Goal: Information Seeking & Learning: Learn about a topic

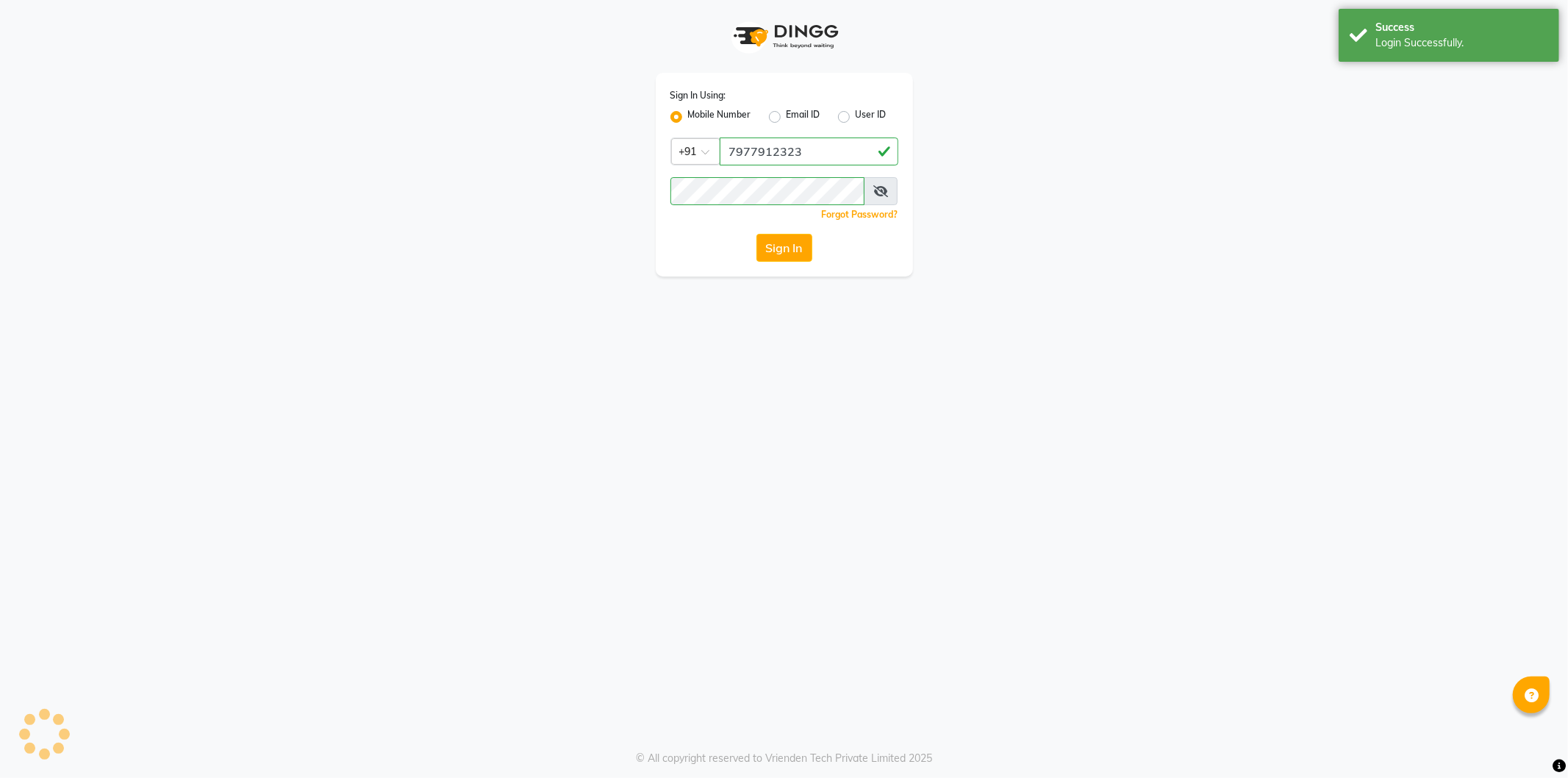
select select "service"
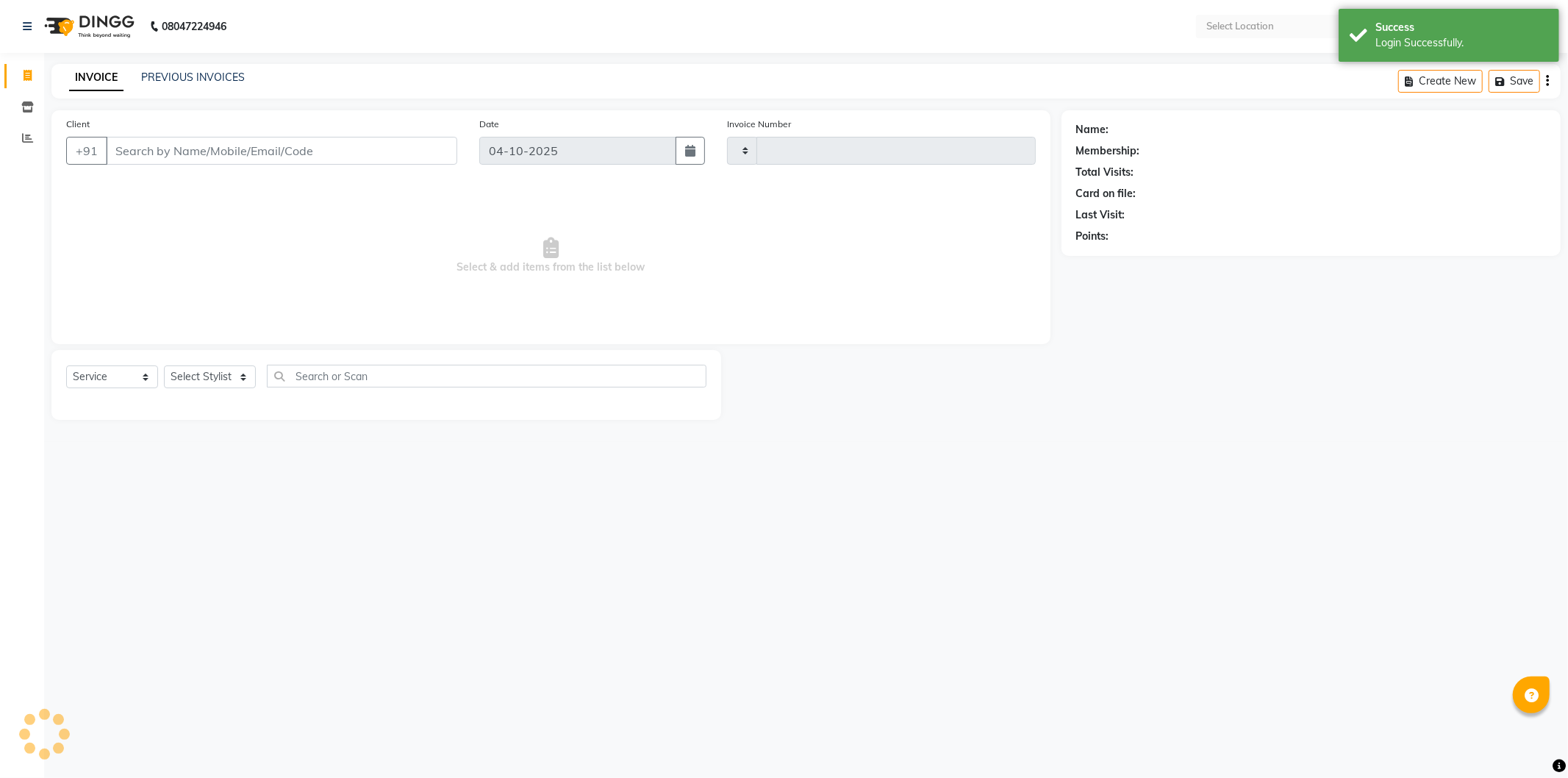
type input "6934"
select select "563"
select select "en"
click at [27, 140] on icon at bounding box center [27, 138] width 11 height 11
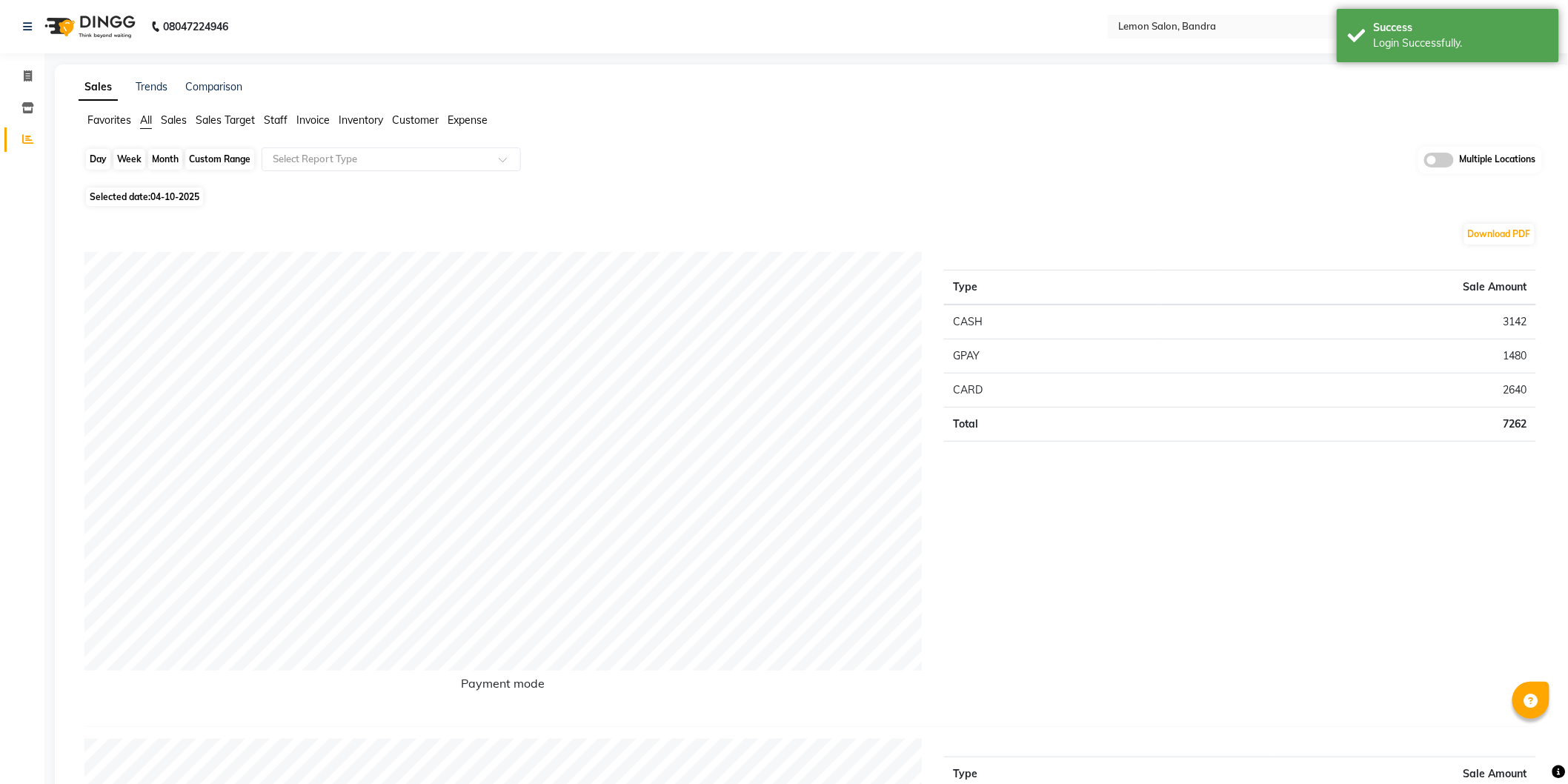
click at [101, 154] on div "Day" at bounding box center [98, 159] width 24 height 20
select select "10"
select select "2025"
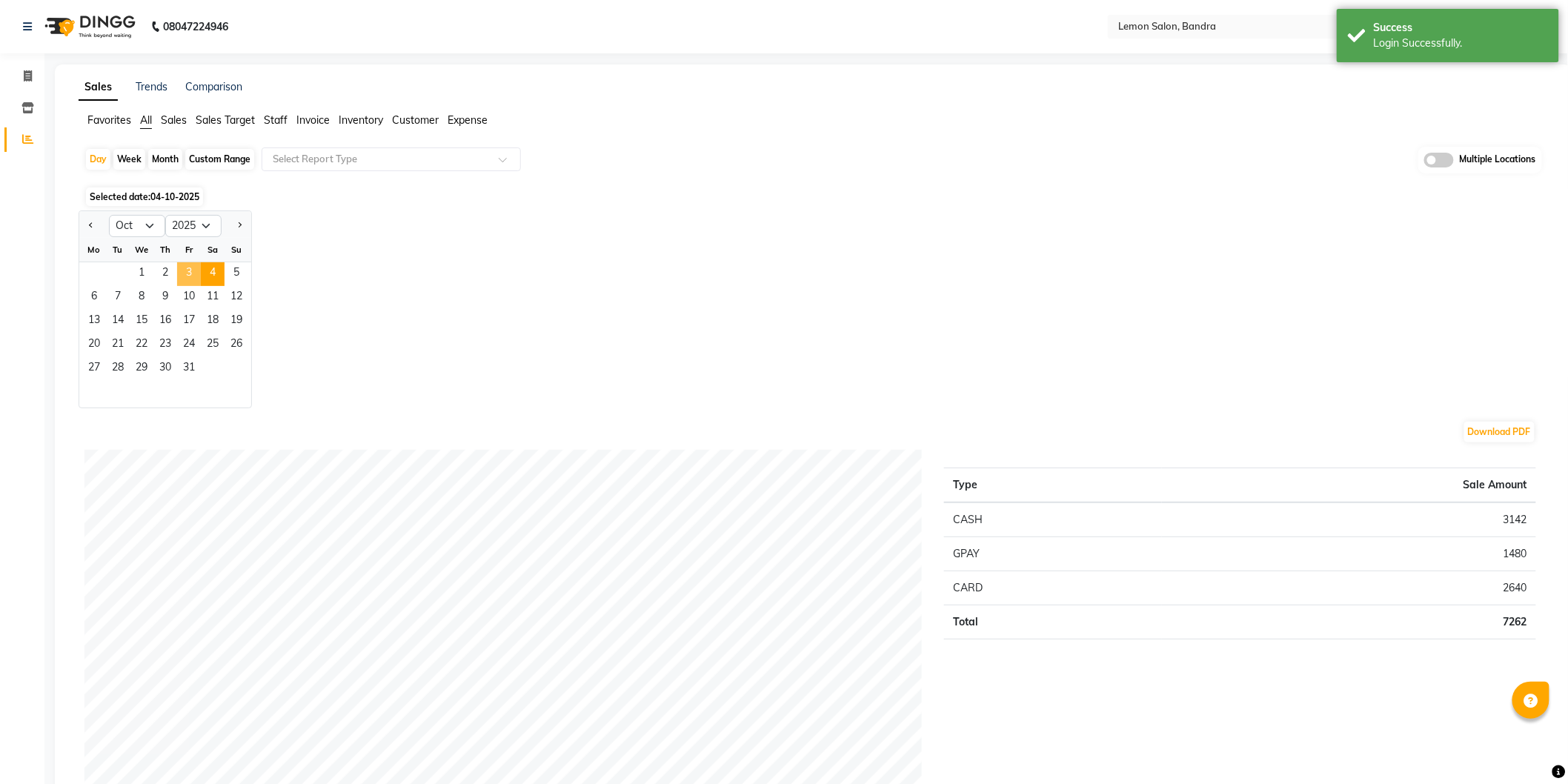
click at [193, 264] on span "3" at bounding box center [189, 273] width 23 height 23
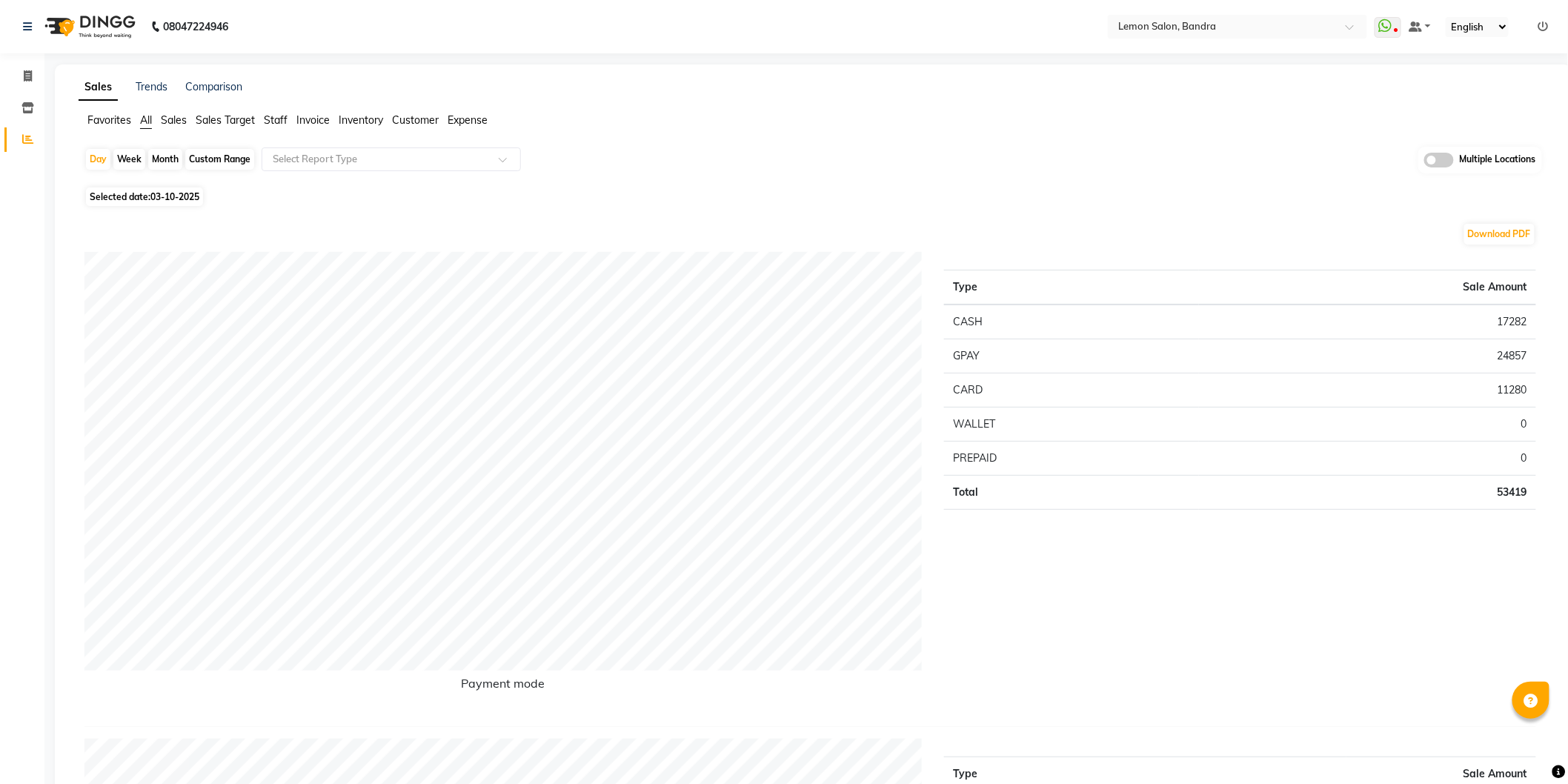
click at [220, 153] on div "Custom Range" at bounding box center [220, 159] width 69 height 20
select select "10"
select select "2025"
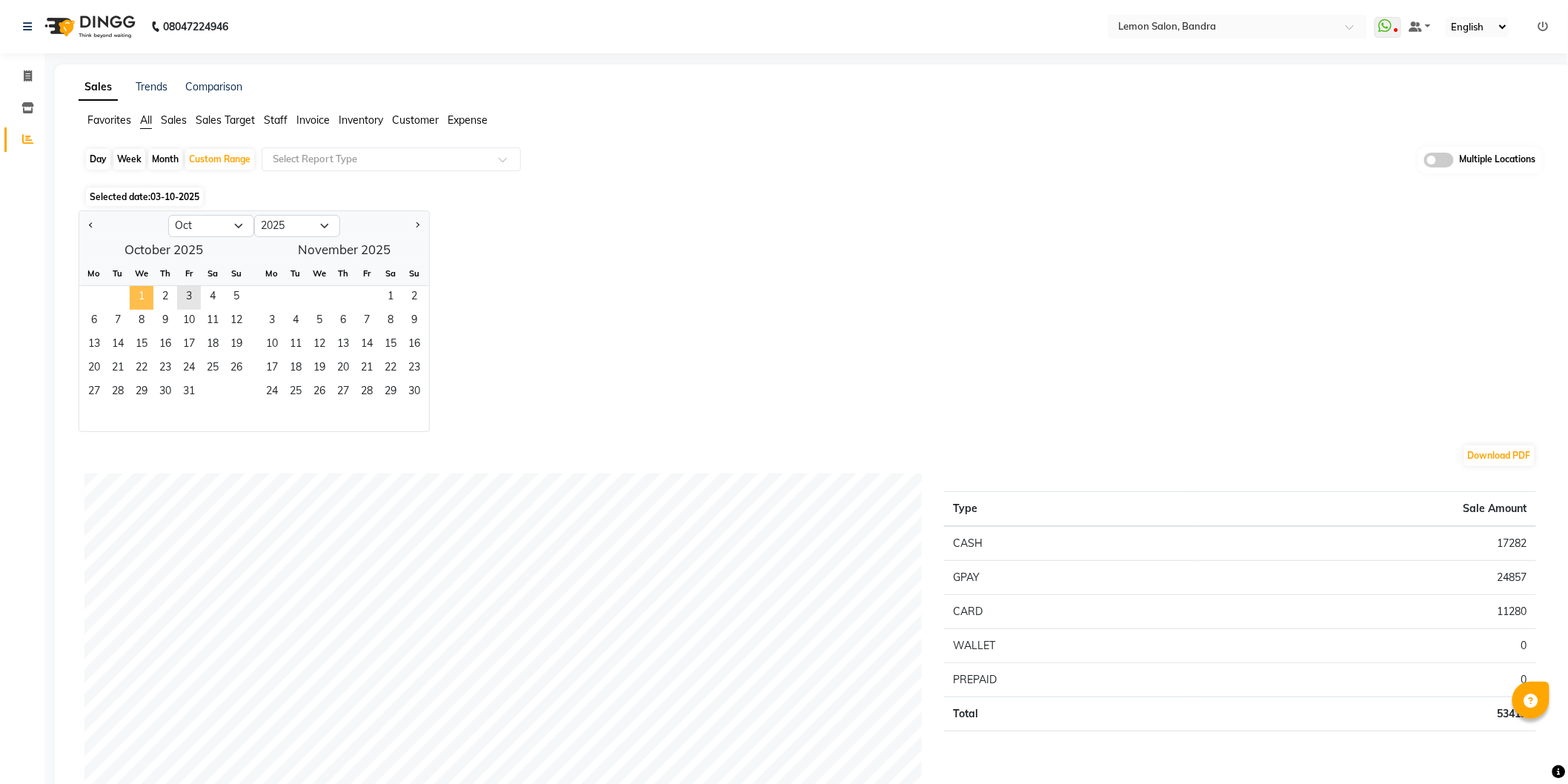
click at [139, 292] on span "1" at bounding box center [141, 298] width 23 height 23
click at [188, 297] on span "3" at bounding box center [189, 298] width 23 height 23
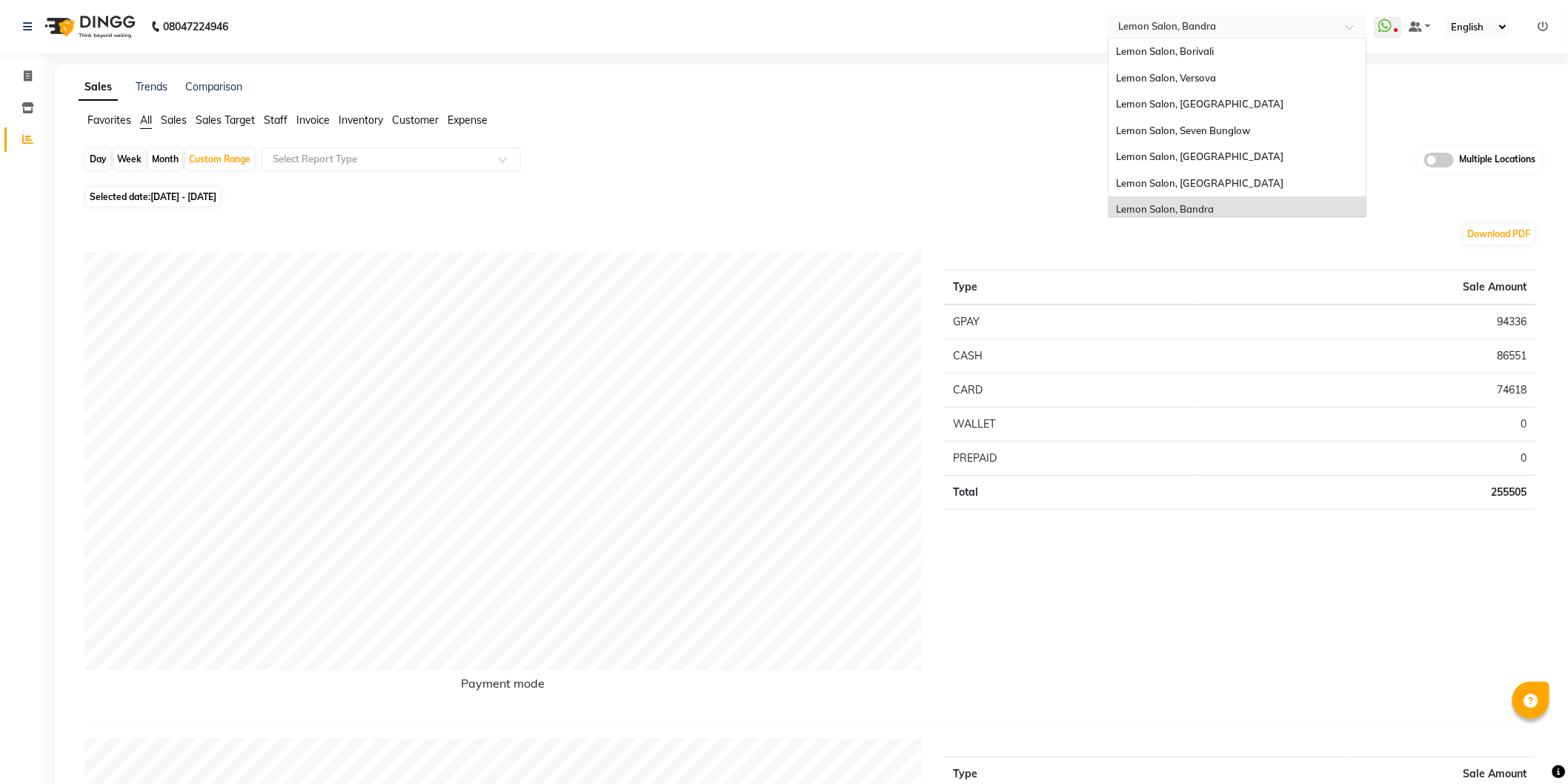
click at [1232, 25] on input "text" at bounding box center [1223, 26] width 215 height 15
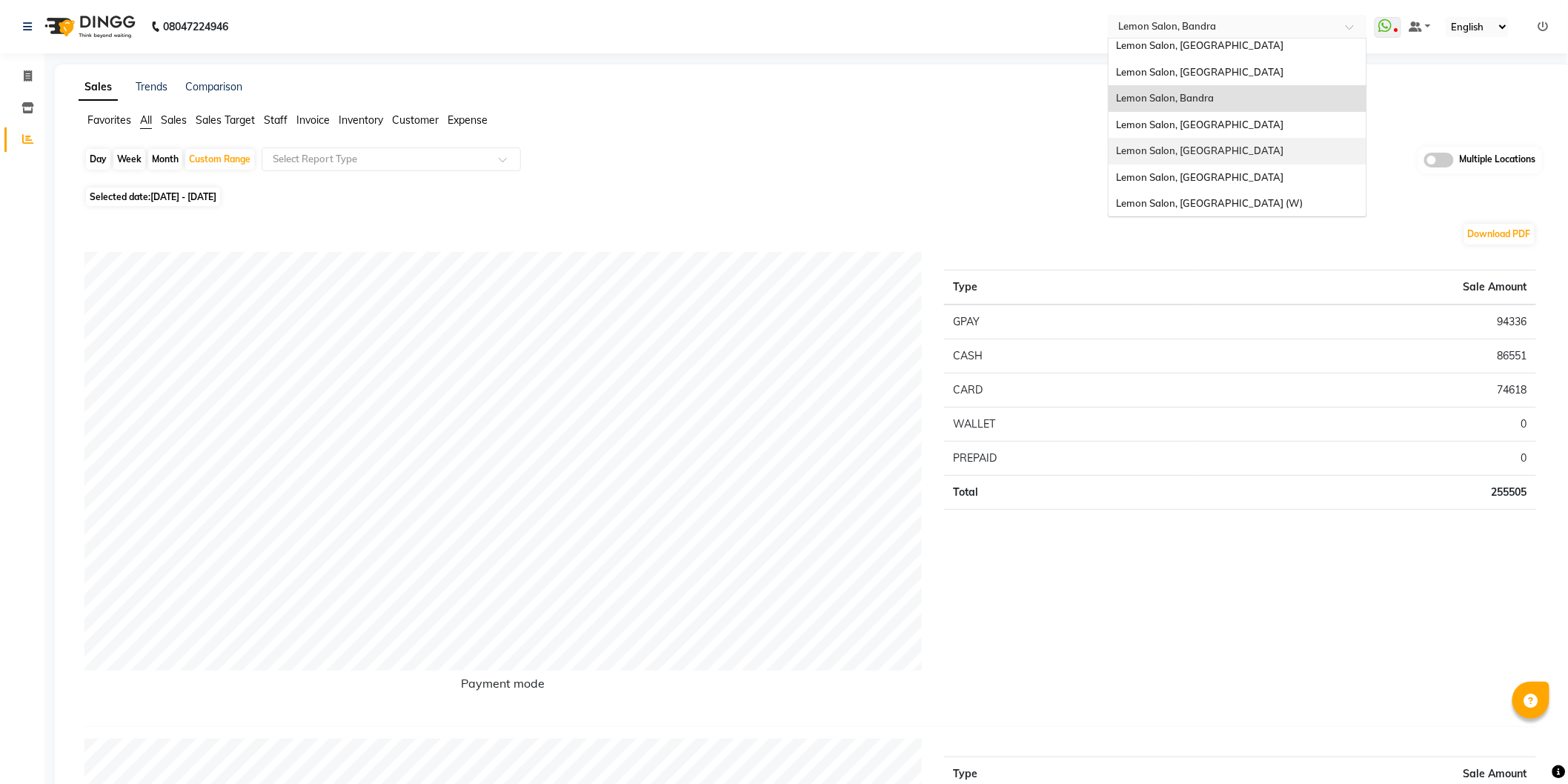
scroll to position [2, 0]
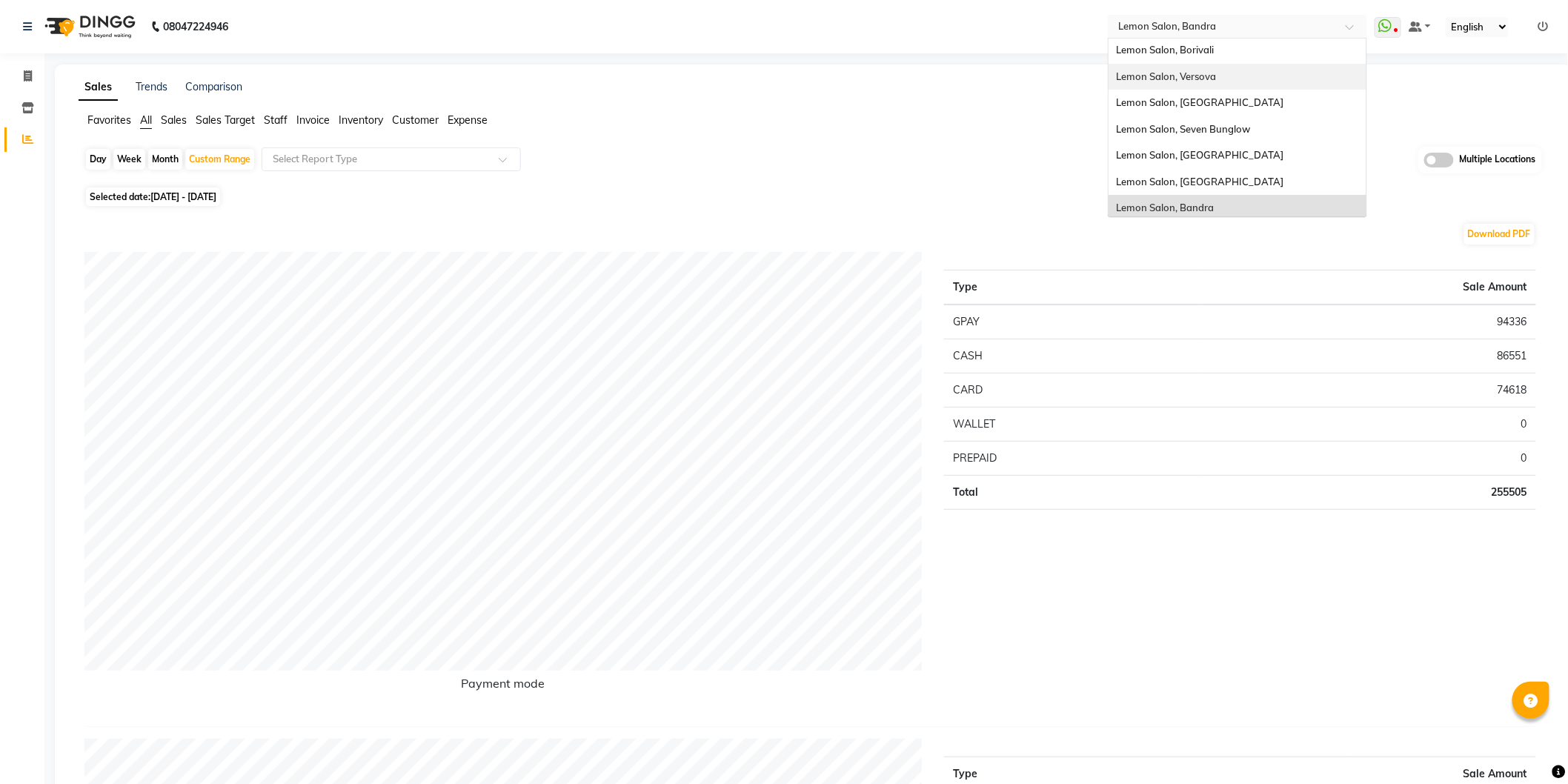
click at [1206, 75] on span "Lemon Salon, Versova" at bounding box center [1166, 77] width 100 height 12
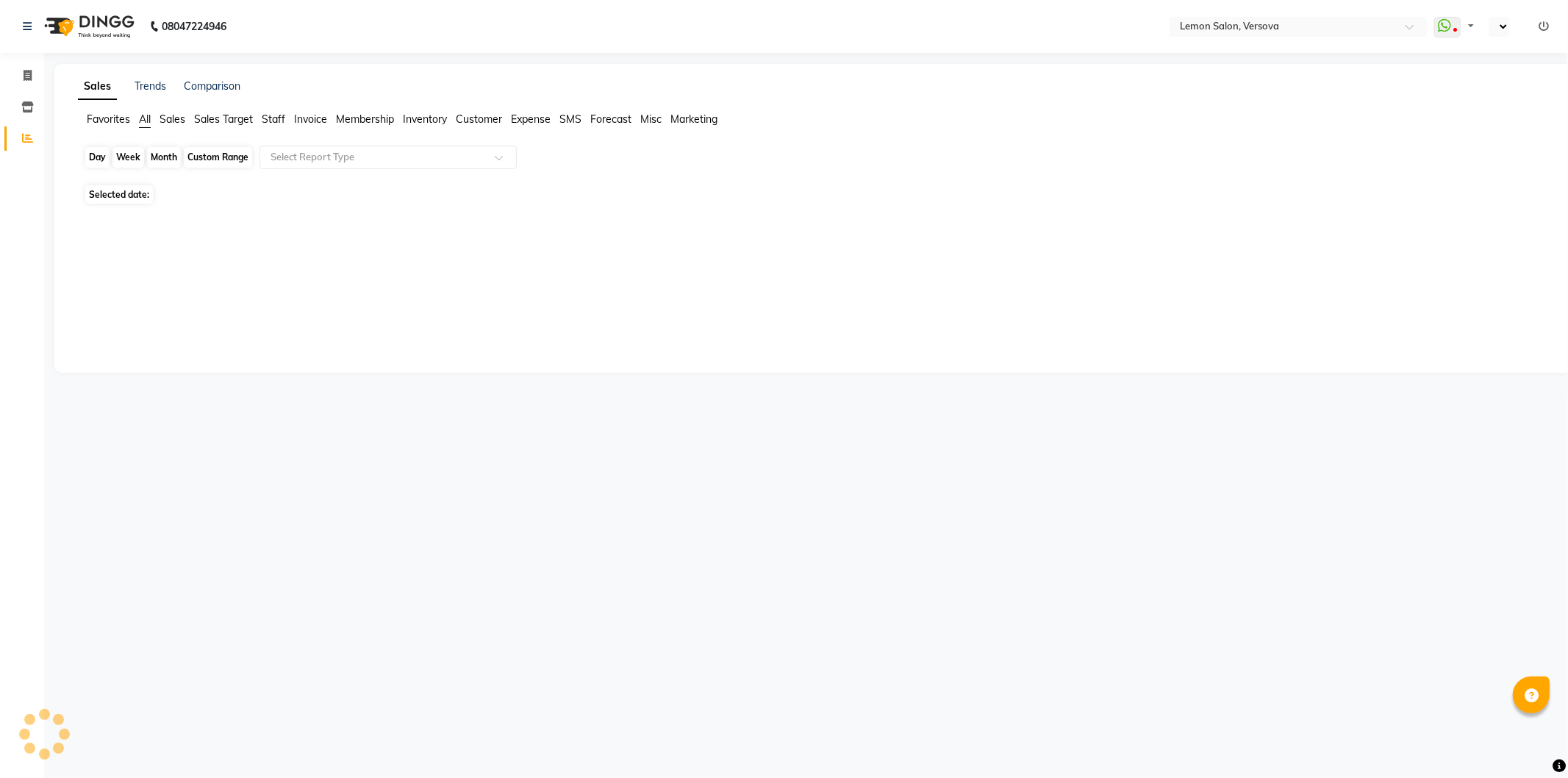
select select "en"
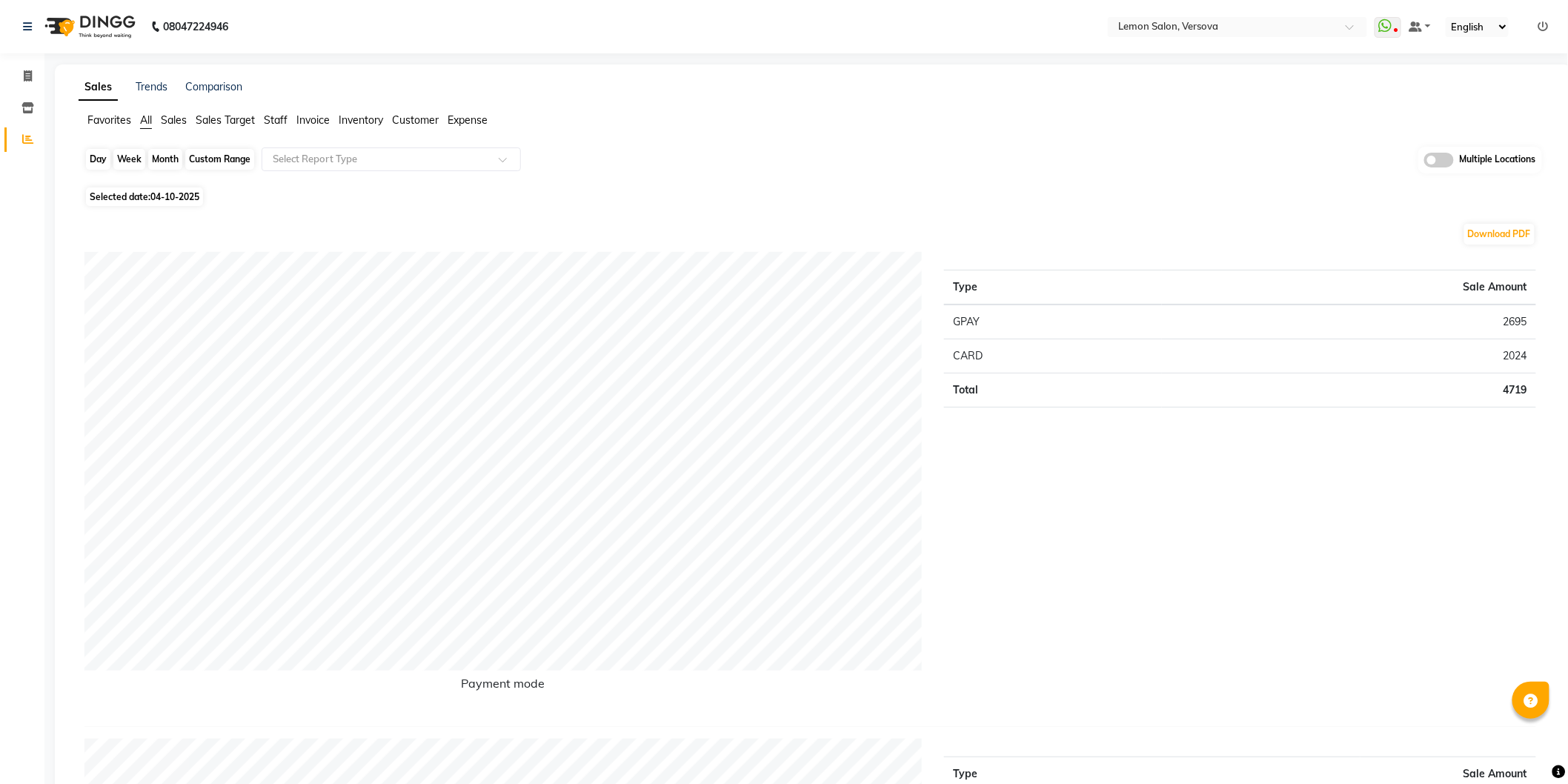
click at [92, 161] on div "Day" at bounding box center [98, 159] width 24 height 20
select select "10"
select select "2025"
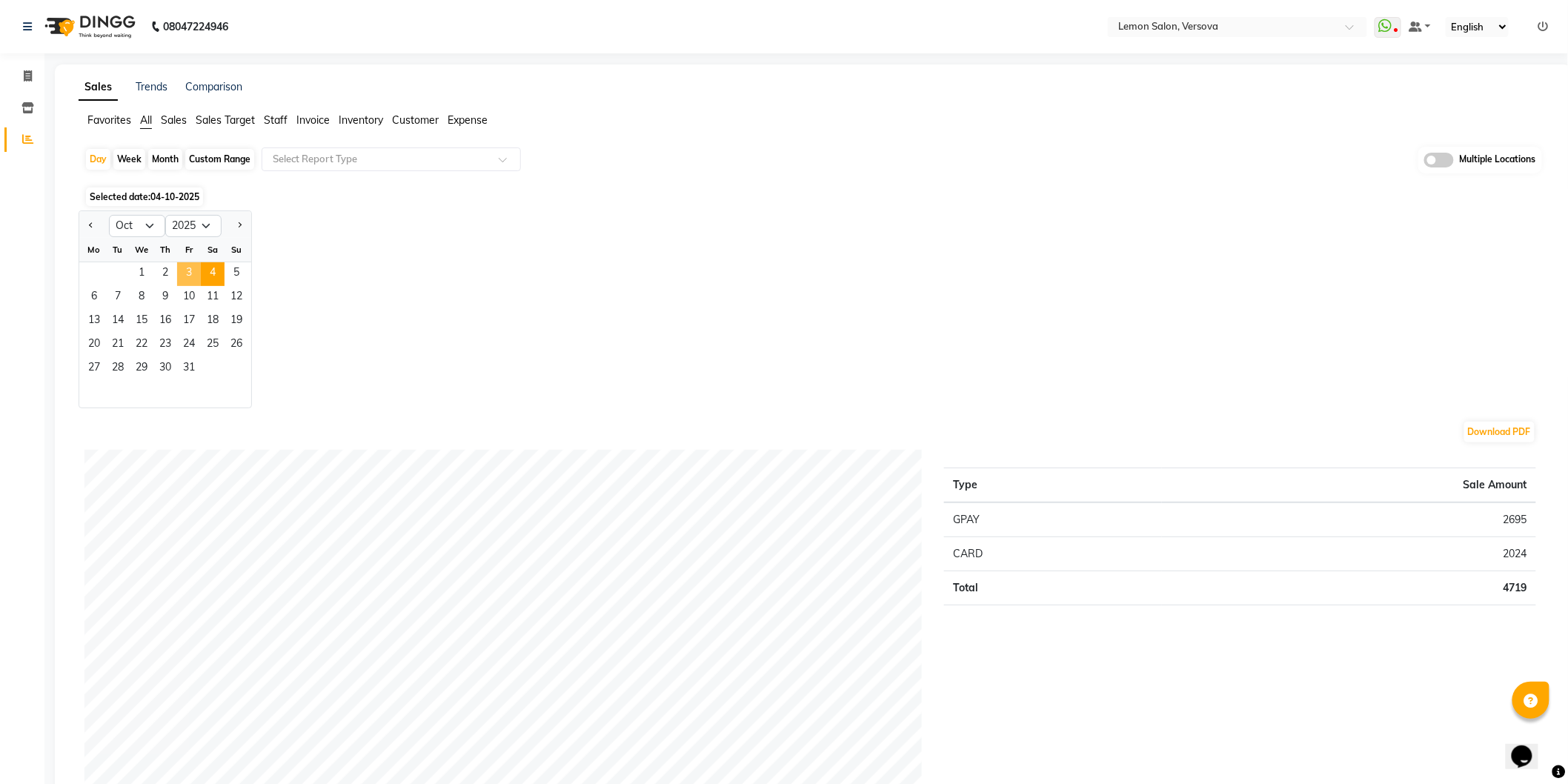
click at [190, 268] on span "3" at bounding box center [189, 273] width 23 height 23
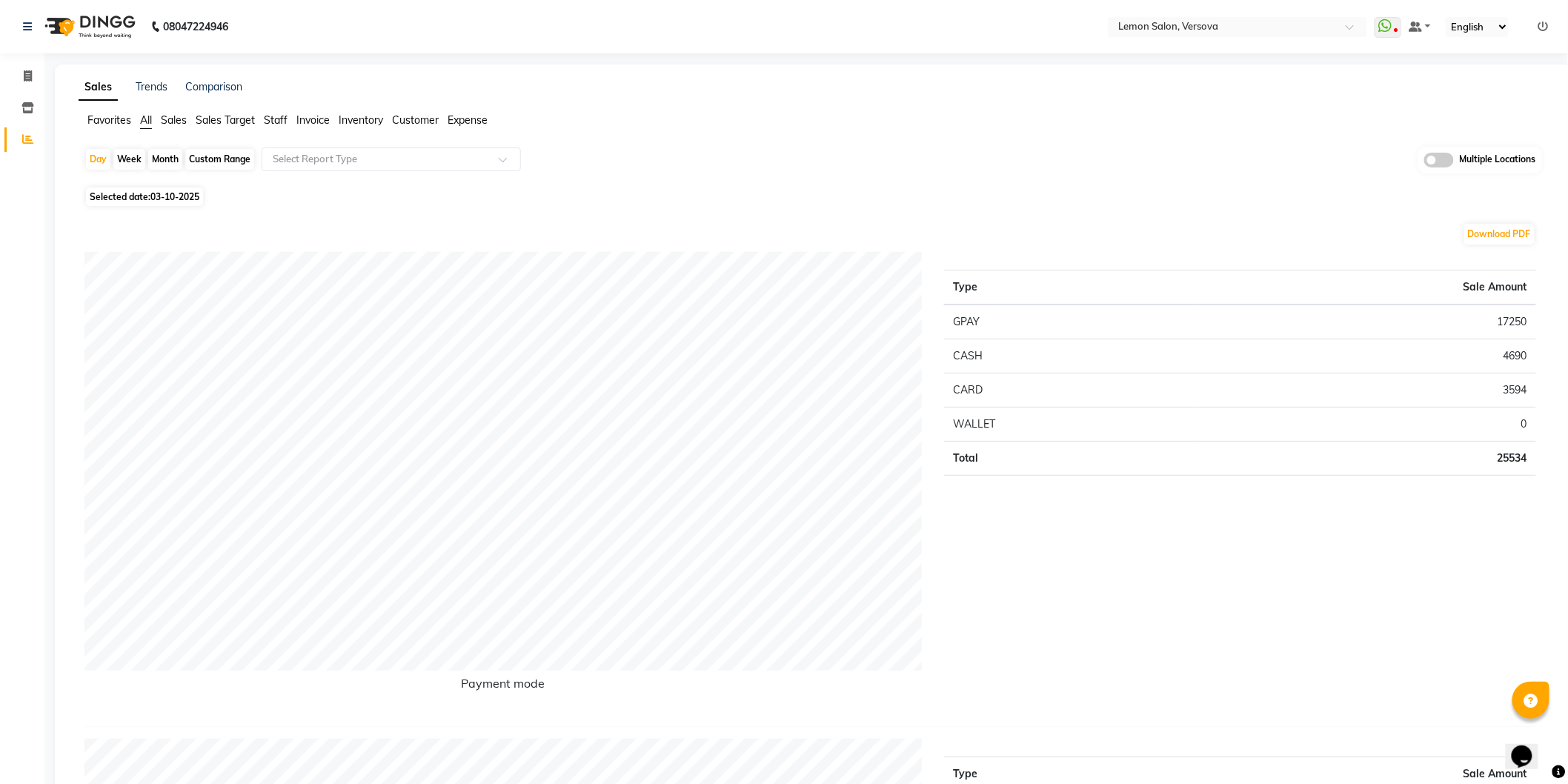
click at [1507, 378] on td "3594" at bounding box center [1366, 389] width 341 height 34
click at [198, 160] on div "Custom Range" at bounding box center [220, 159] width 69 height 20
select select "10"
select select "2025"
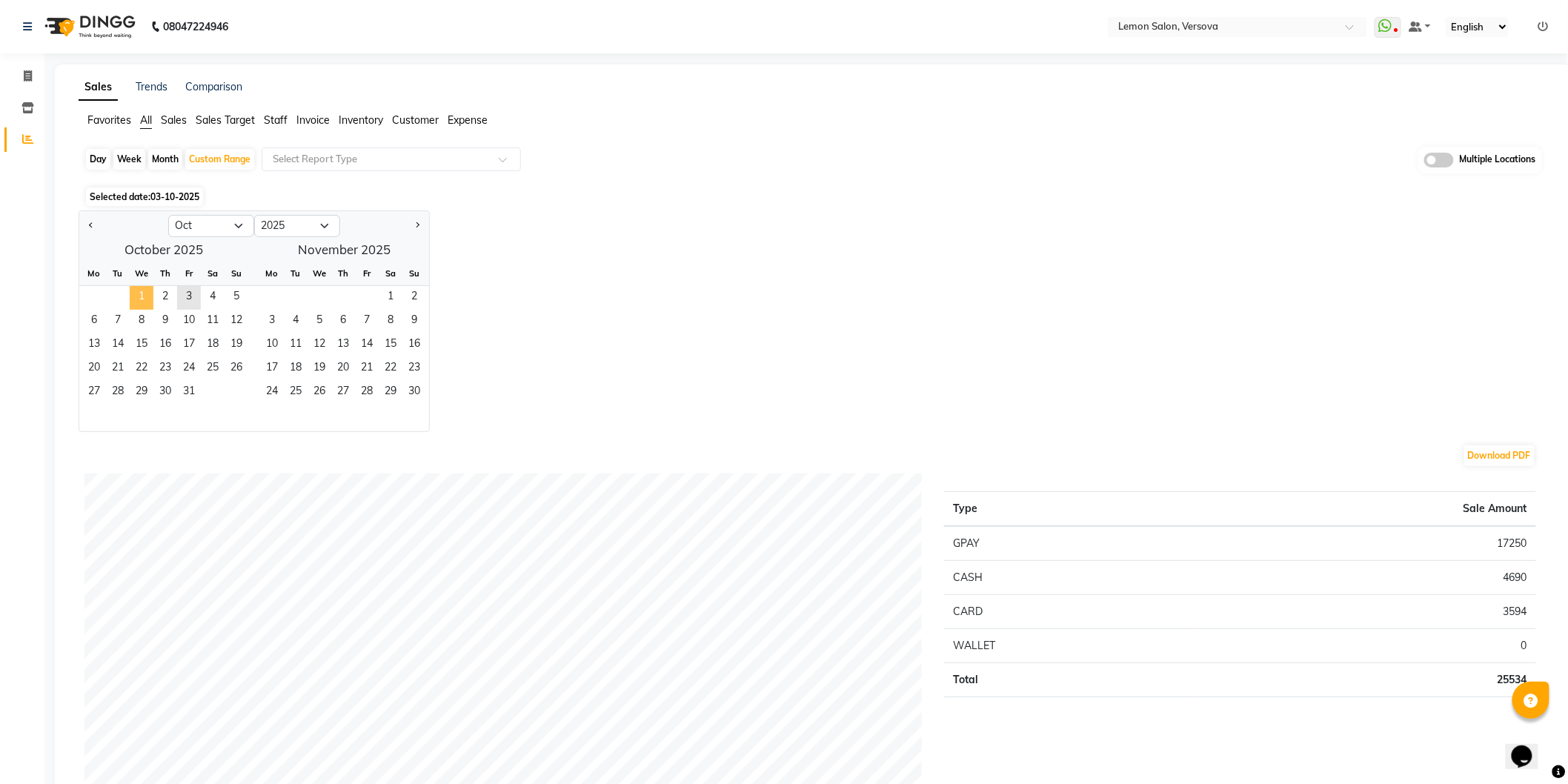
click at [144, 293] on span "1" at bounding box center [141, 298] width 23 height 23
click at [186, 299] on span "3" at bounding box center [189, 298] width 23 height 23
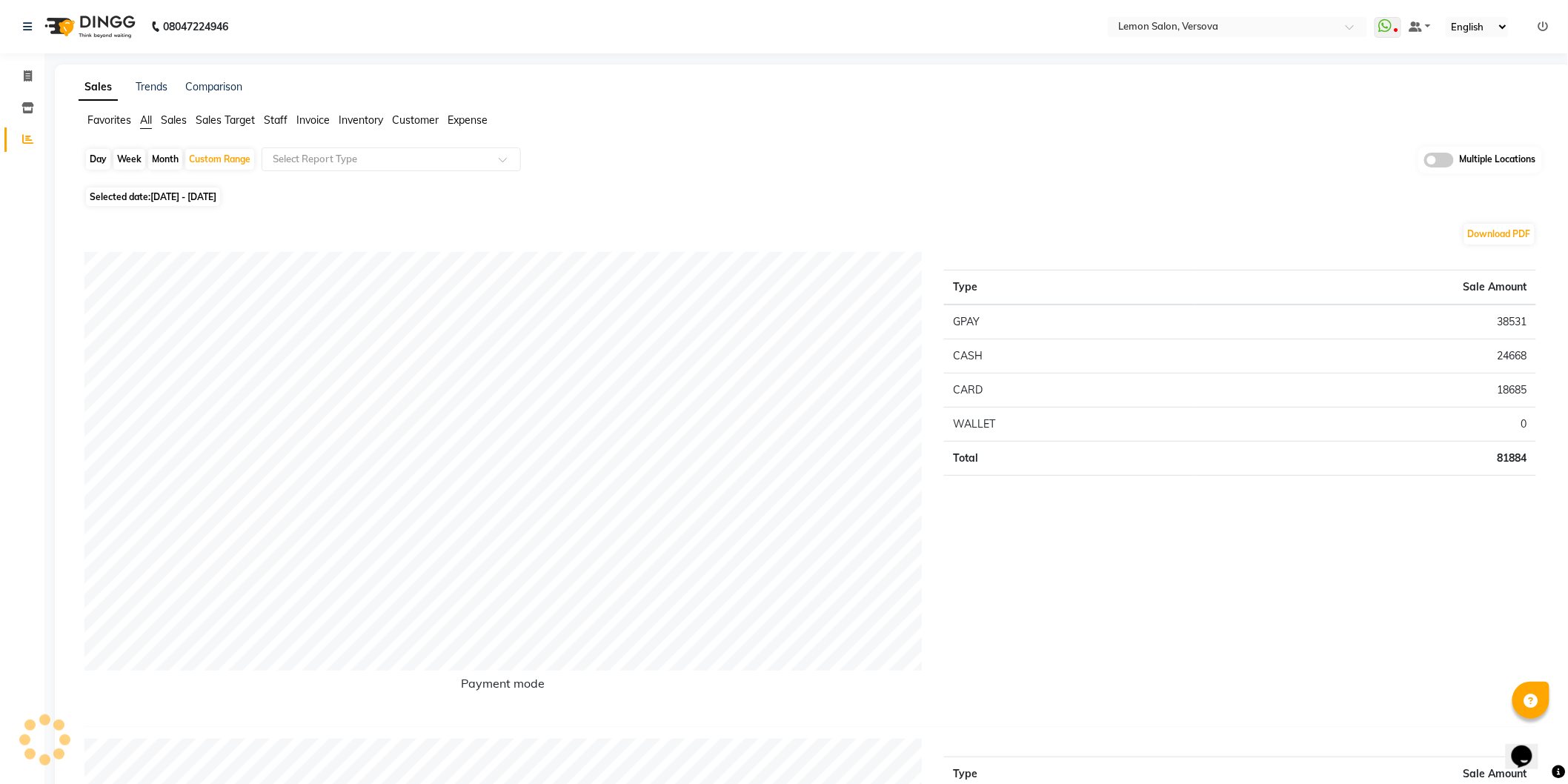
click at [101, 161] on div "Day" at bounding box center [98, 159] width 24 height 20
select select "10"
select select "2025"
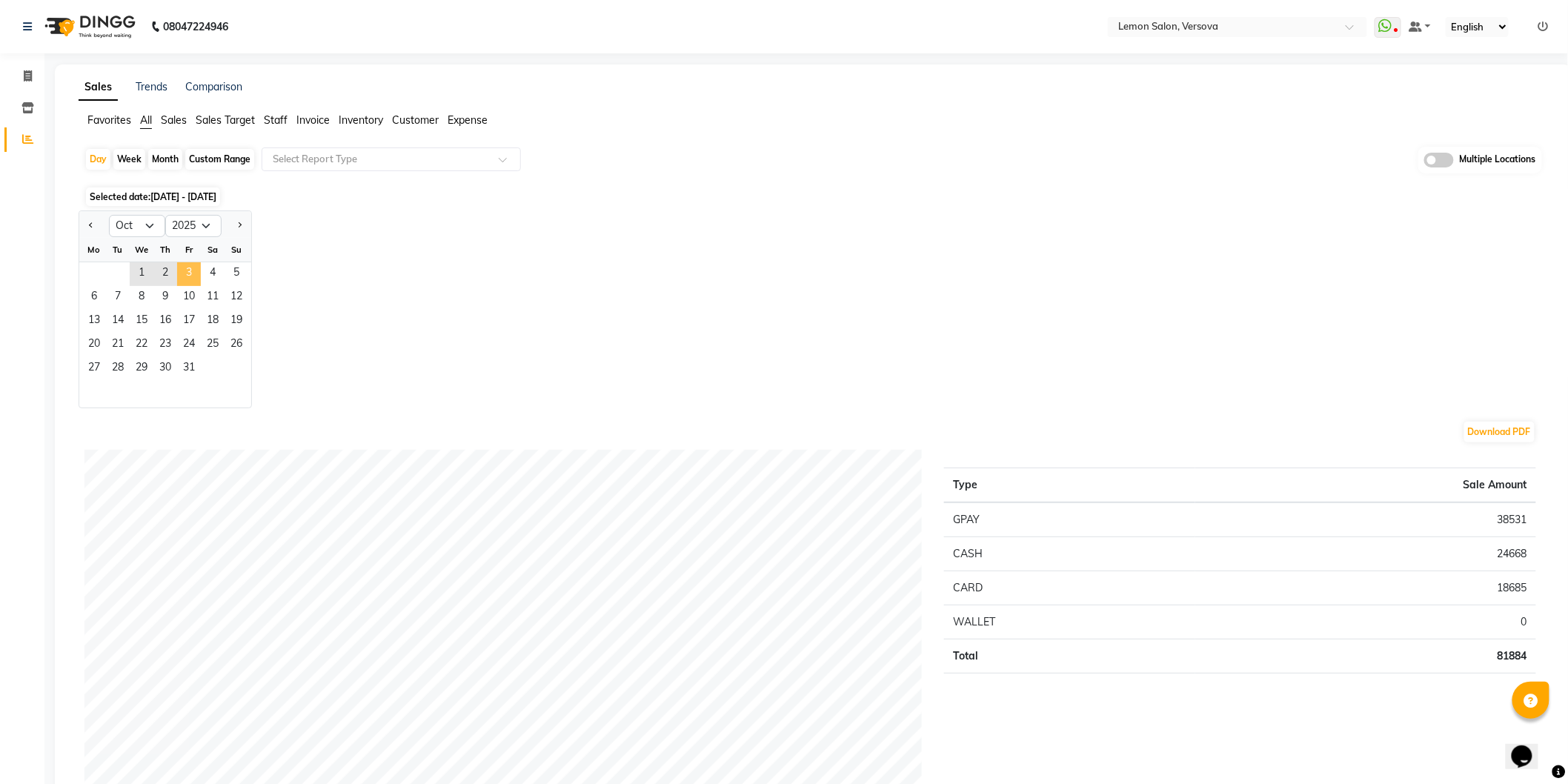
click at [190, 275] on span "3" at bounding box center [189, 273] width 23 height 23
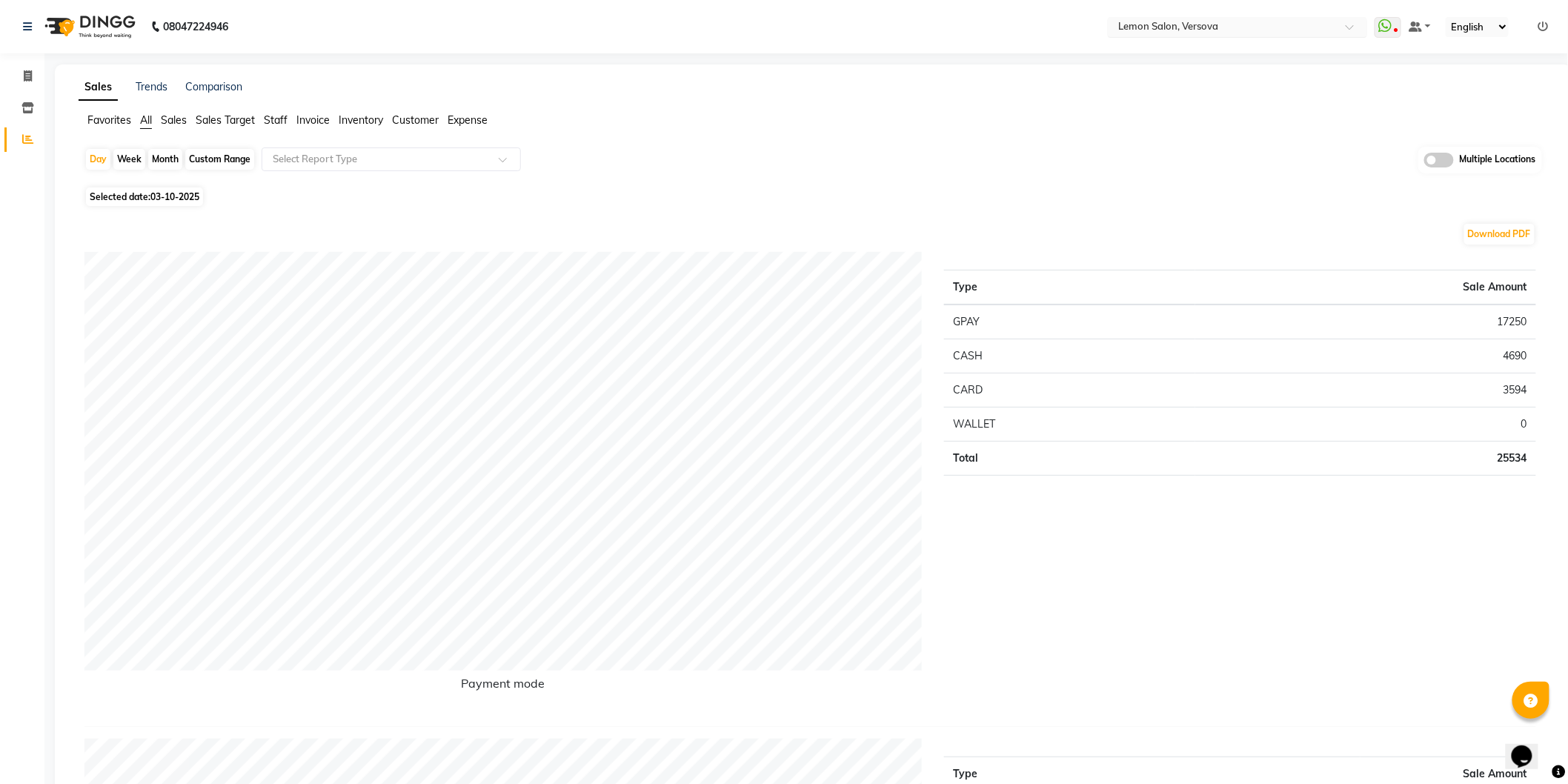
click at [1167, 26] on input "text" at bounding box center [1223, 28] width 215 height 15
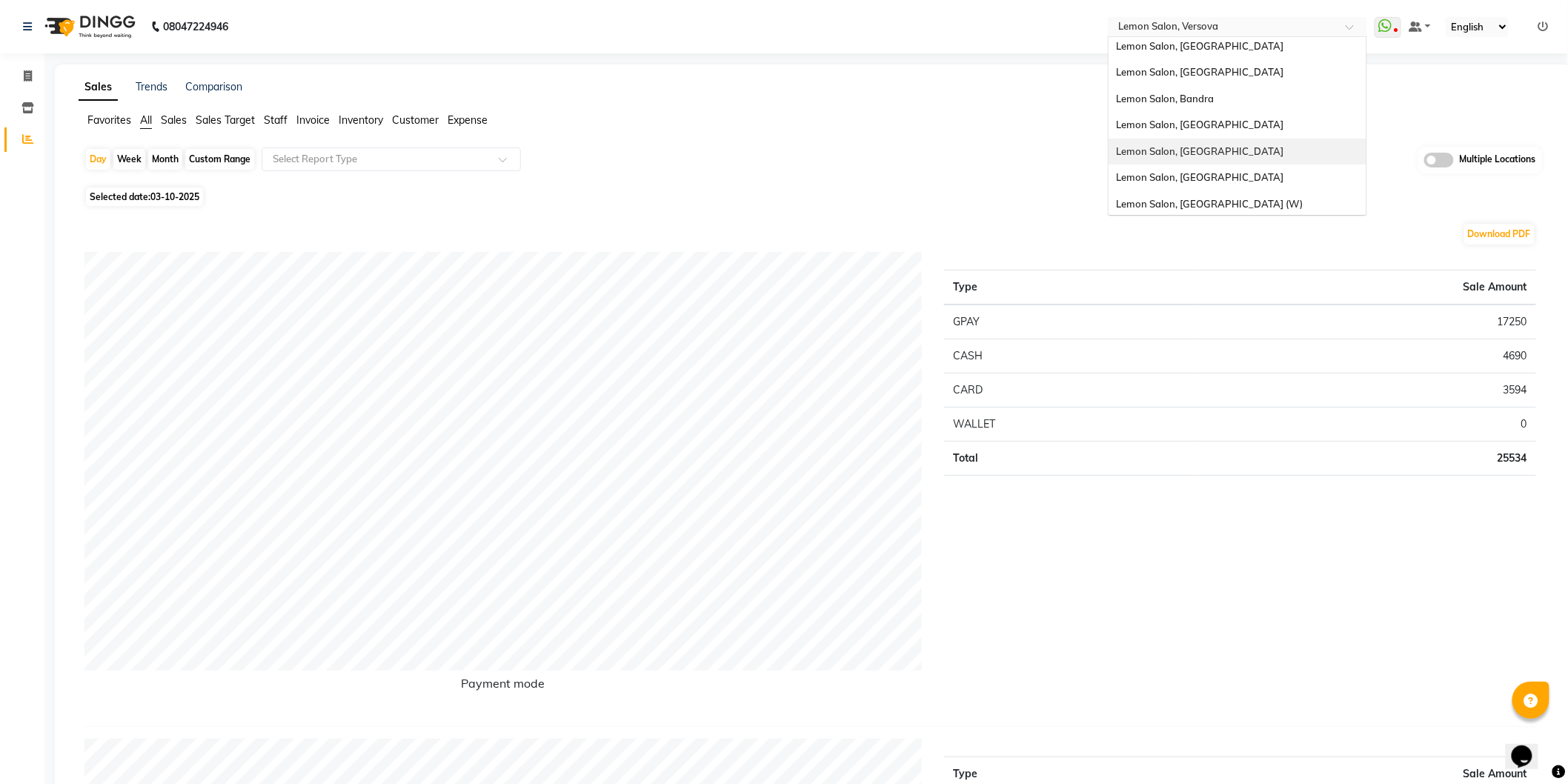
scroll to position [111, 0]
click at [1201, 204] on span "Lemon Salon, Goregaon (W)" at bounding box center [1209, 201] width 187 height 12
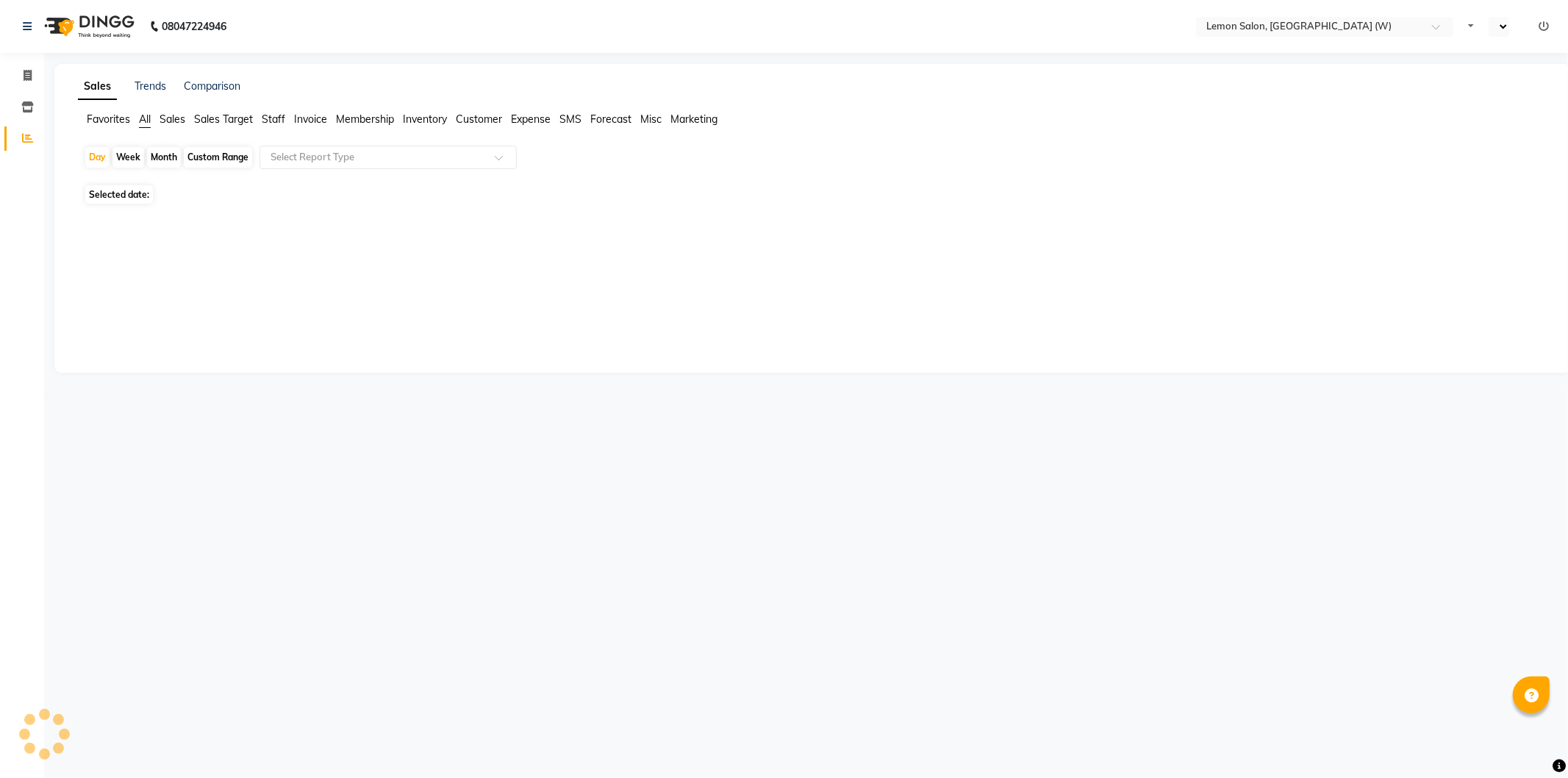
select select "en"
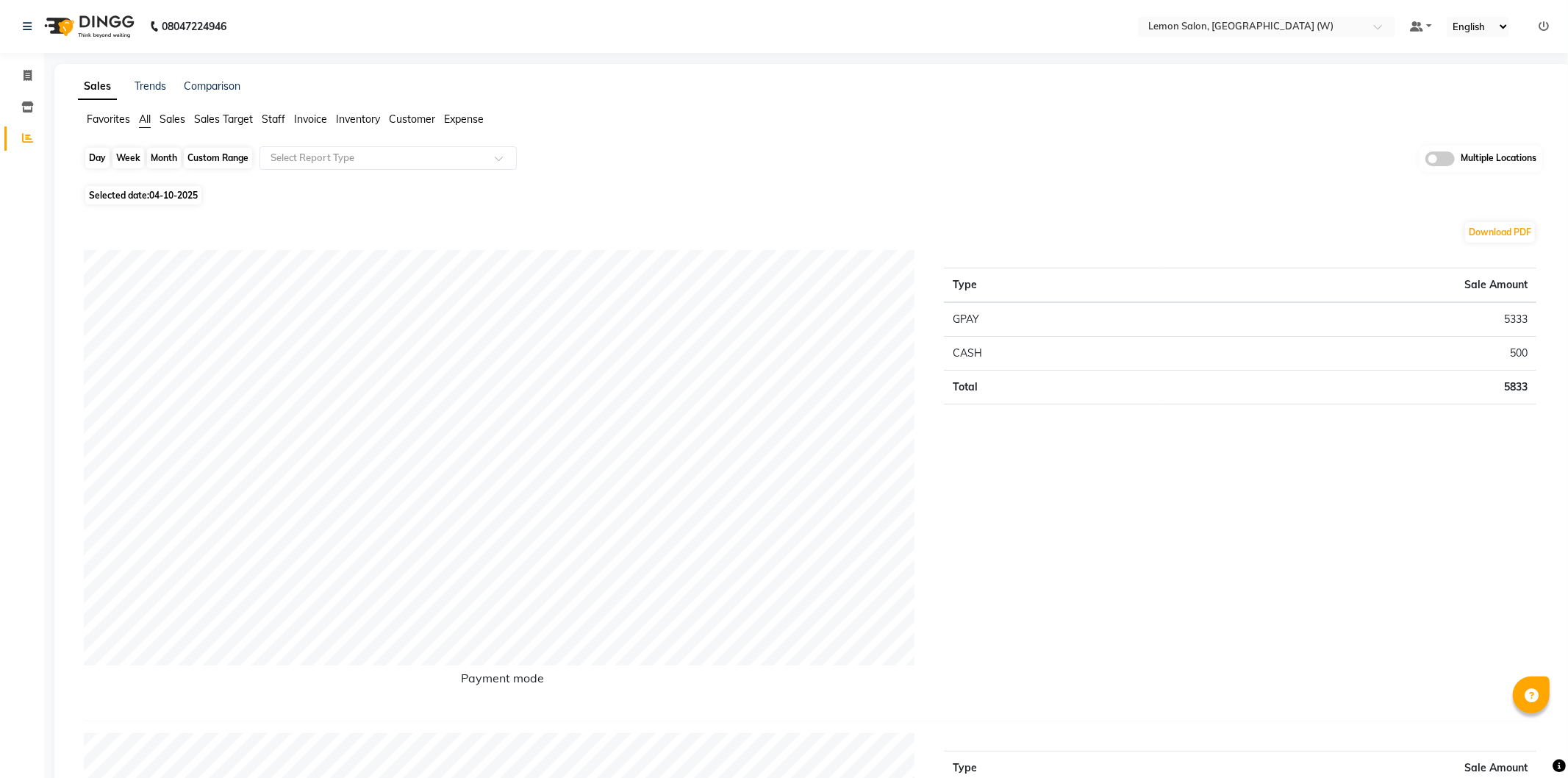
click at [99, 148] on div "Day" at bounding box center [97, 158] width 24 height 20
select select "10"
select select "2025"
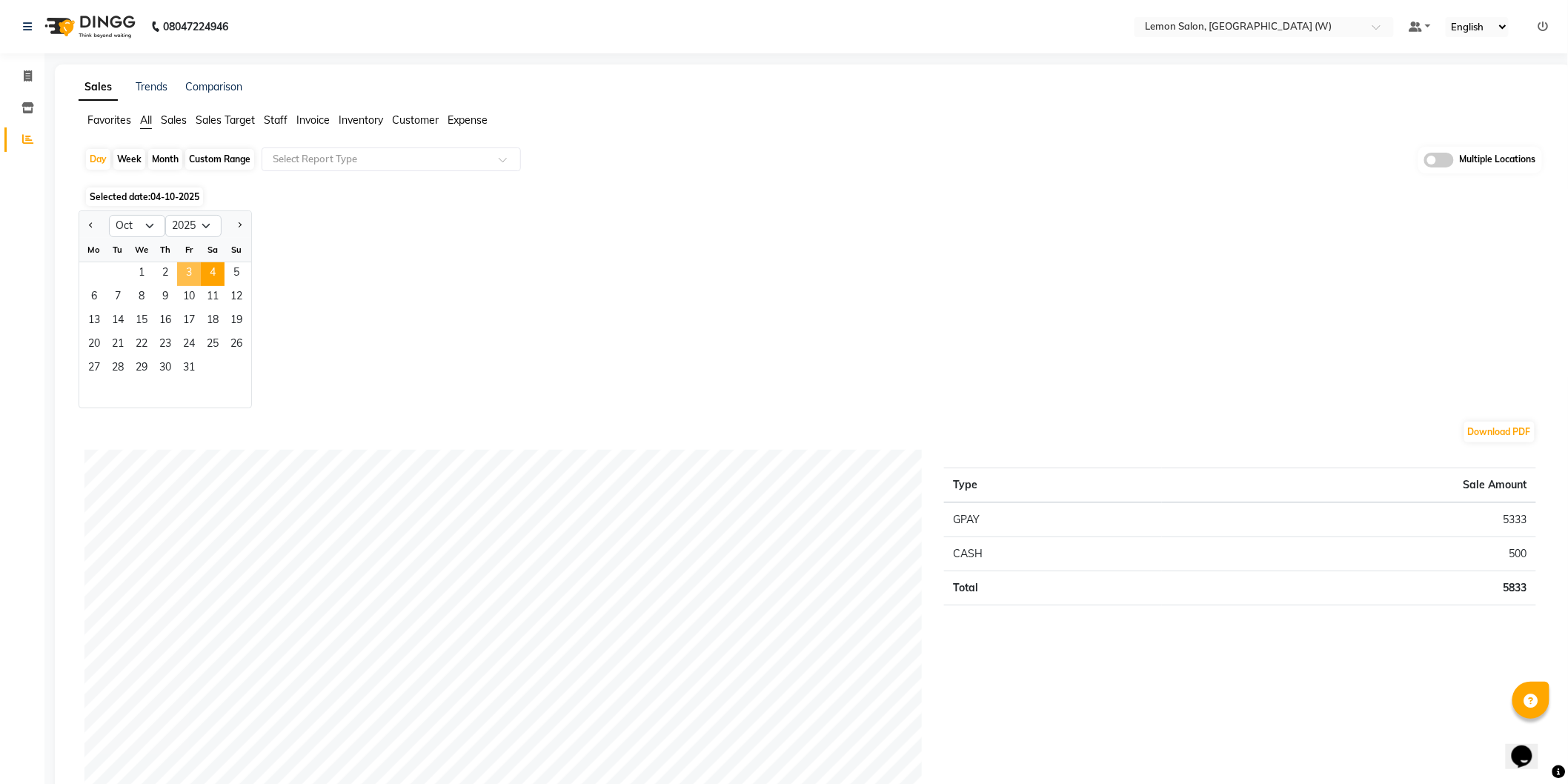
click at [196, 272] on span "3" at bounding box center [189, 273] width 23 height 23
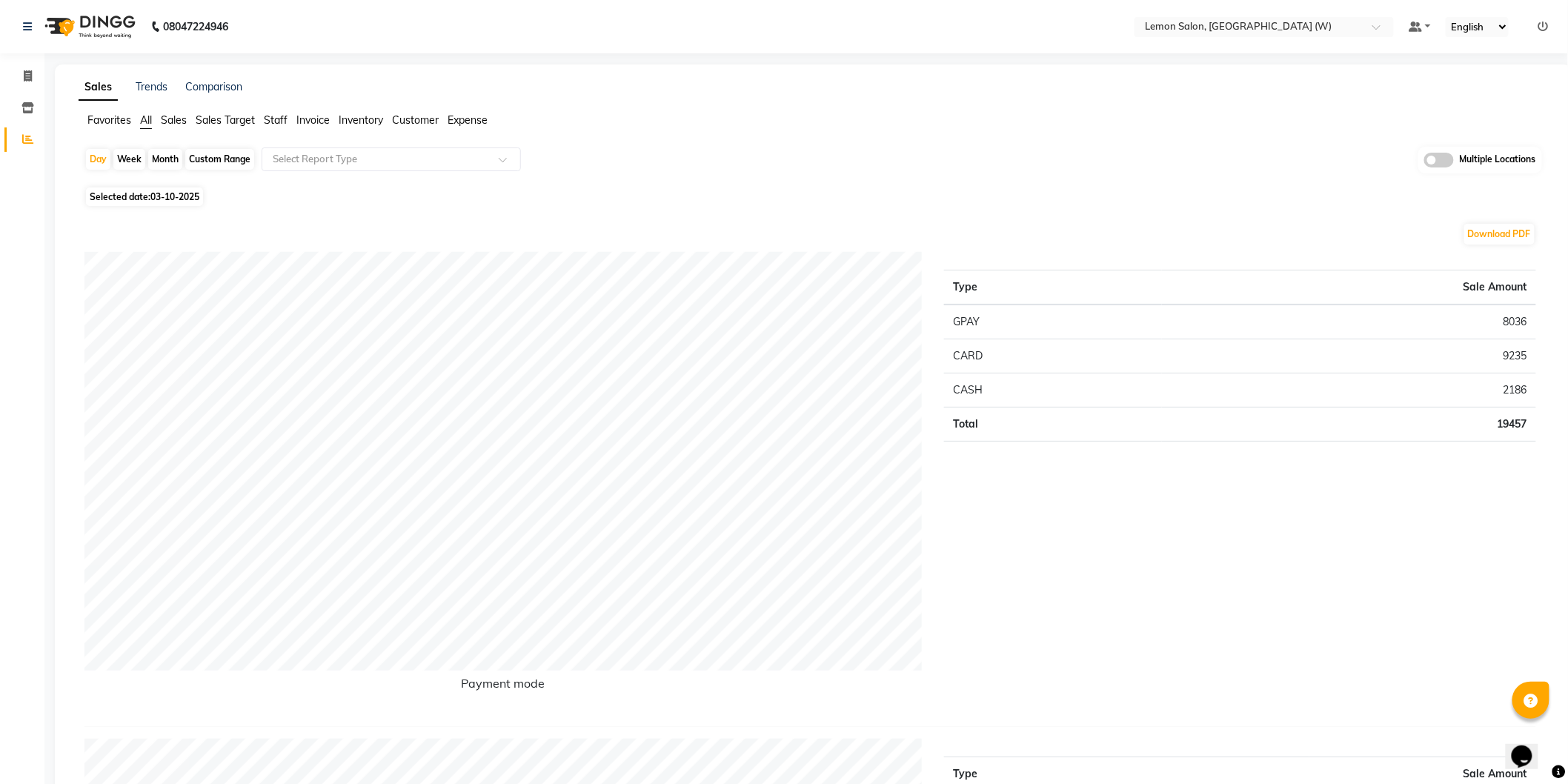
click at [210, 159] on div "Custom Range" at bounding box center [220, 159] width 69 height 20
select select "10"
select select "2025"
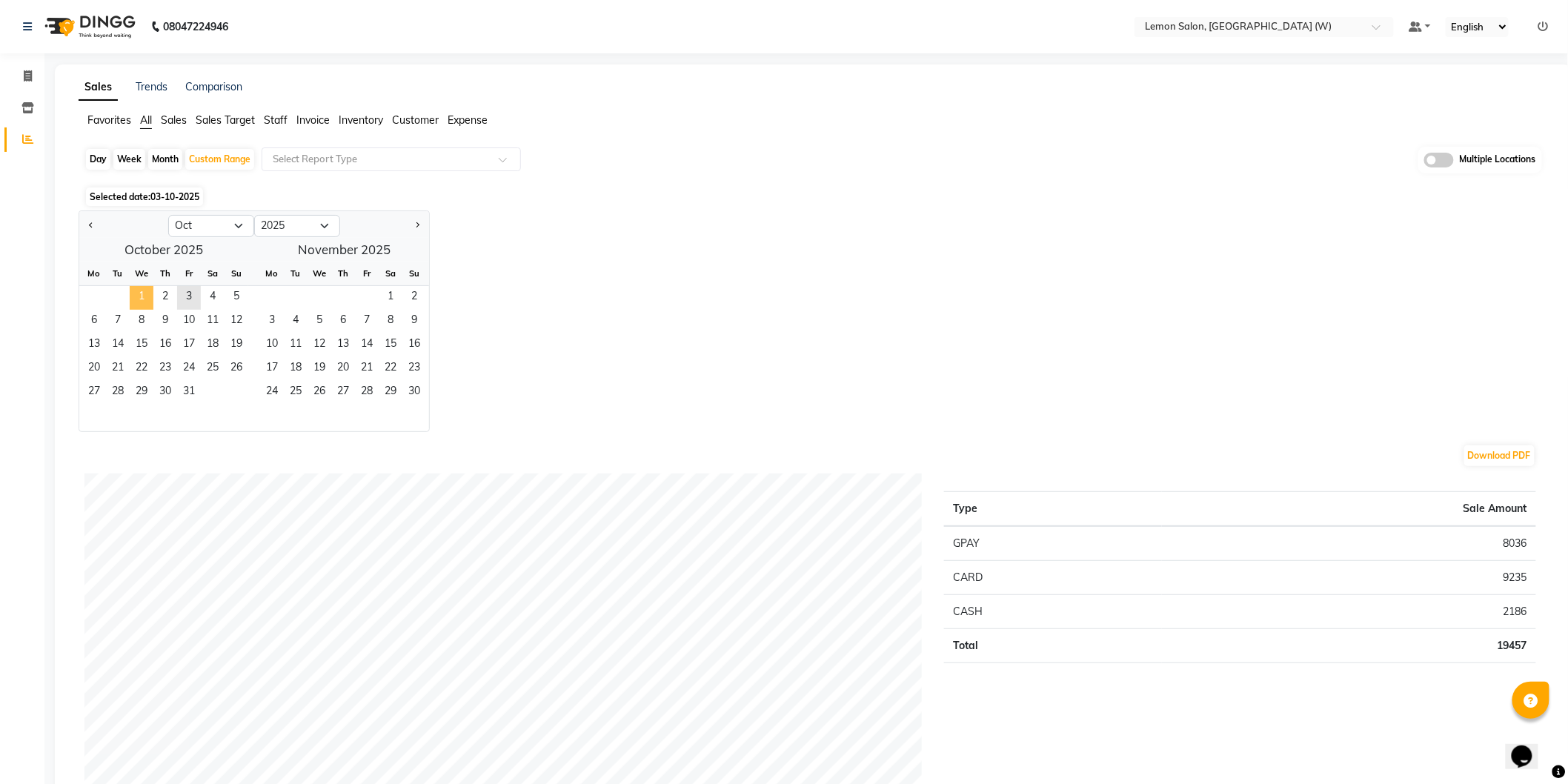
click at [138, 291] on span "1" at bounding box center [141, 298] width 23 height 23
click at [186, 304] on span "3" at bounding box center [189, 298] width 23 height 23
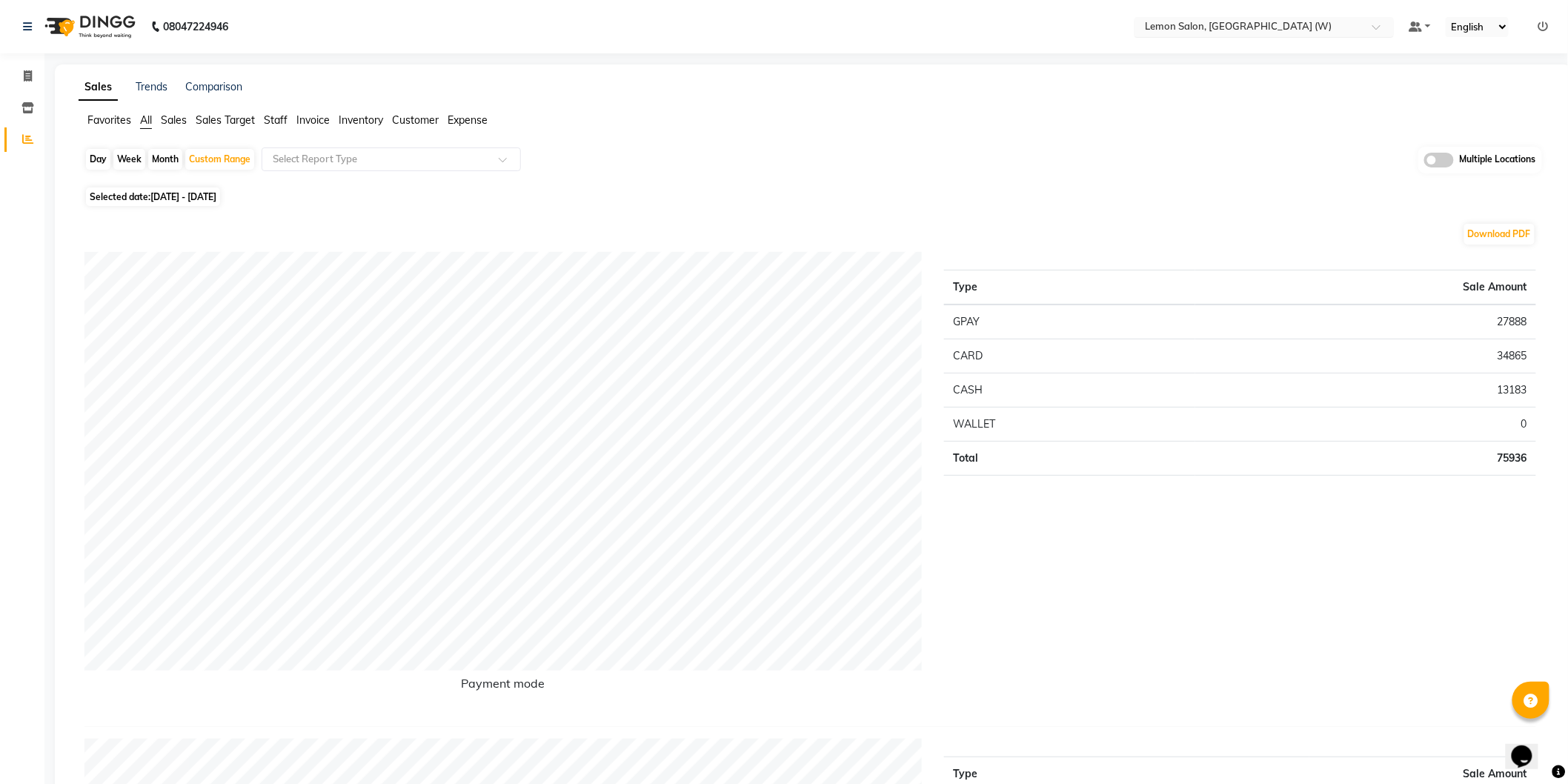
click at [1242, 28] on input "text" at bounding box center [1249, 28] width 215 height 15
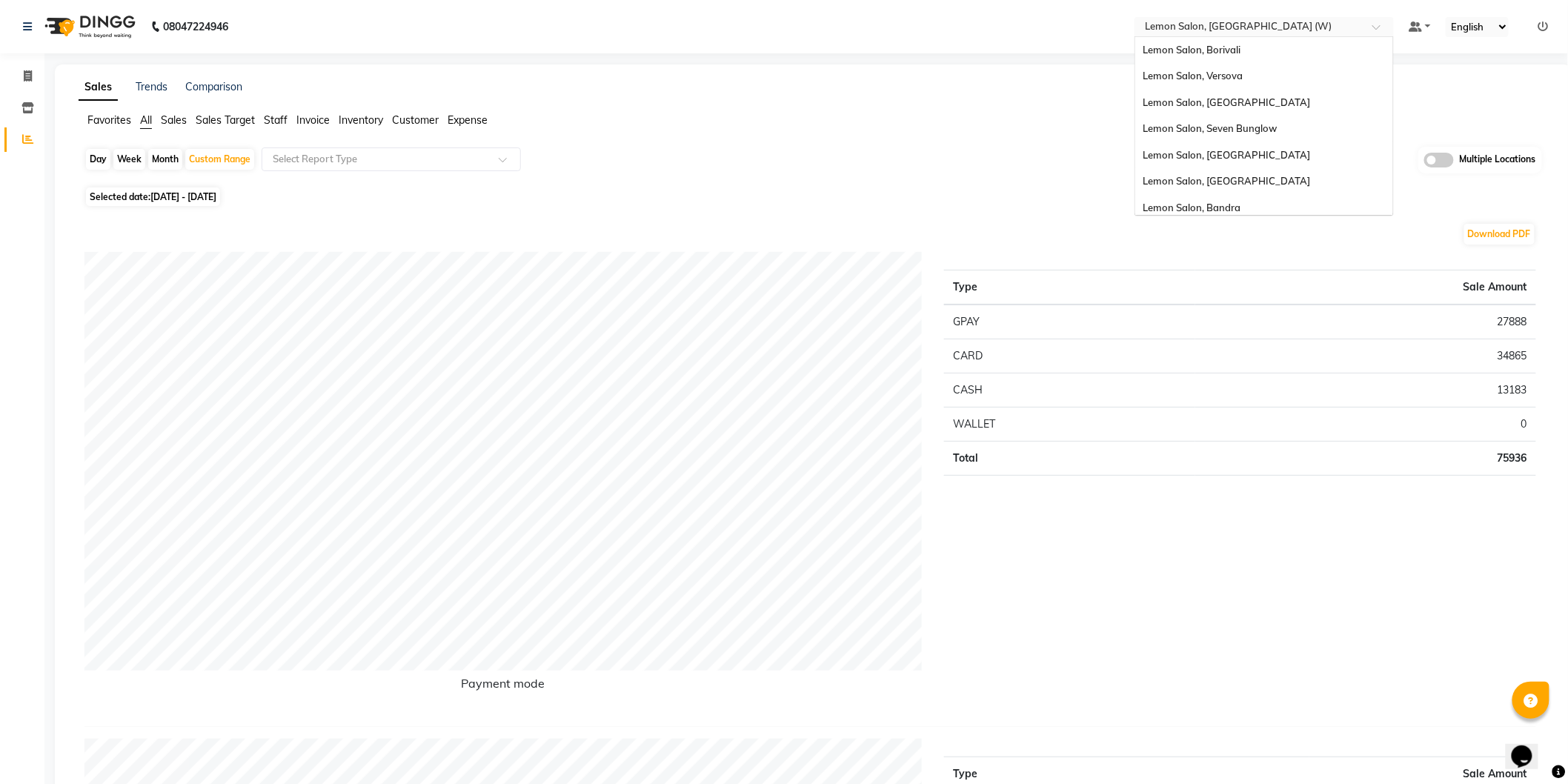
scroll to position [111, 0]
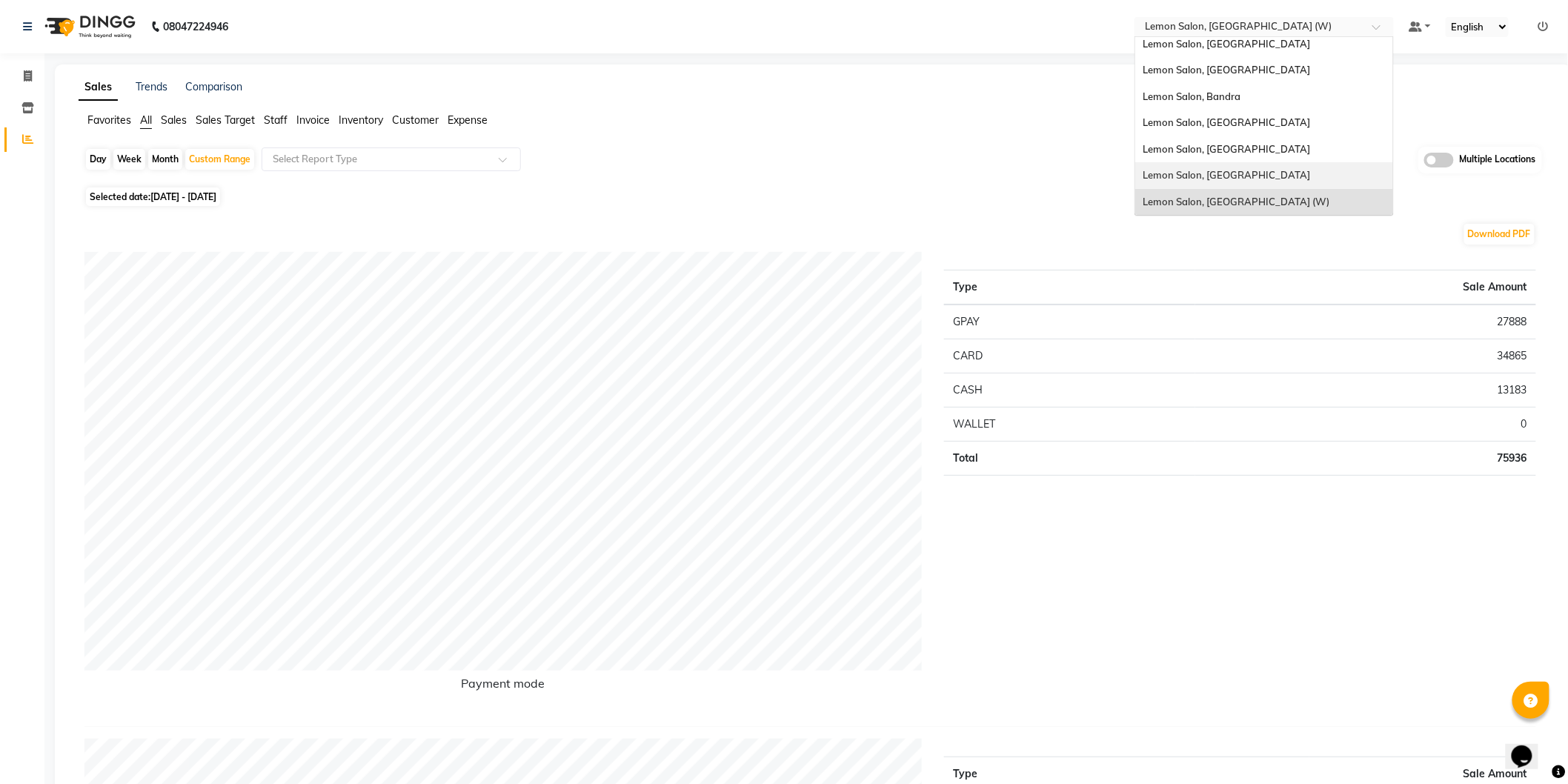
click at [1240, 176] on span "Lemon Salon, [GEOGRAPHIC_DATA]" at bounding box center [1226, 175] width 167 height 12
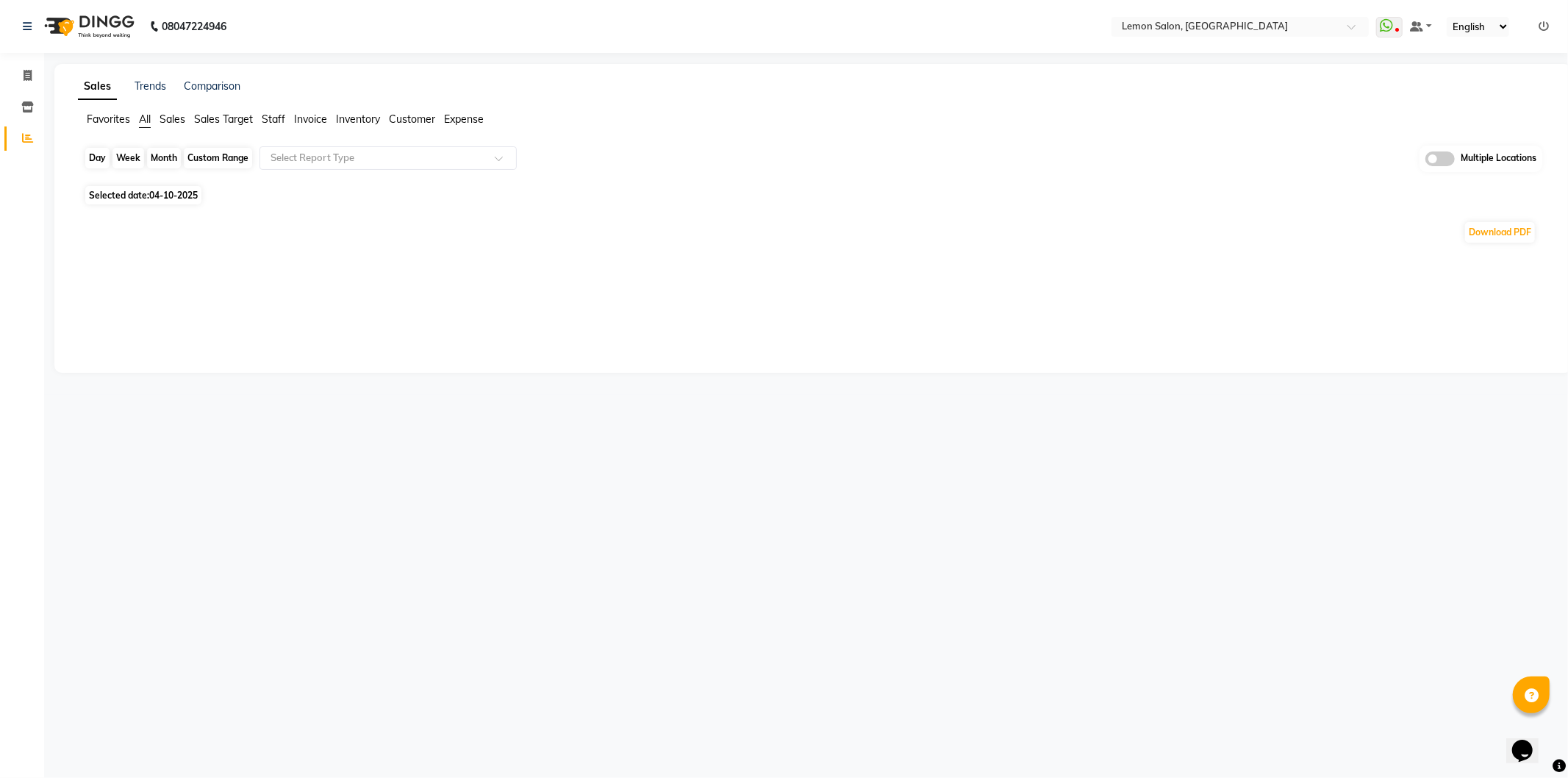
click at [98, 155] on div "Day" at bounding box center [97, 158] width 24 height 20
click at [101, 156] on div "Day" at bounding box center [97, 158] width 24 height 20
select select "10"
select select "2025"
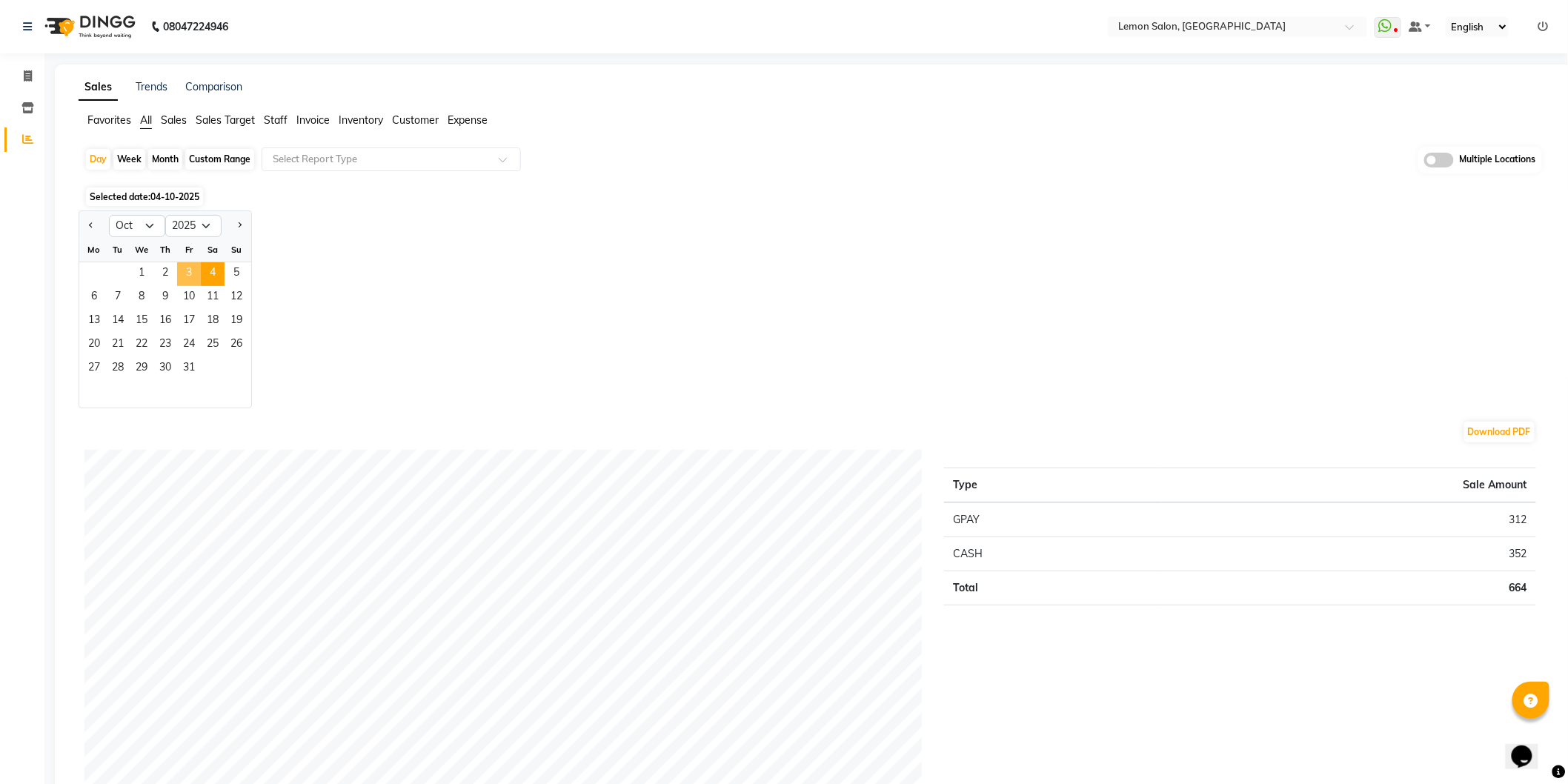
click at [196, 267] on span "3" at bounding box center [189, 273] width 23 height 23
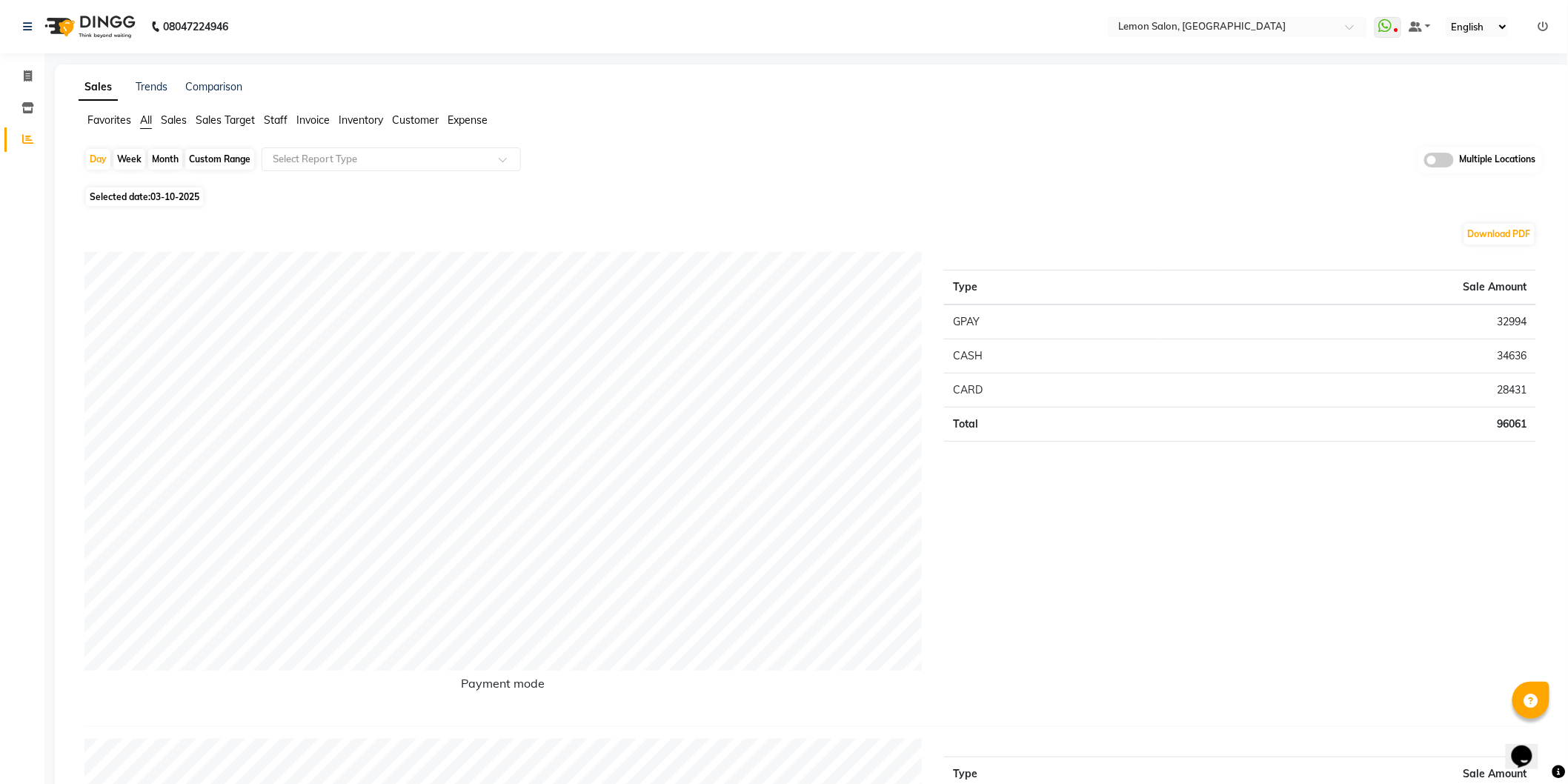
click at [237, 160] on div "Custom Range" at bounding box center [220, 159] width 69 height 20
select select "10"
select select "2025"
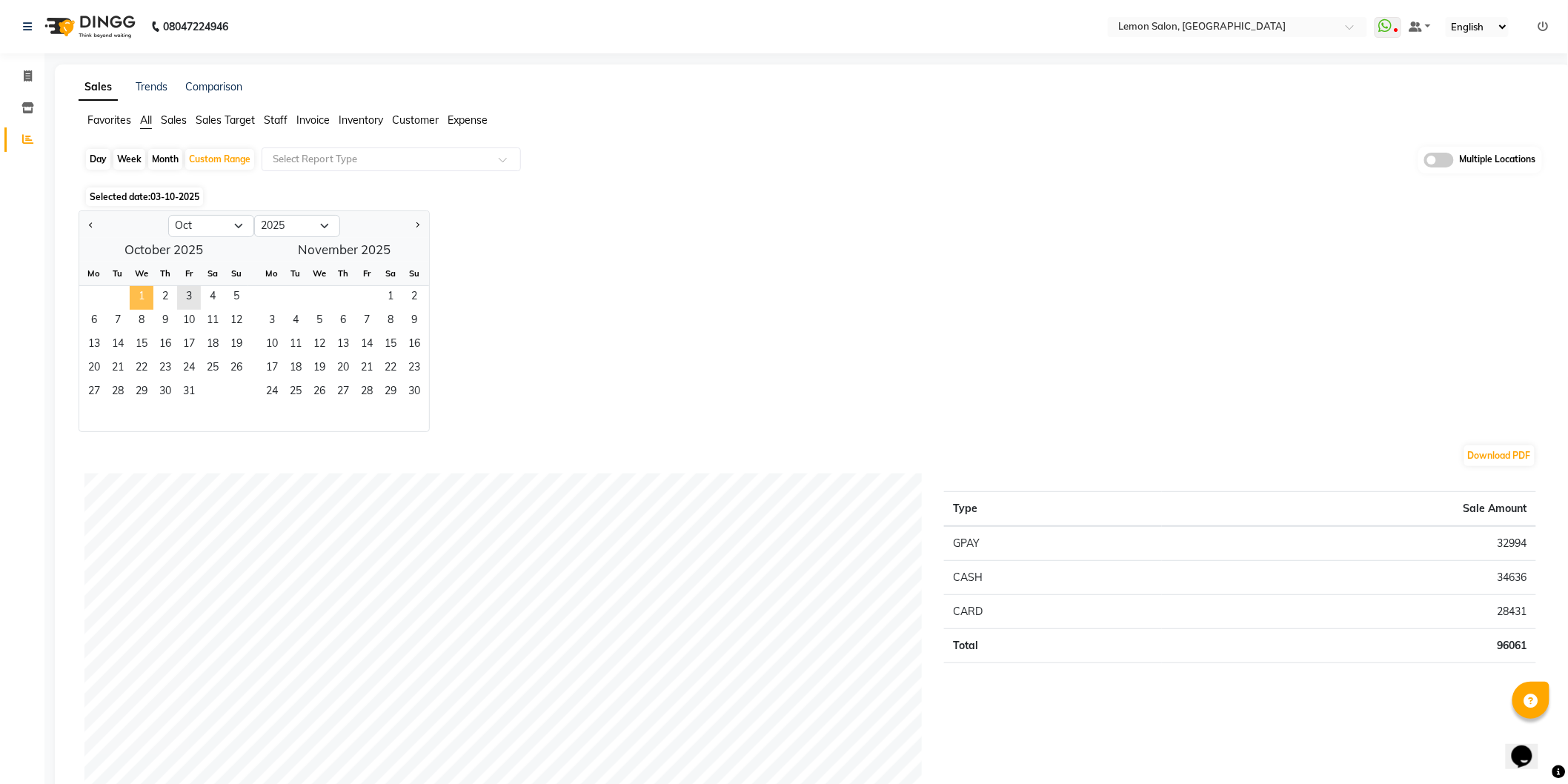
click at [139, 304] on span "1" at bounding box center [141, 298] width 23 height 23
click at [189, 304] on span "3" at bounding box center [189, 298] width 23 height 23
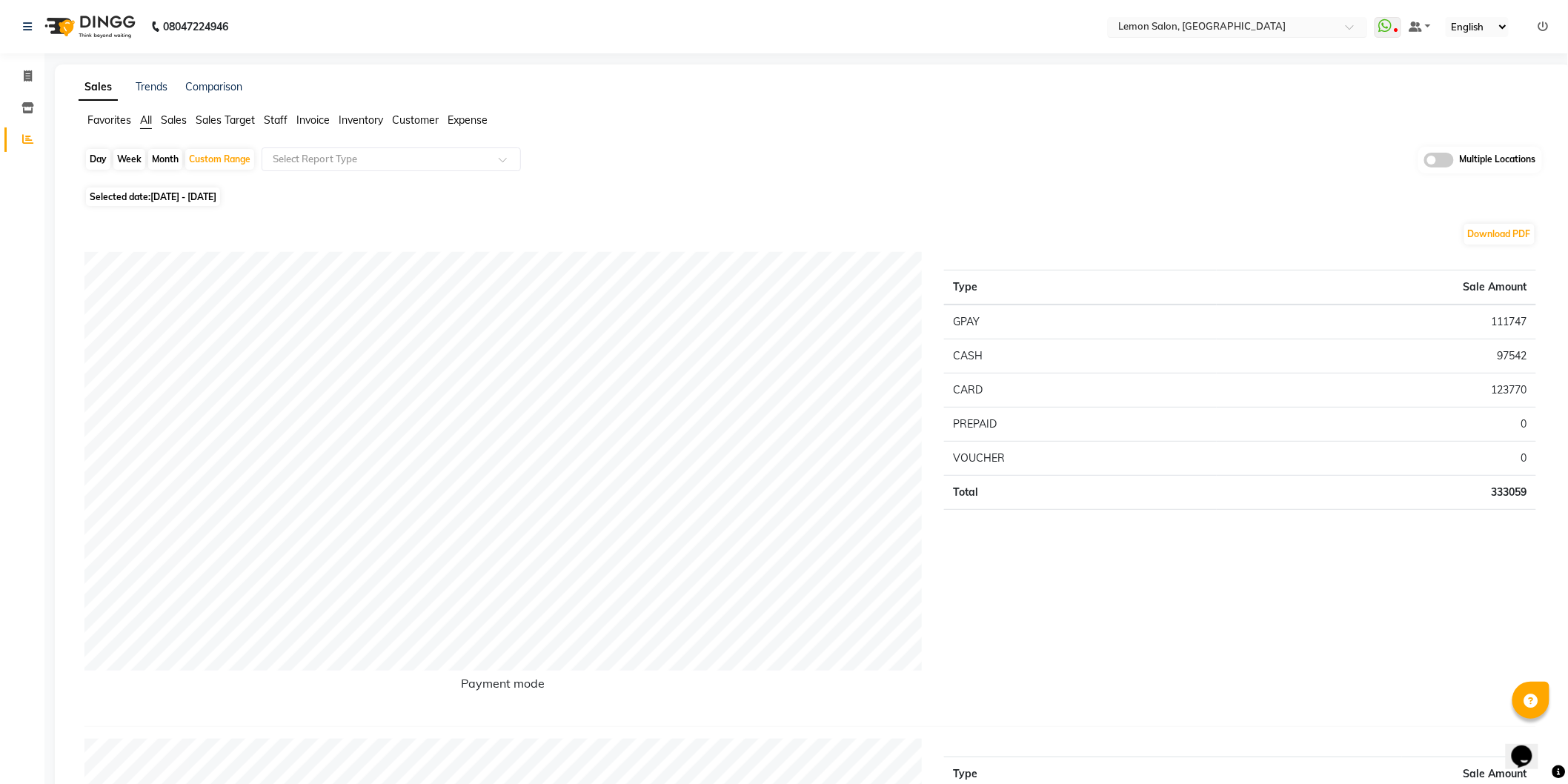
click at [1219, 27] on input "text" at bounding box center [1223, 28] width 215 height 15
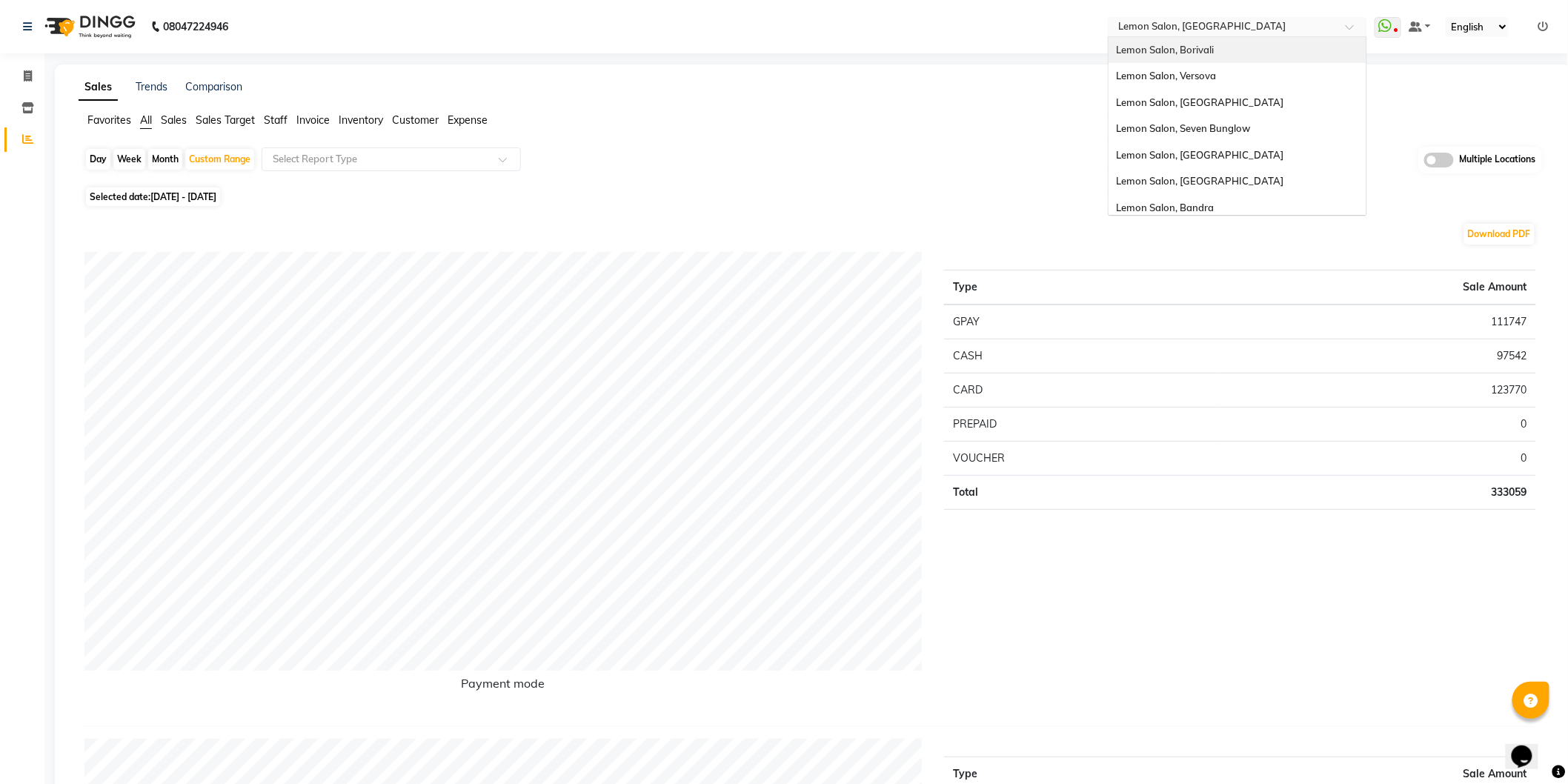
click at [1231, 55] on div "Lemon Salon, Borivali" at bounding box center [1237, 50] width 258 height 27
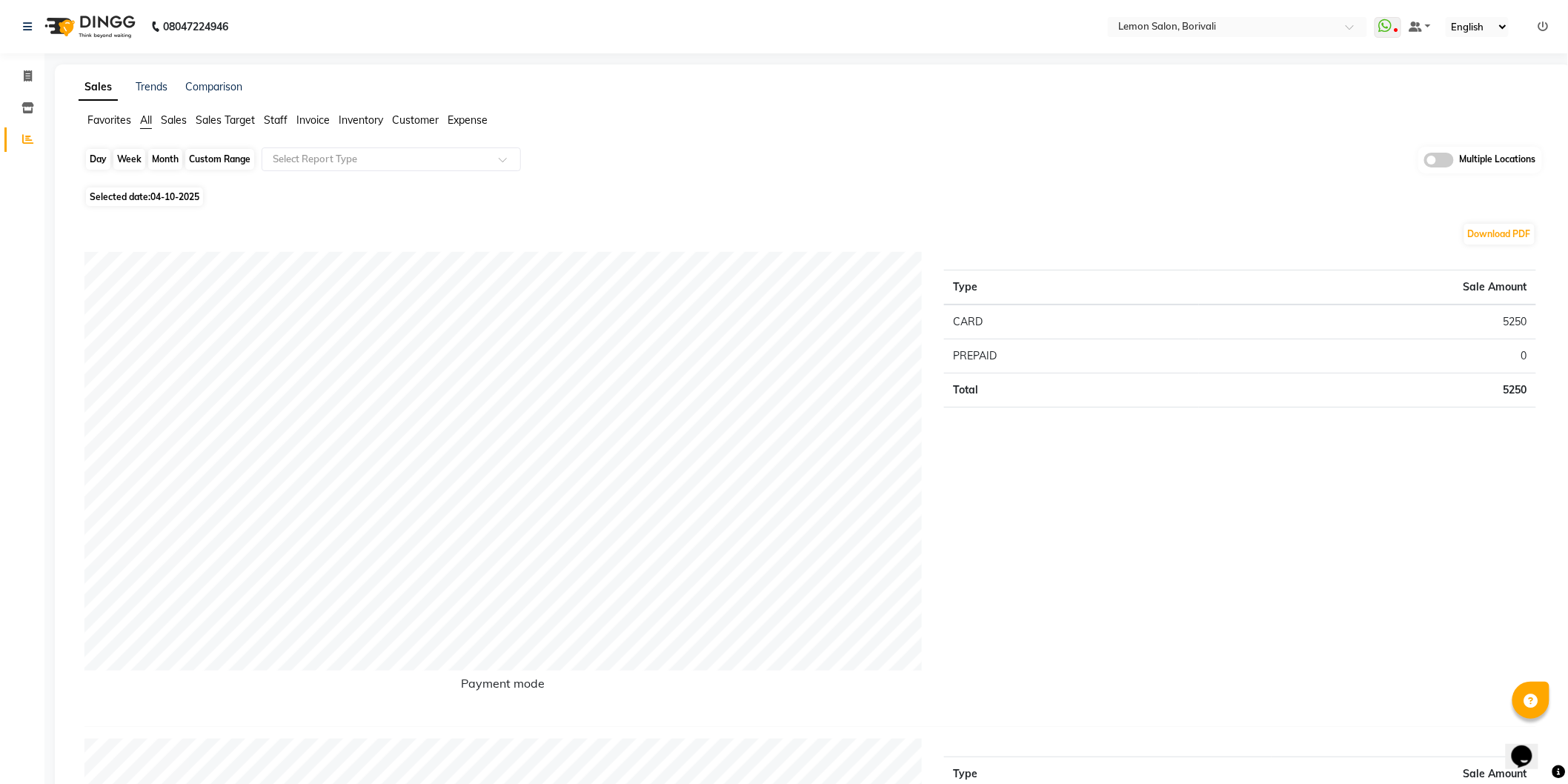
click at [100, 159] on div "Day" at bounding box center [98, 159] width 24 height 20
select select "10"
select select "2025"
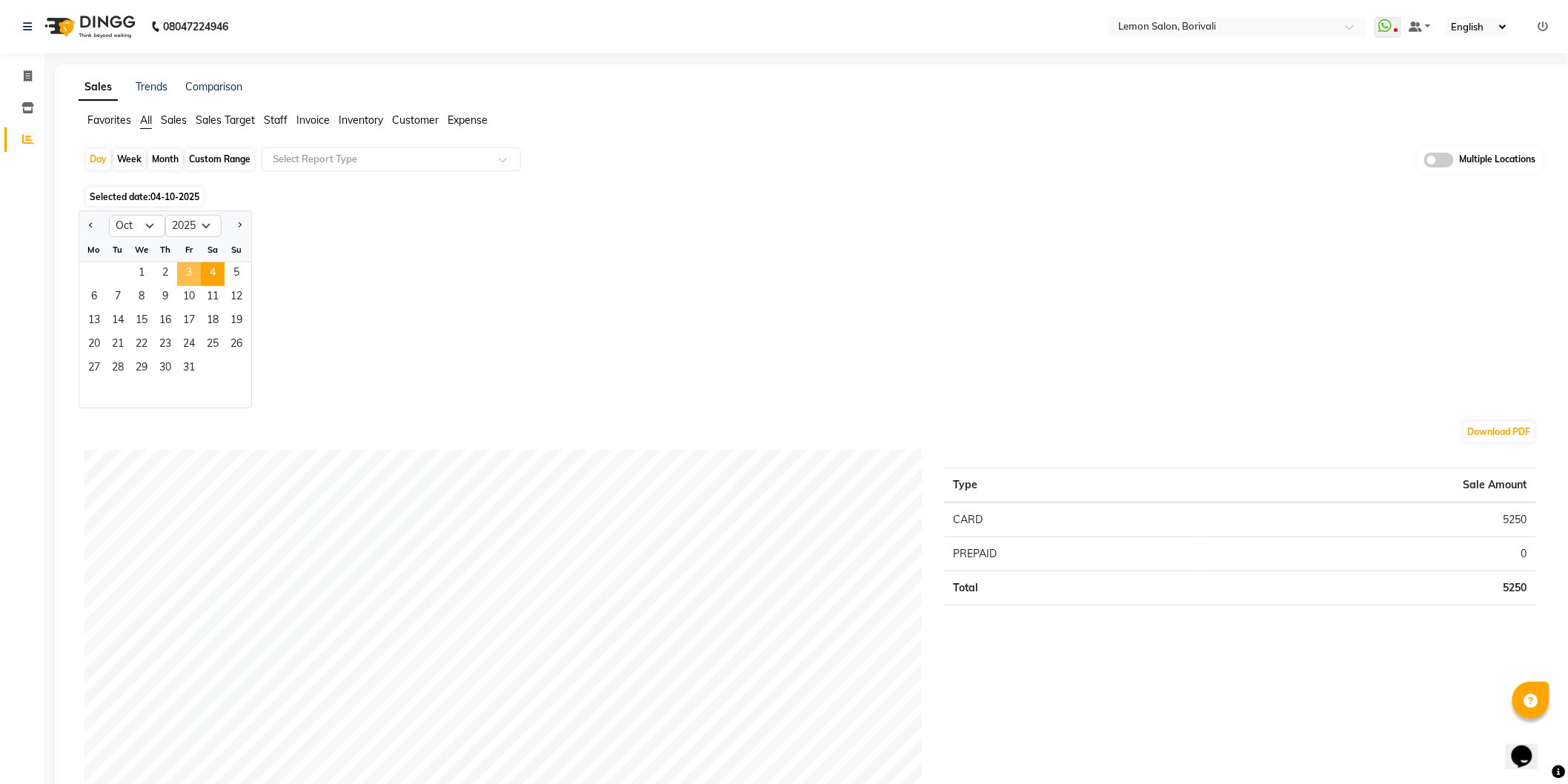
click at [186, 267] on span "3" at bounding box center [189, 273] width 23 height 23
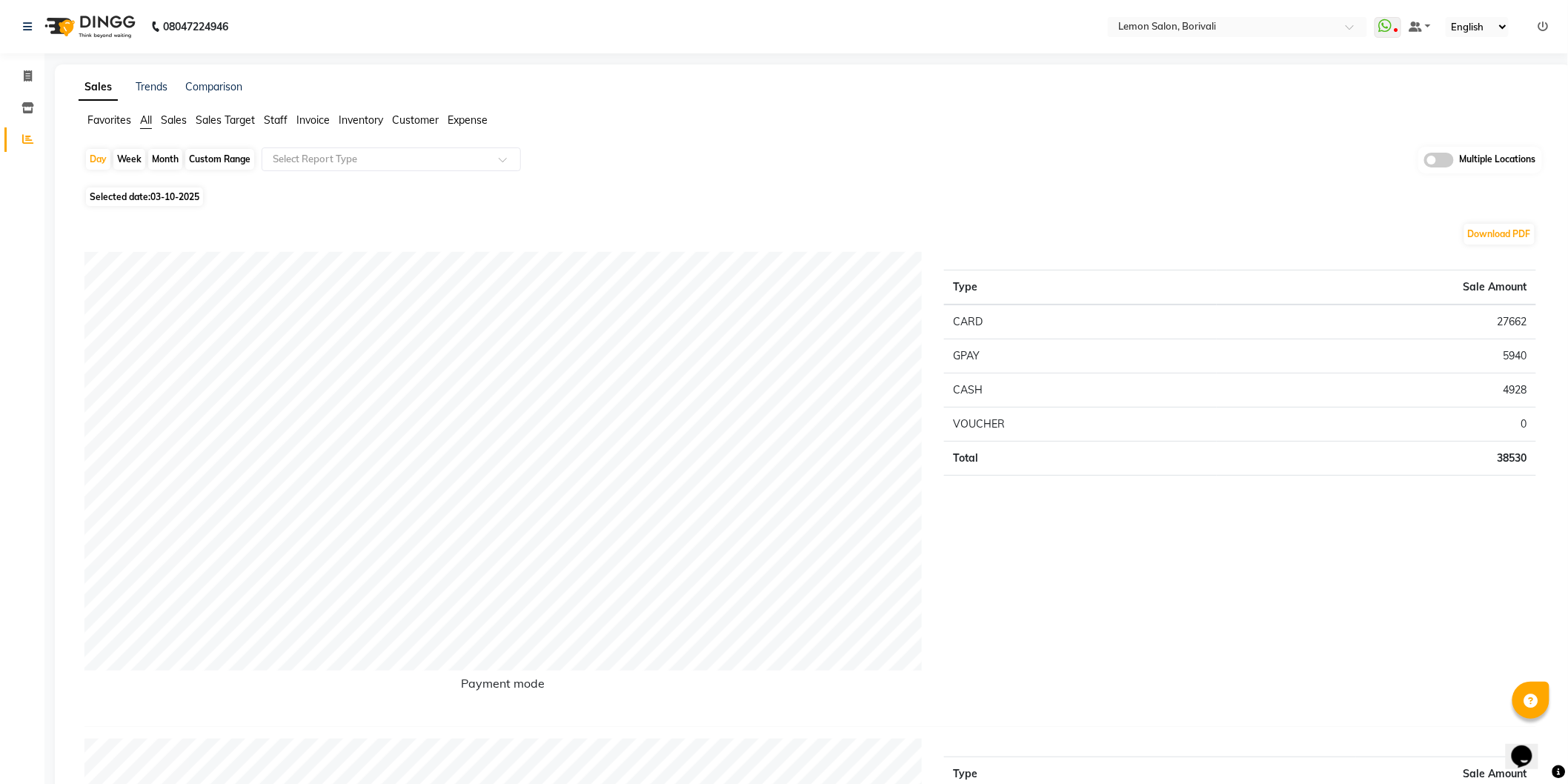
click at [215, 155] on div "Custom Range" at bounding box center [220, 159] width 69 height 20
select select "10"
select select "2025"
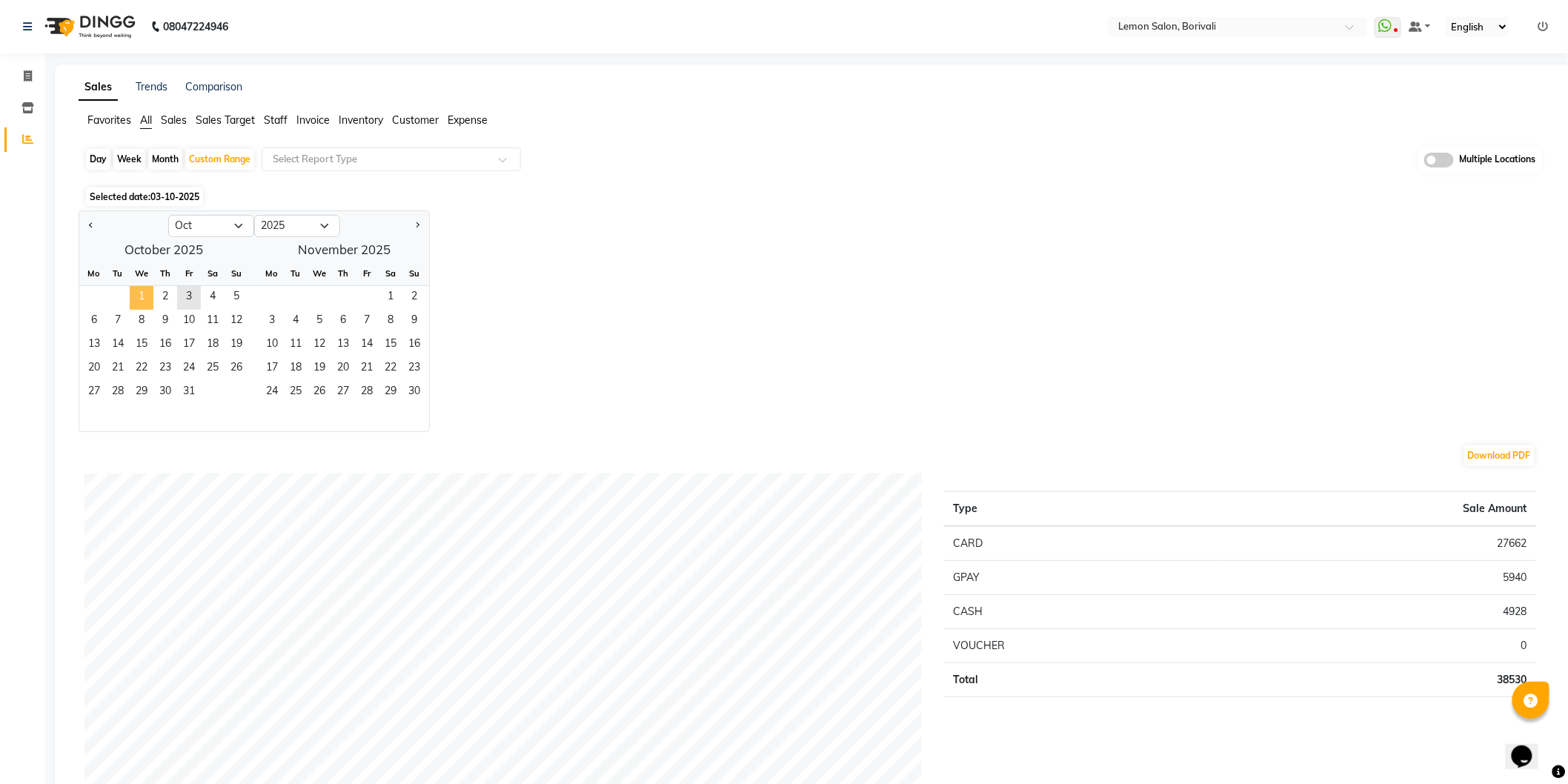
click at [142, 292] on span "1" at bounding box center [141, 298] width 23 height 23
click at [186, 294] on span "3" at bounding box center [189, 298] width 23 height 23
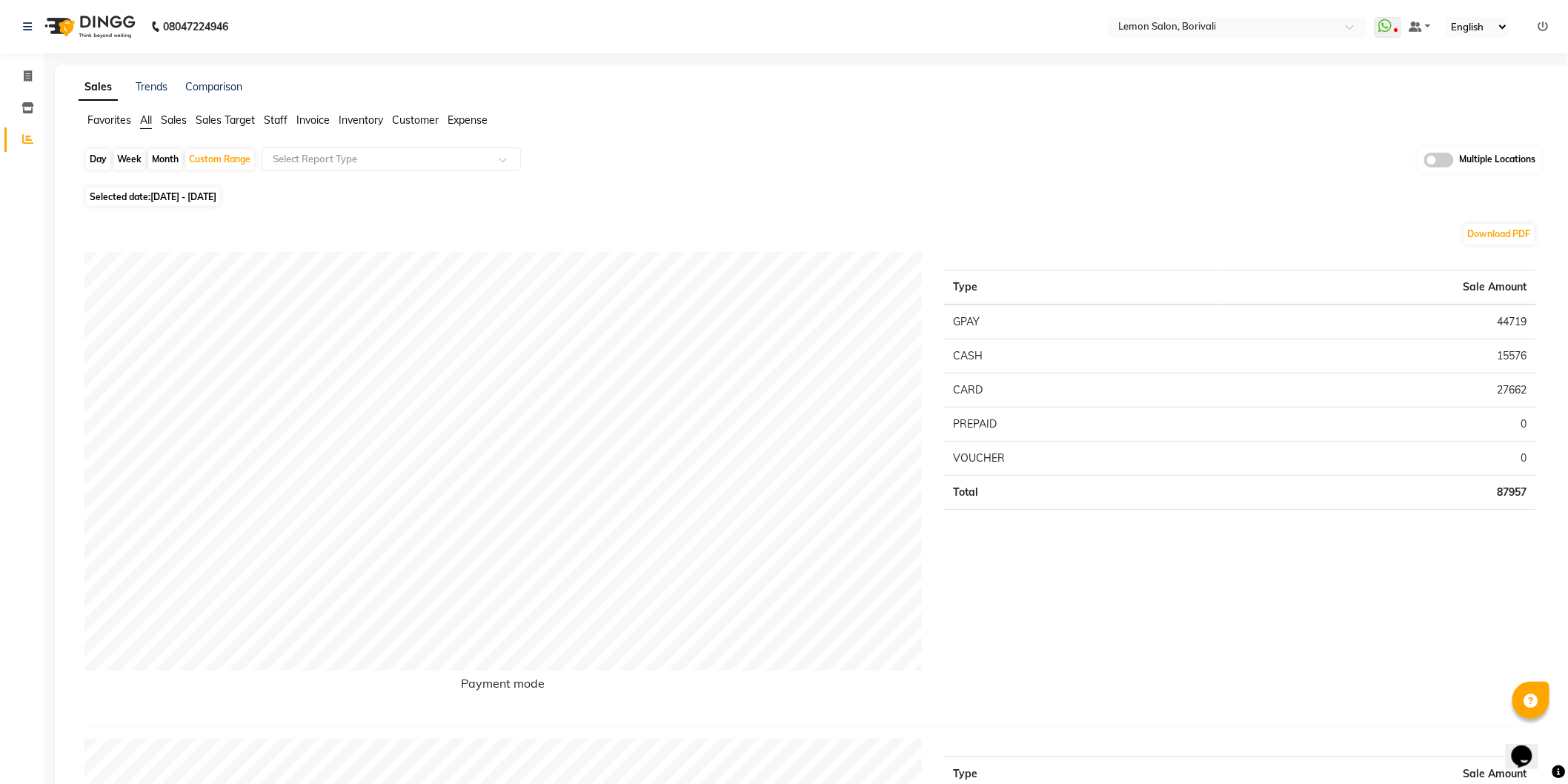
click at [142, 119] on span "All" at bounding box center [146, 120] width 12 height 14
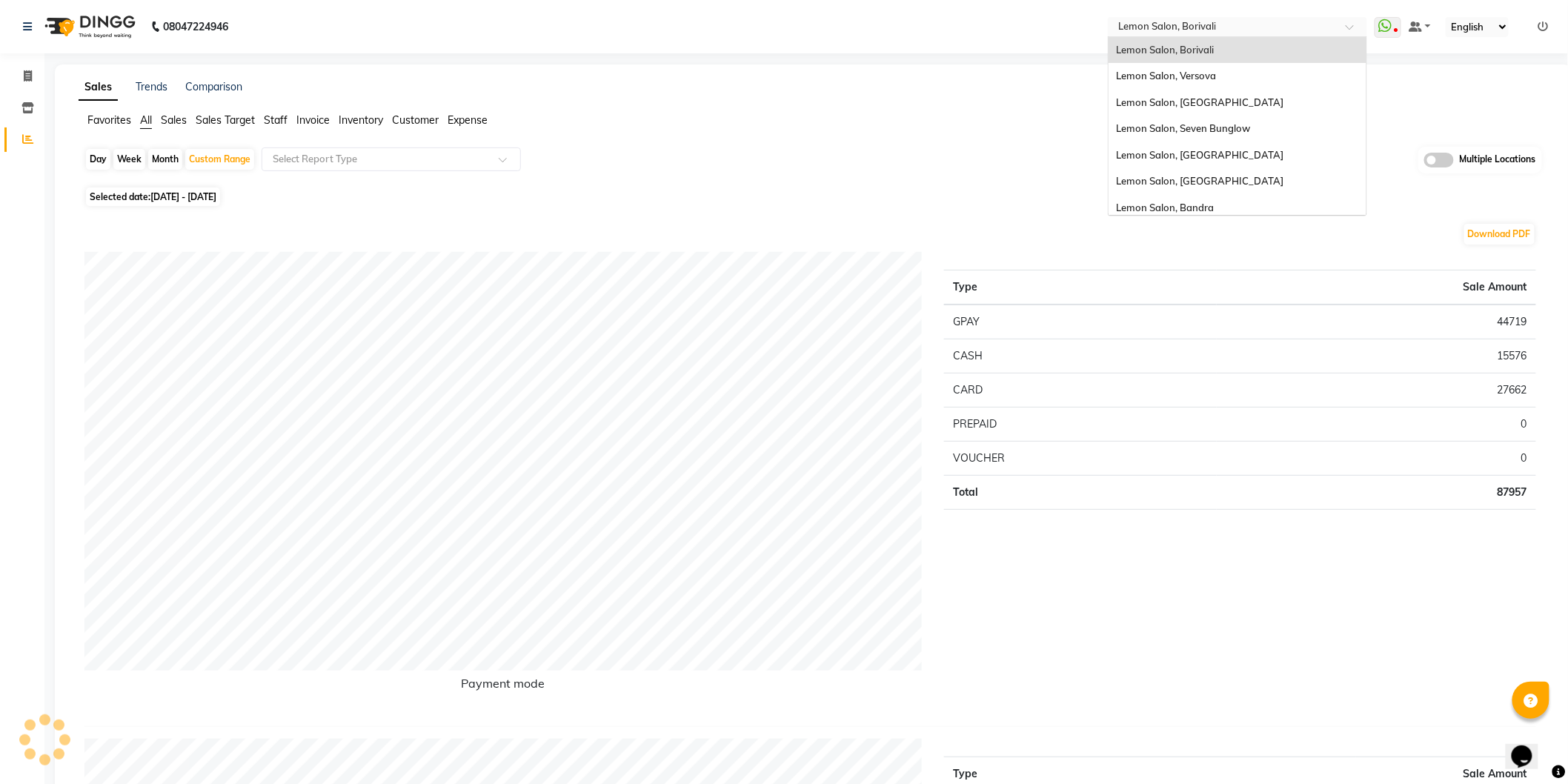
click at [1197, 28] on input "text" at bounding box center [1223, 28] width 215 height 15
click at [1199, 122] on span "Lemon Salon, Seven Bunglow" at bounding box center [1182, 128] width 134 height 12
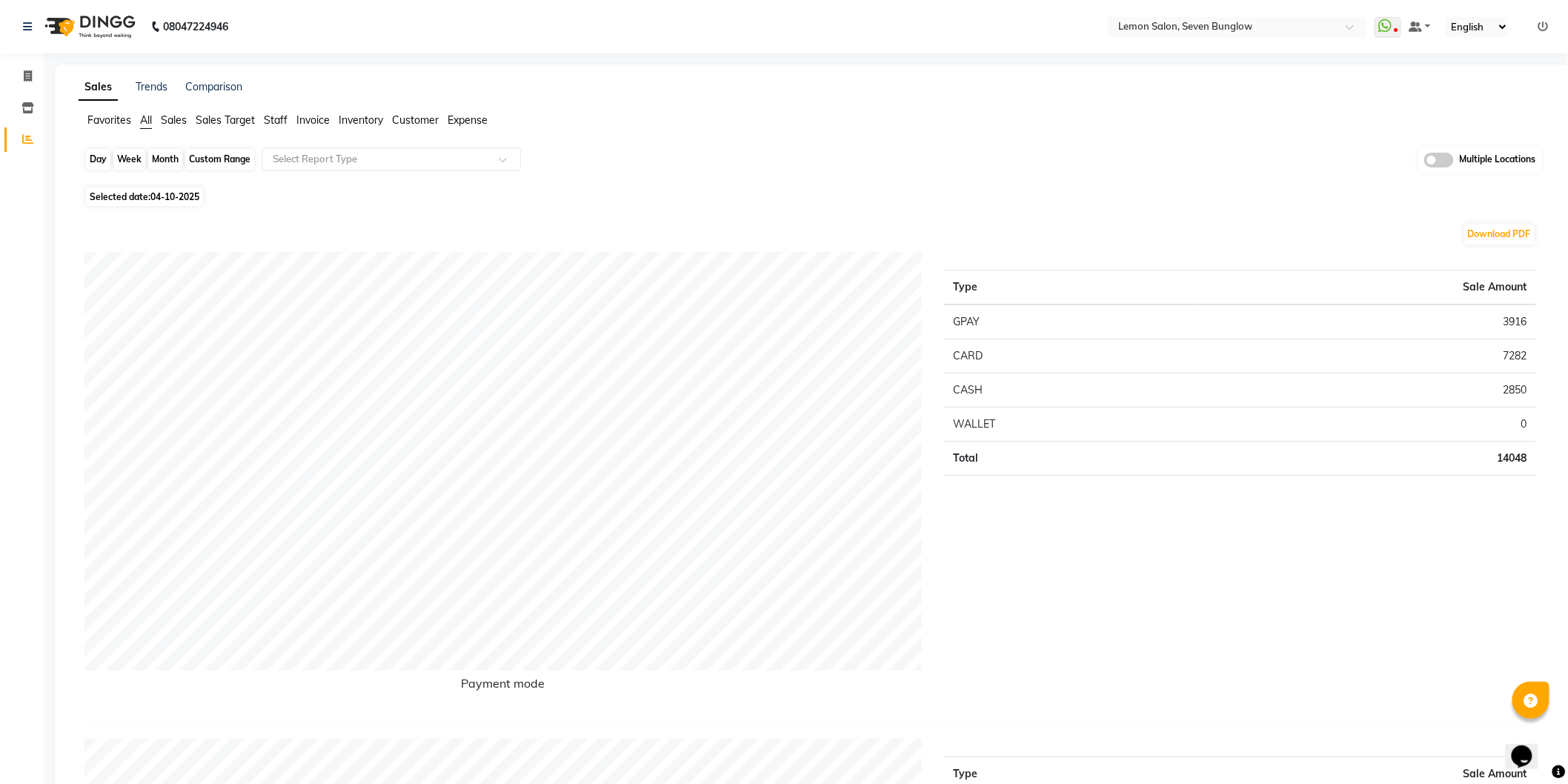
click at [98, 154] on div "Day" at bounding box center [98, 159] width 24 height 20
select select "10"
select select "2025"
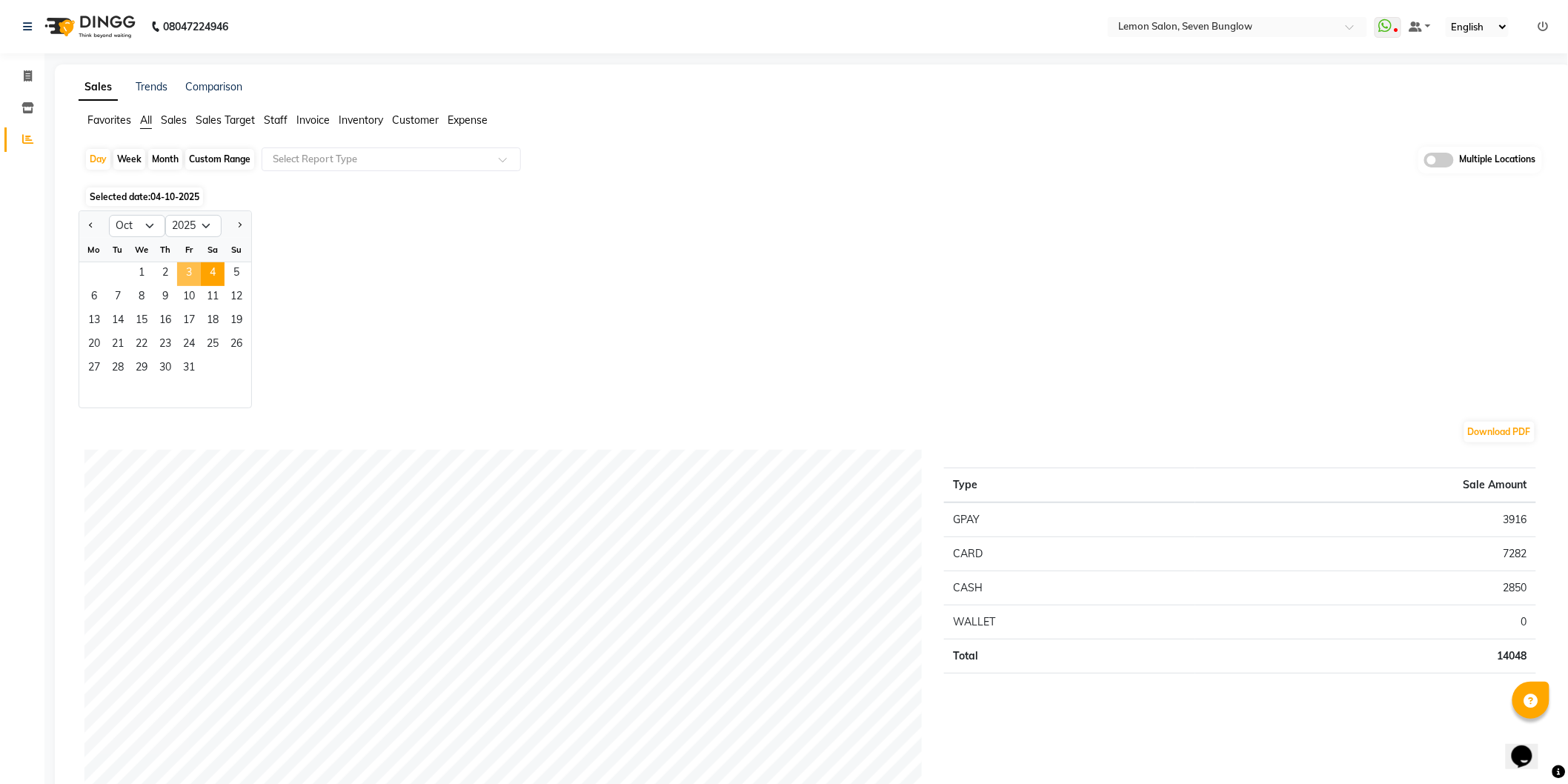
click at [183, 270] on span "3" at bounding box center [189, 273] width 23 height 23
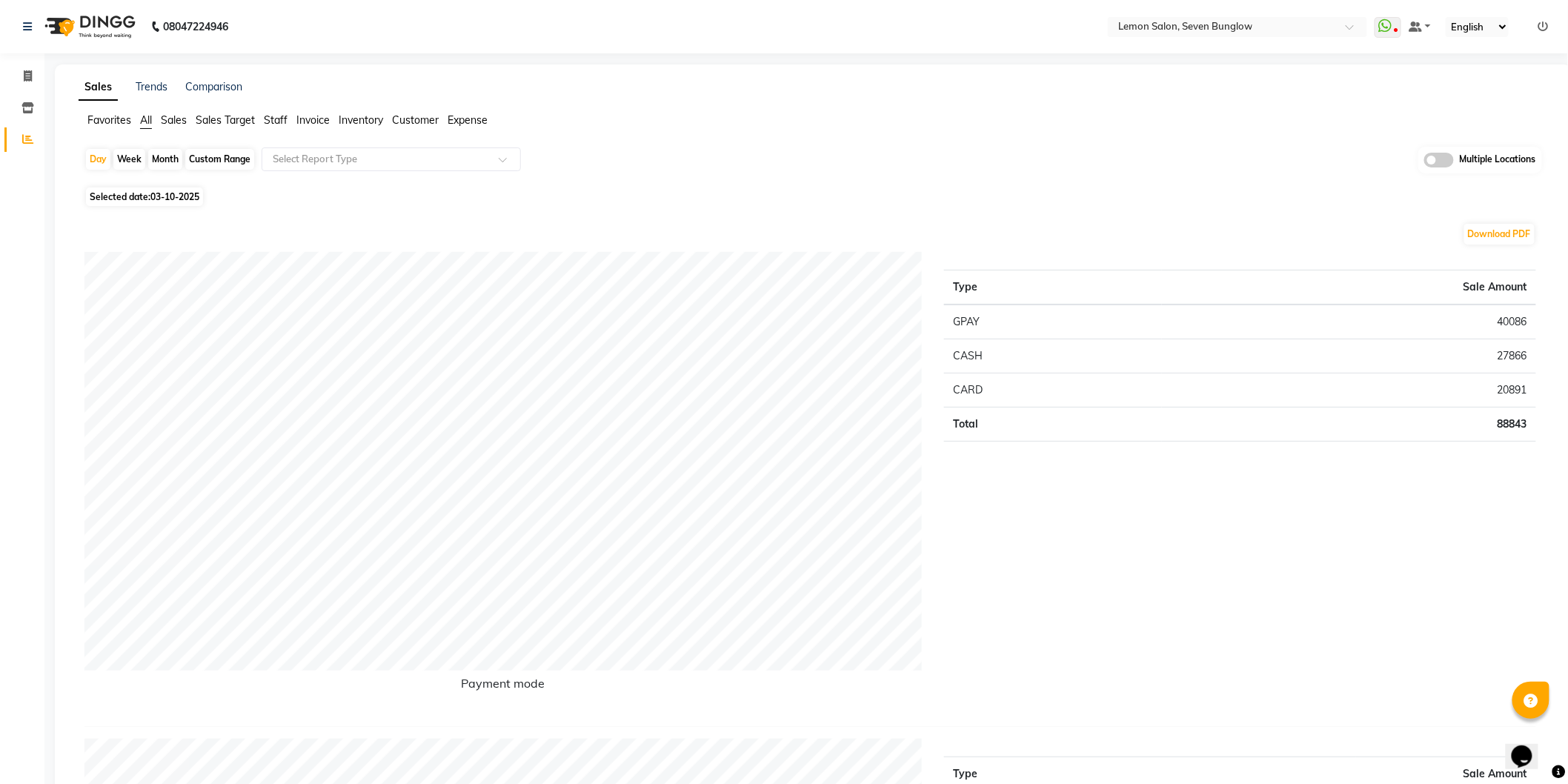
click at [1519, 309] on td "40086" at bounding box center [1349, 322] width 374 height 35
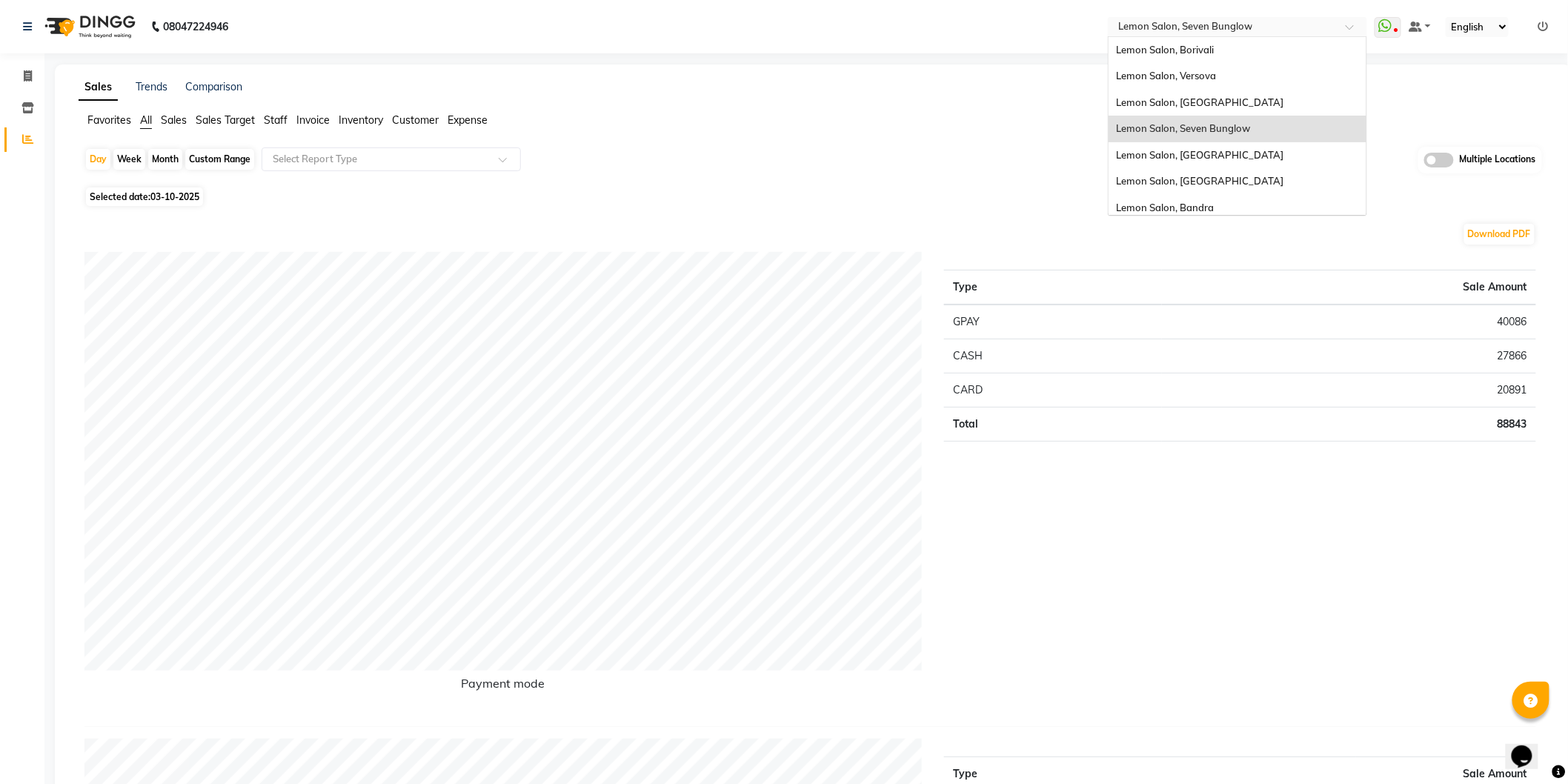
click at [1184, 25] on input "text" at bounding box center [1223, 28] width 215 height 15
click at [1204, 161] on div "Lemon Salon, Malad" at bounding box center [1237, 155] width 258 height 27
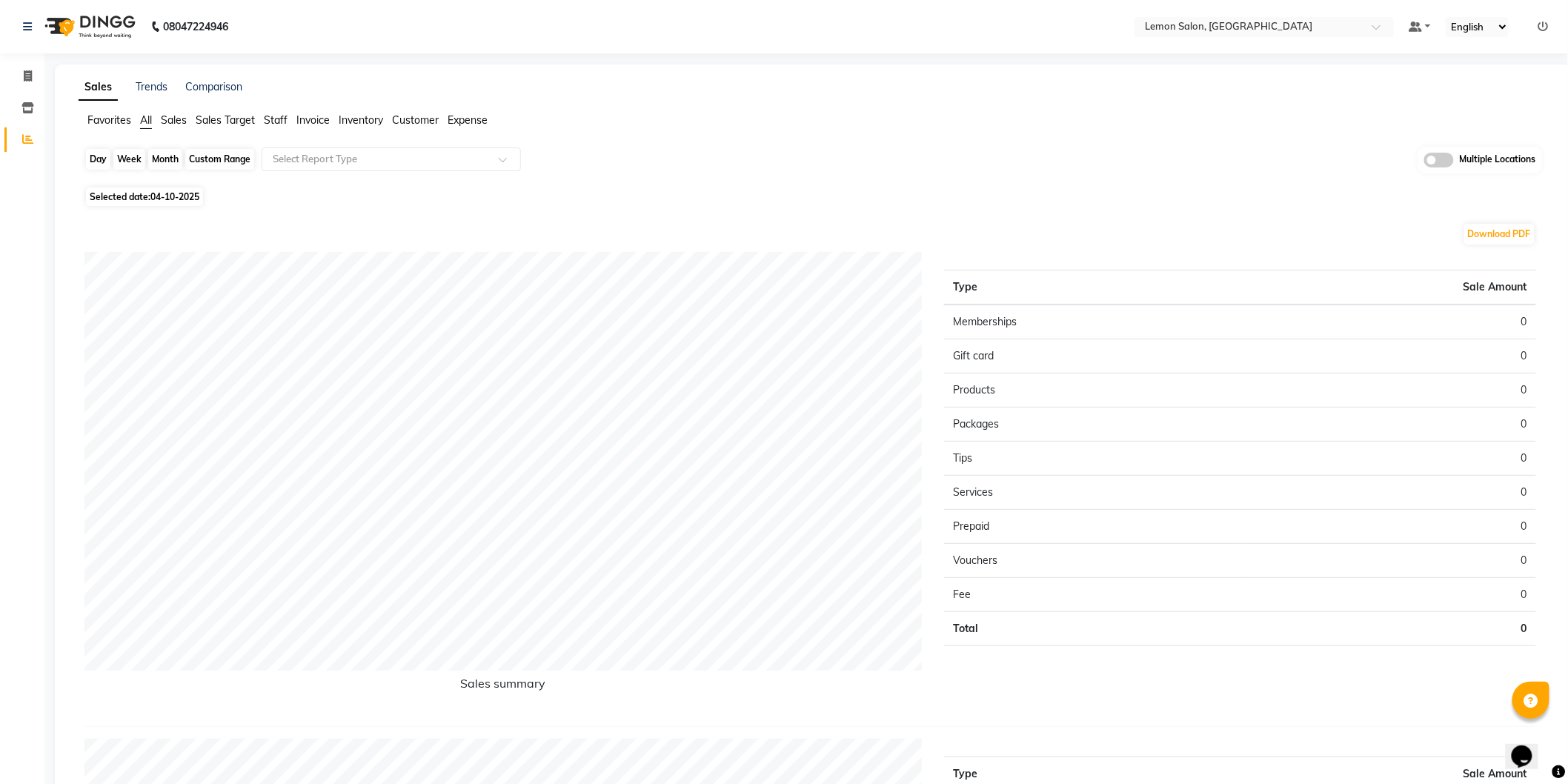
click at [92, 157] on div "Day" at bounding box center [98, 159] width 24 height 20
select select "10"
select select "2025"
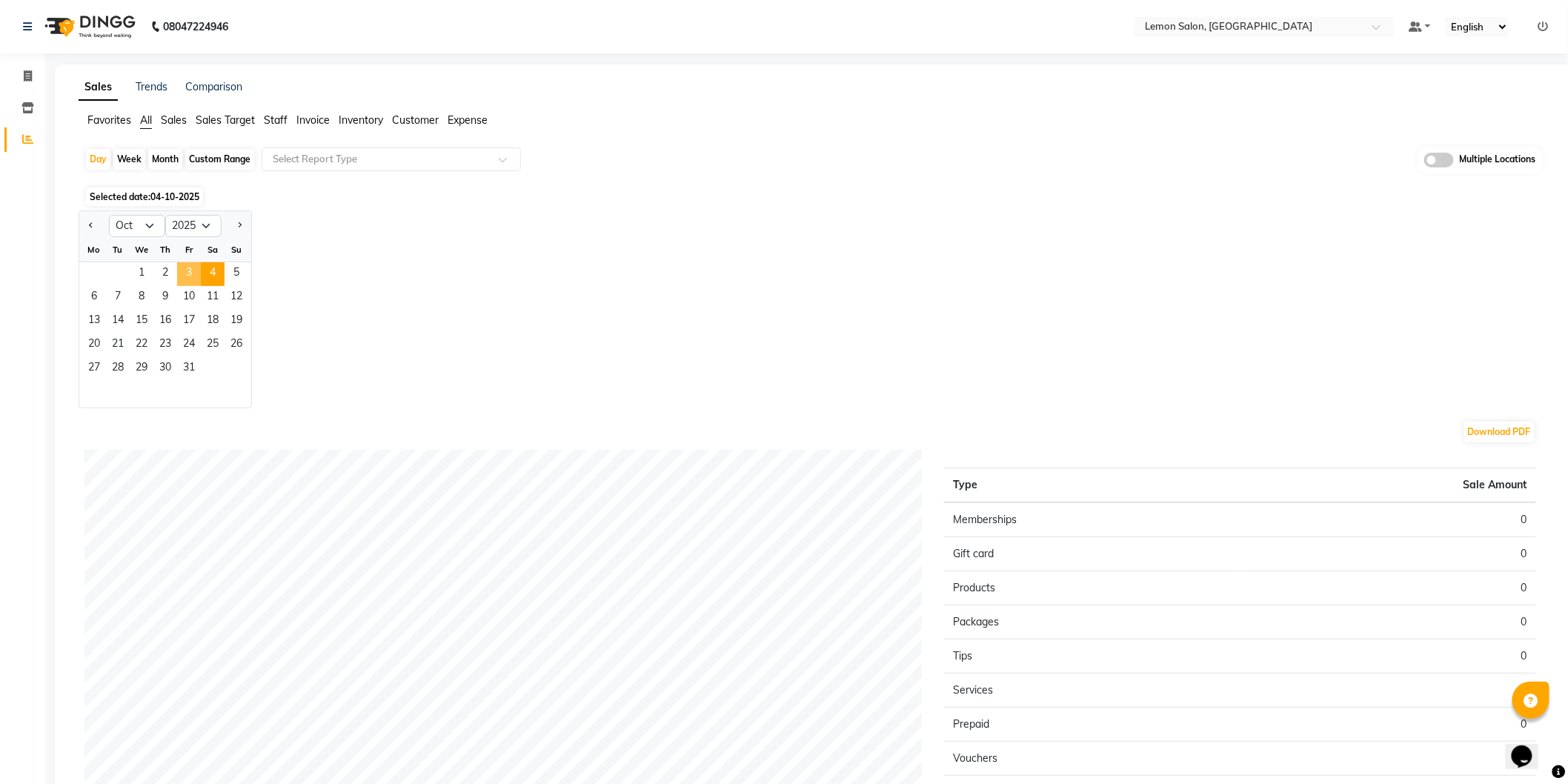
click at [188, 276] on span "3" at bounding box center [189, 273] width 23 height 23
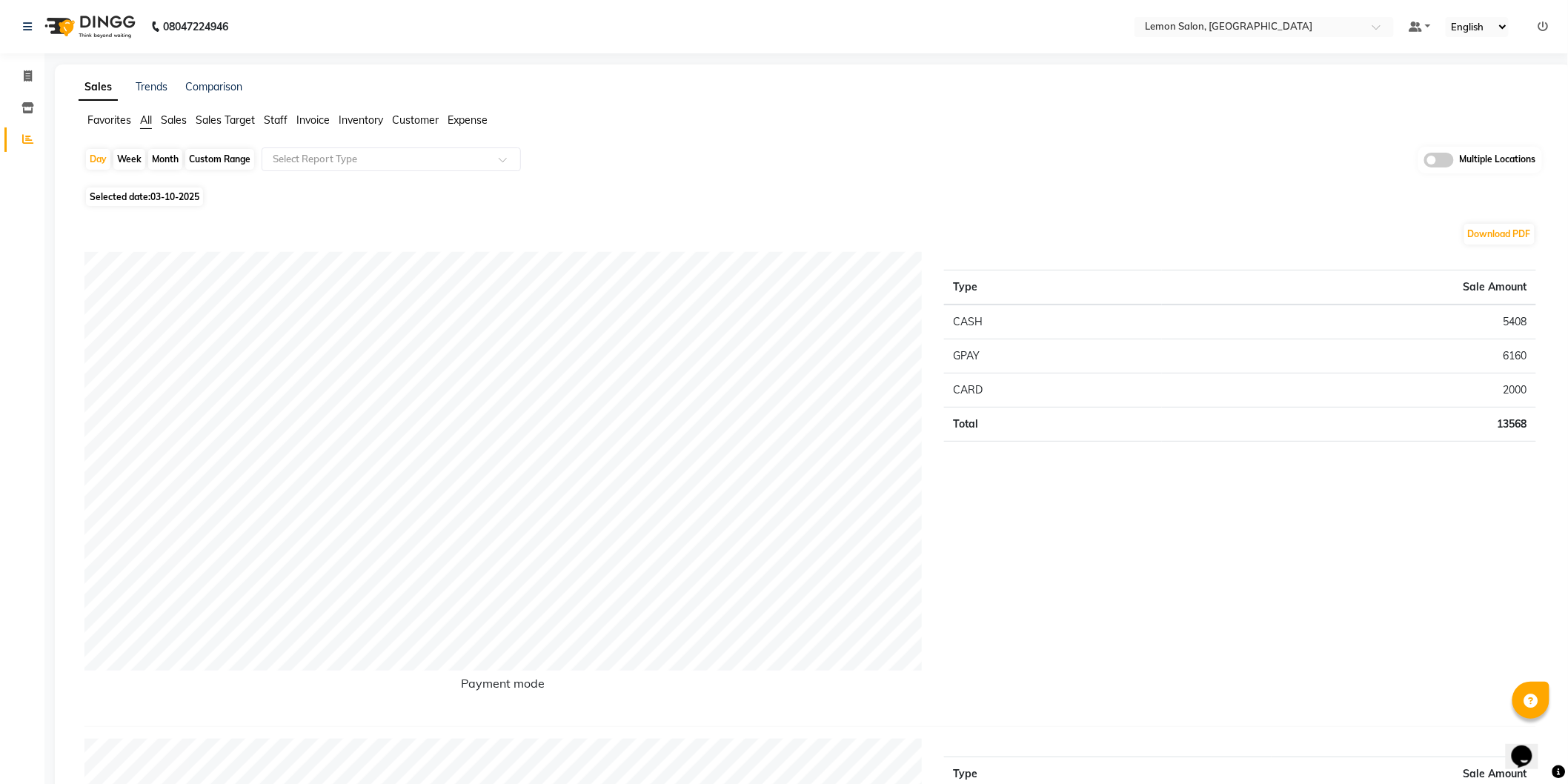
click at [1517, 415] on td "13568" at bounding box center [1349, 423] width 374 height 34
click at [220, 158] on div "Custom Range" at bounding box center [220, 159] width 69 height 20
select select "10"
select select "2025"
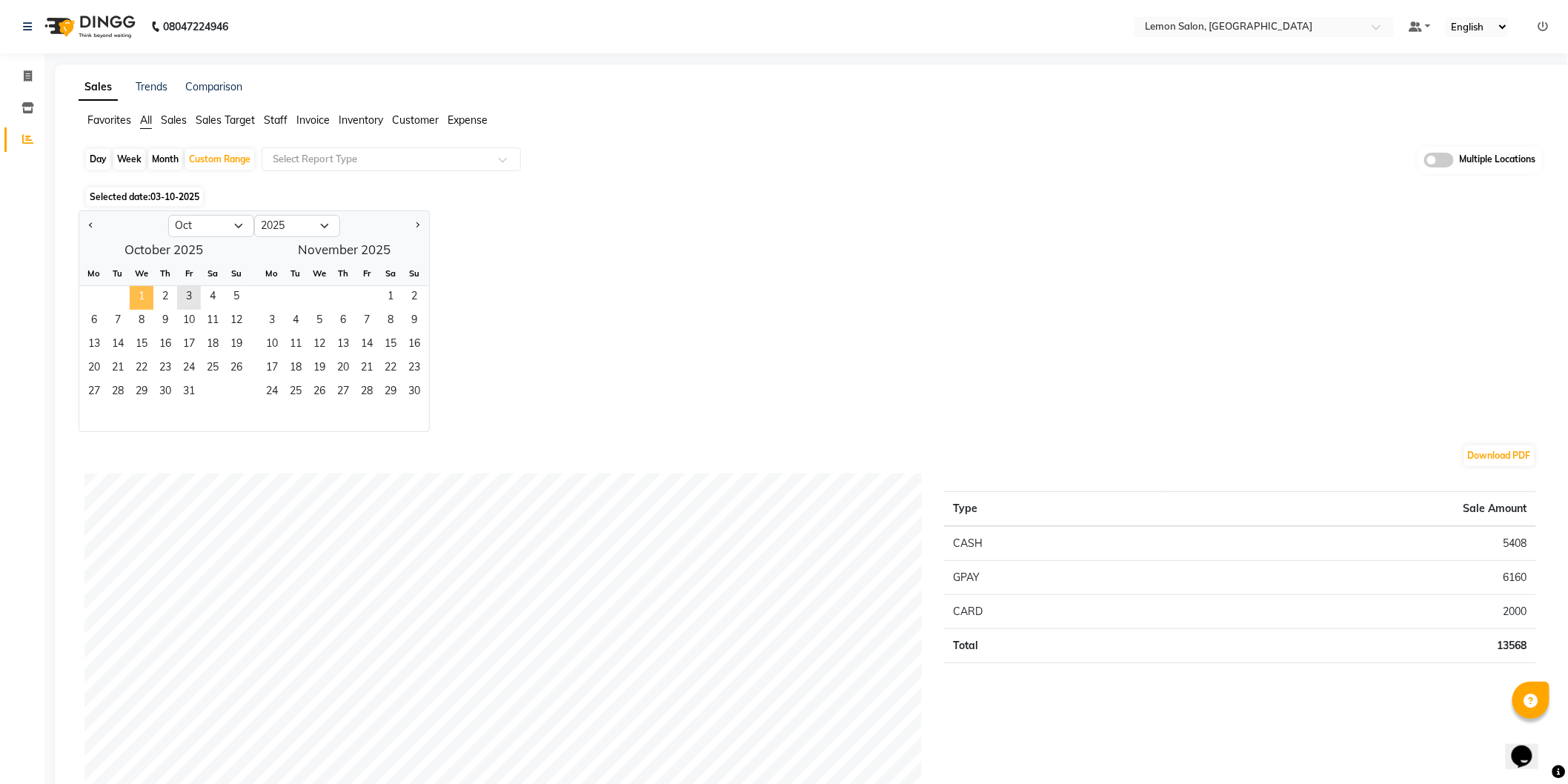
click at [145, 292] on span "1" at bounding box center [141, 298] width 23 height 23
click at [187, 297] on span "3" at bounding box center [189, 298] width 23 height 23
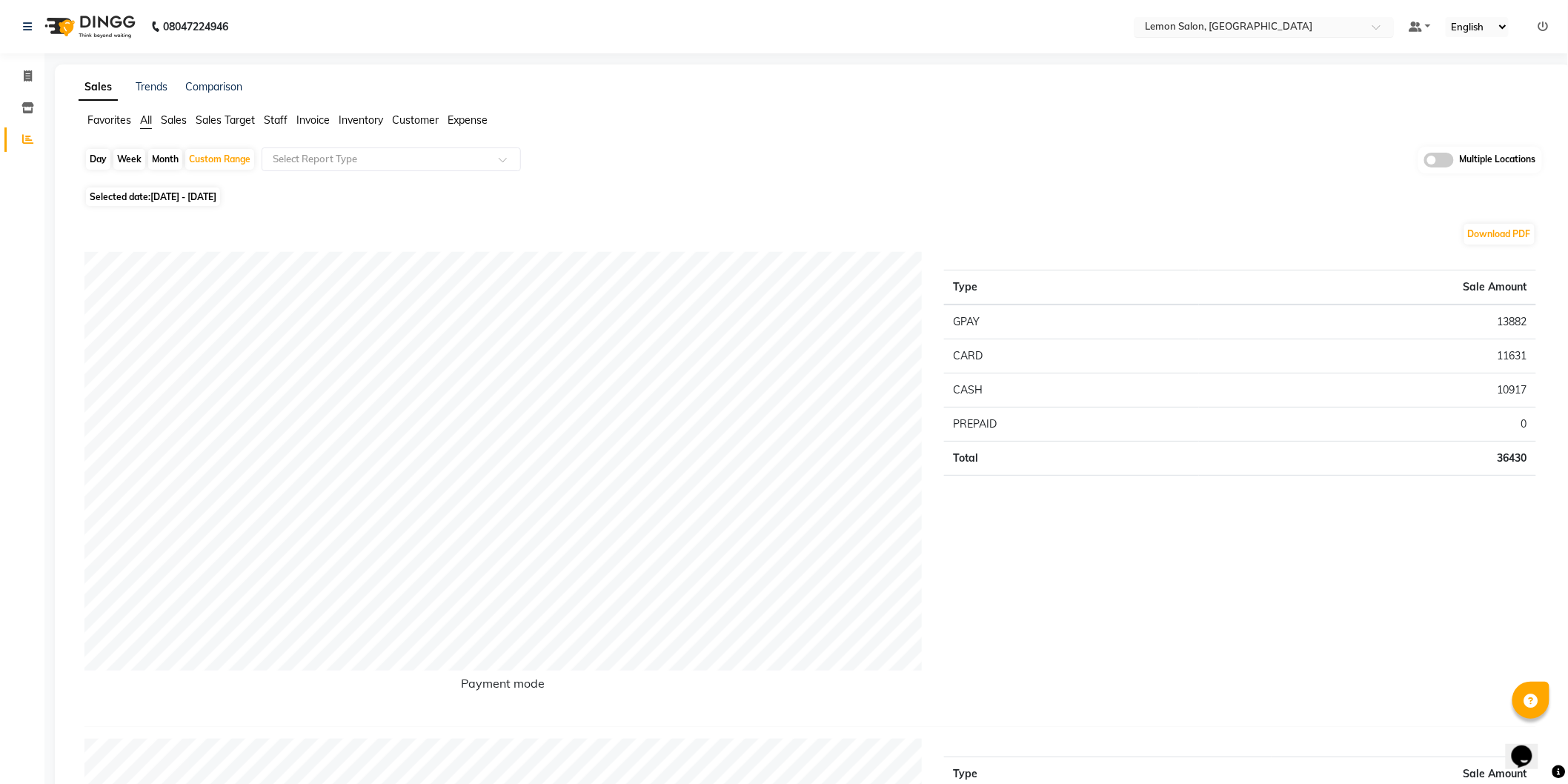
click at [1240, 23] on input "text" at bounding box center [1249, 28] width 215 height 15
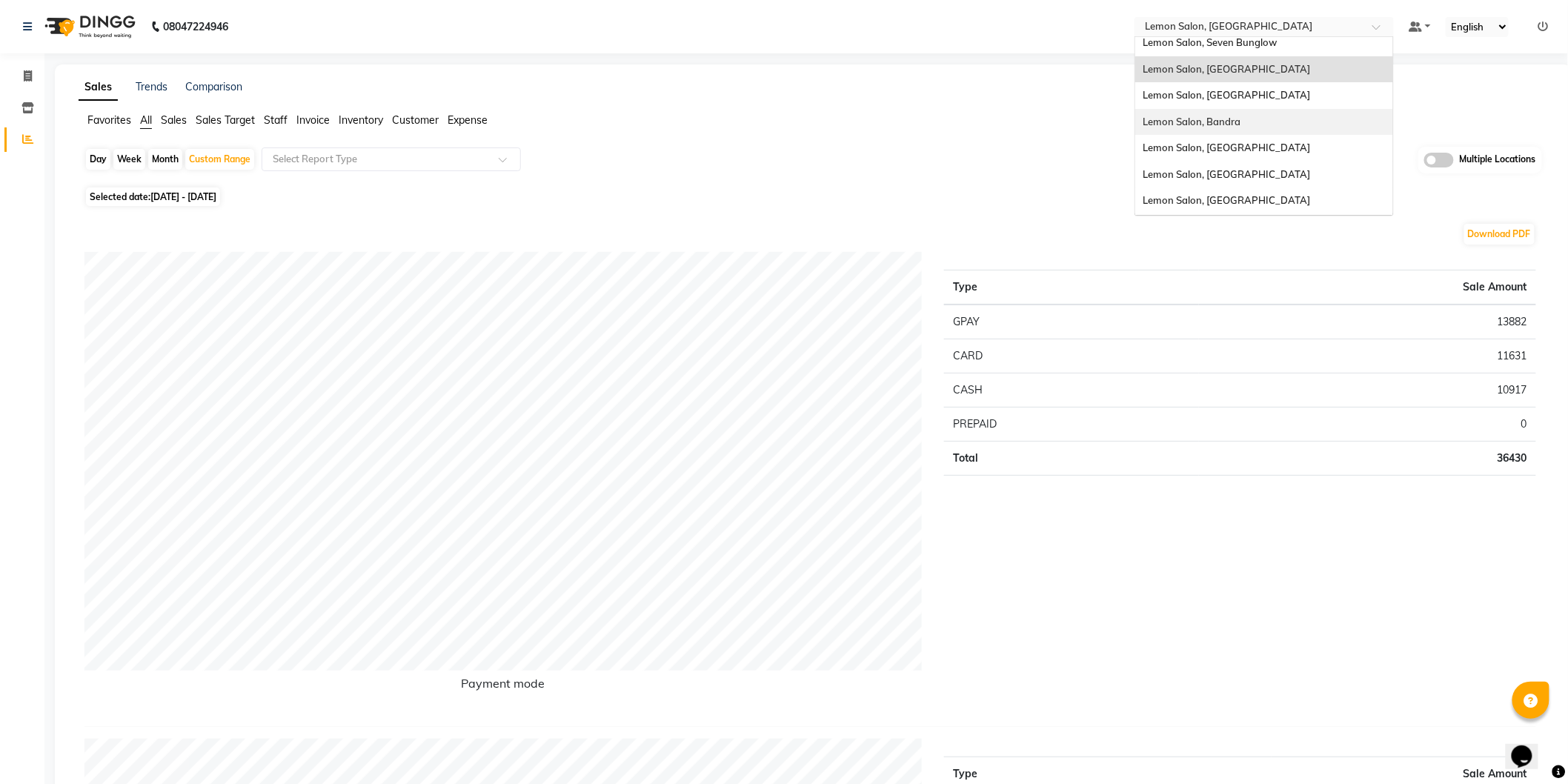
scroll to position [109, 0]
click at [1253, 123] on span "Lemon Salon, [GEOGRAPHIC_DATA]" at bounding box center [1226, 125] width 167 height 12
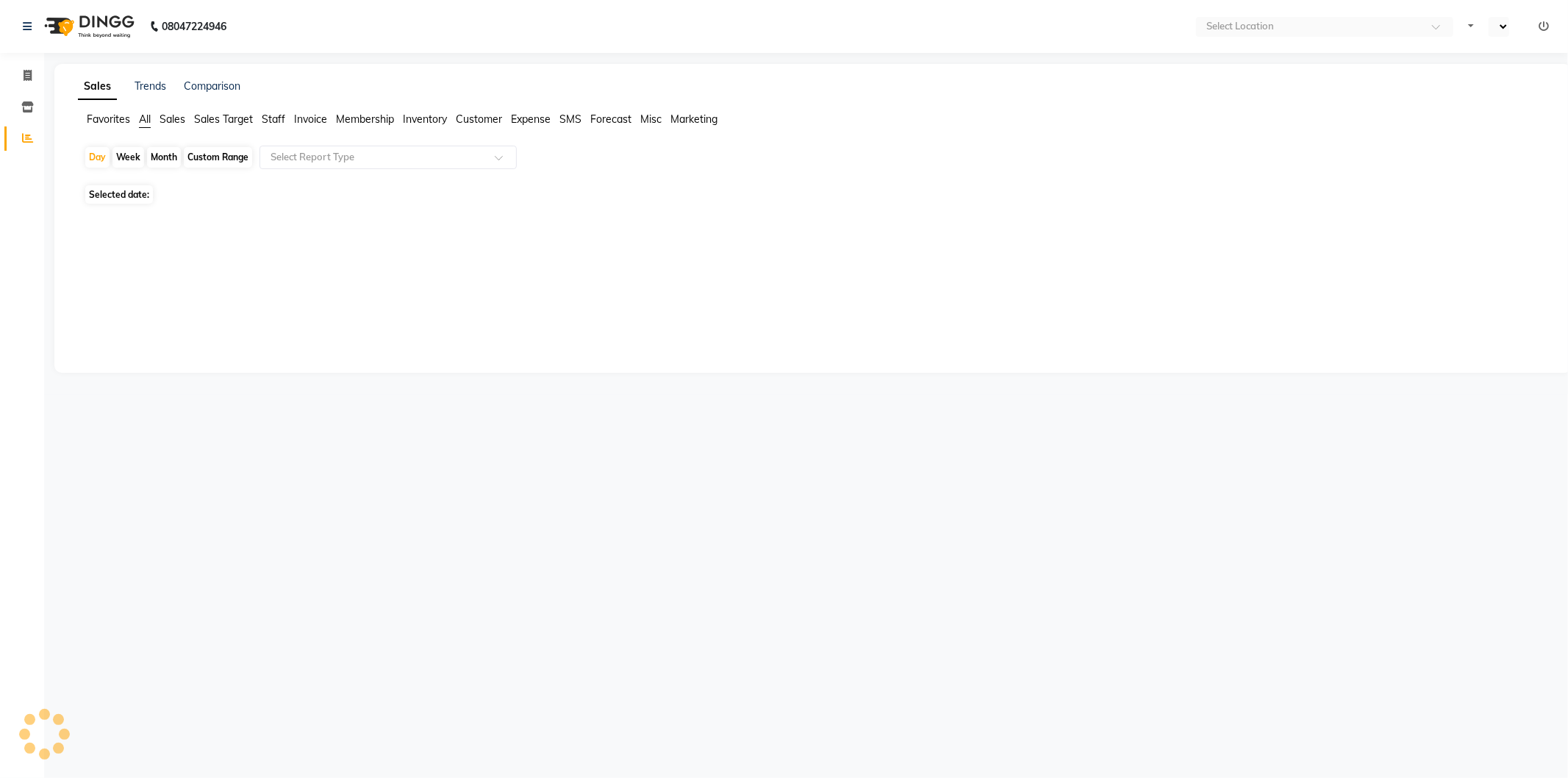
select select "en"
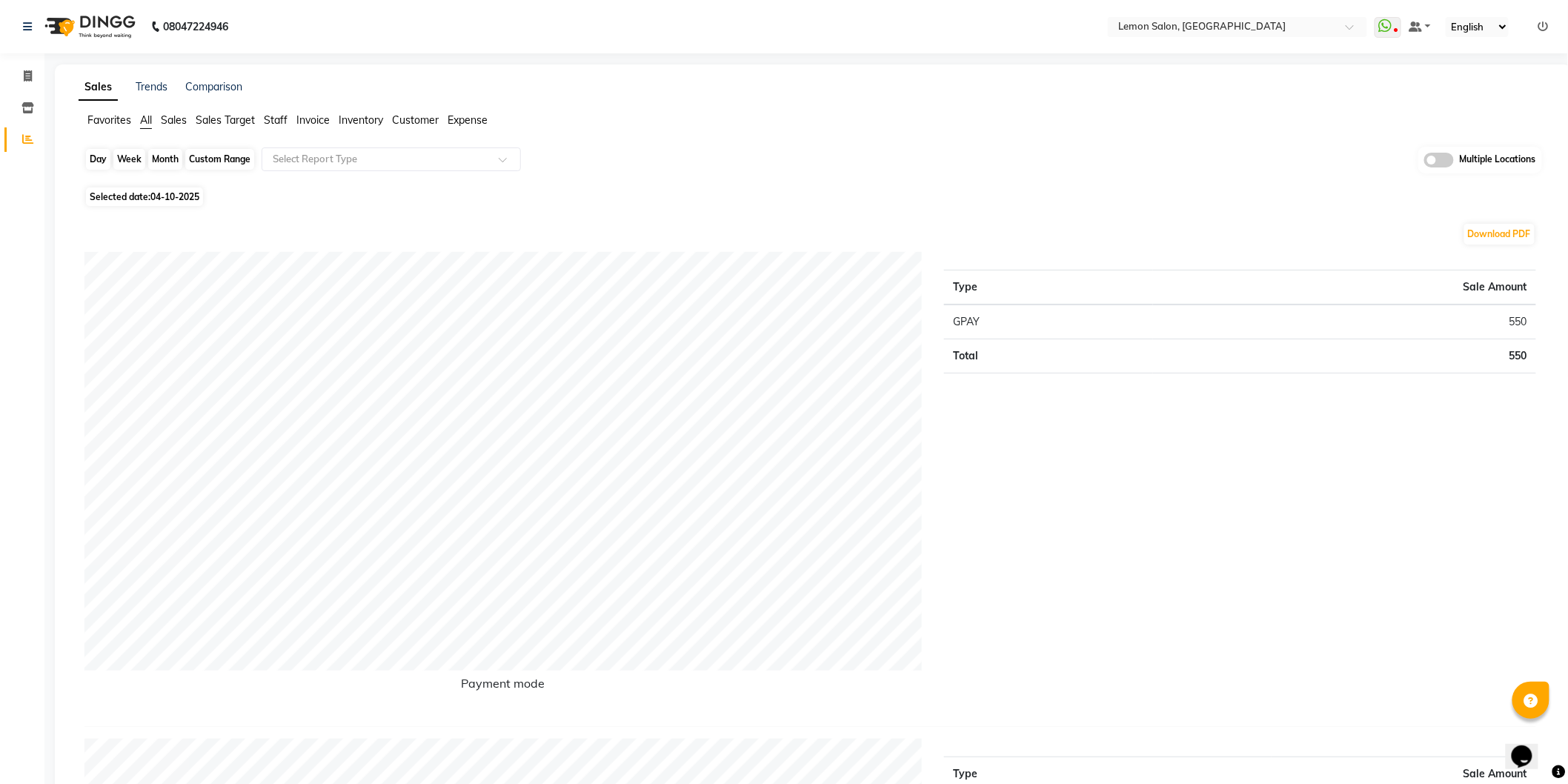
click at [102, 158] on div "Day" at bounding box center [98, 159] width 24 height 20
select select "10"
select select "2025"
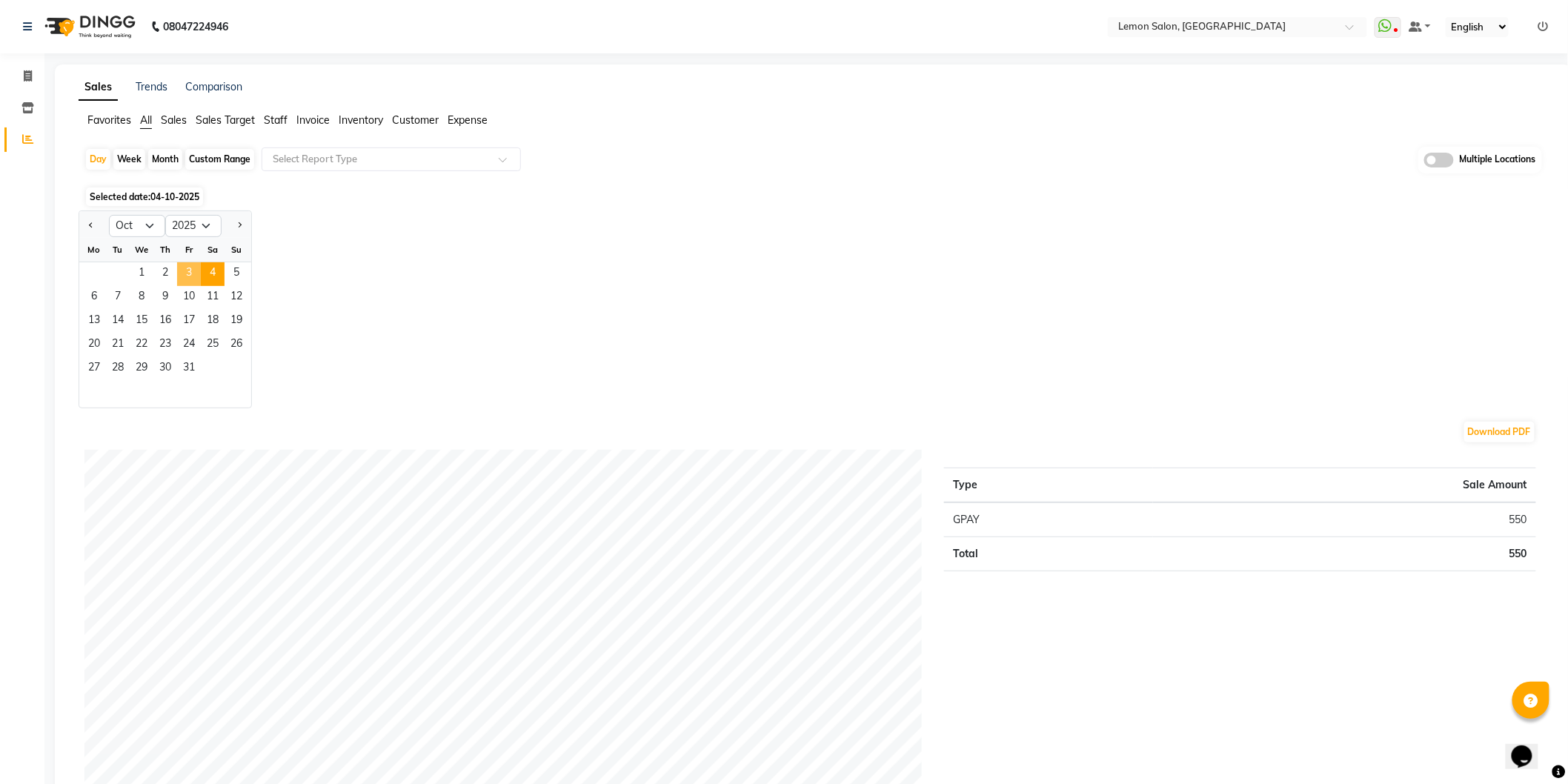
click at [184, 270] on span "3" at bounding box center [189, 273] width 23 height 23
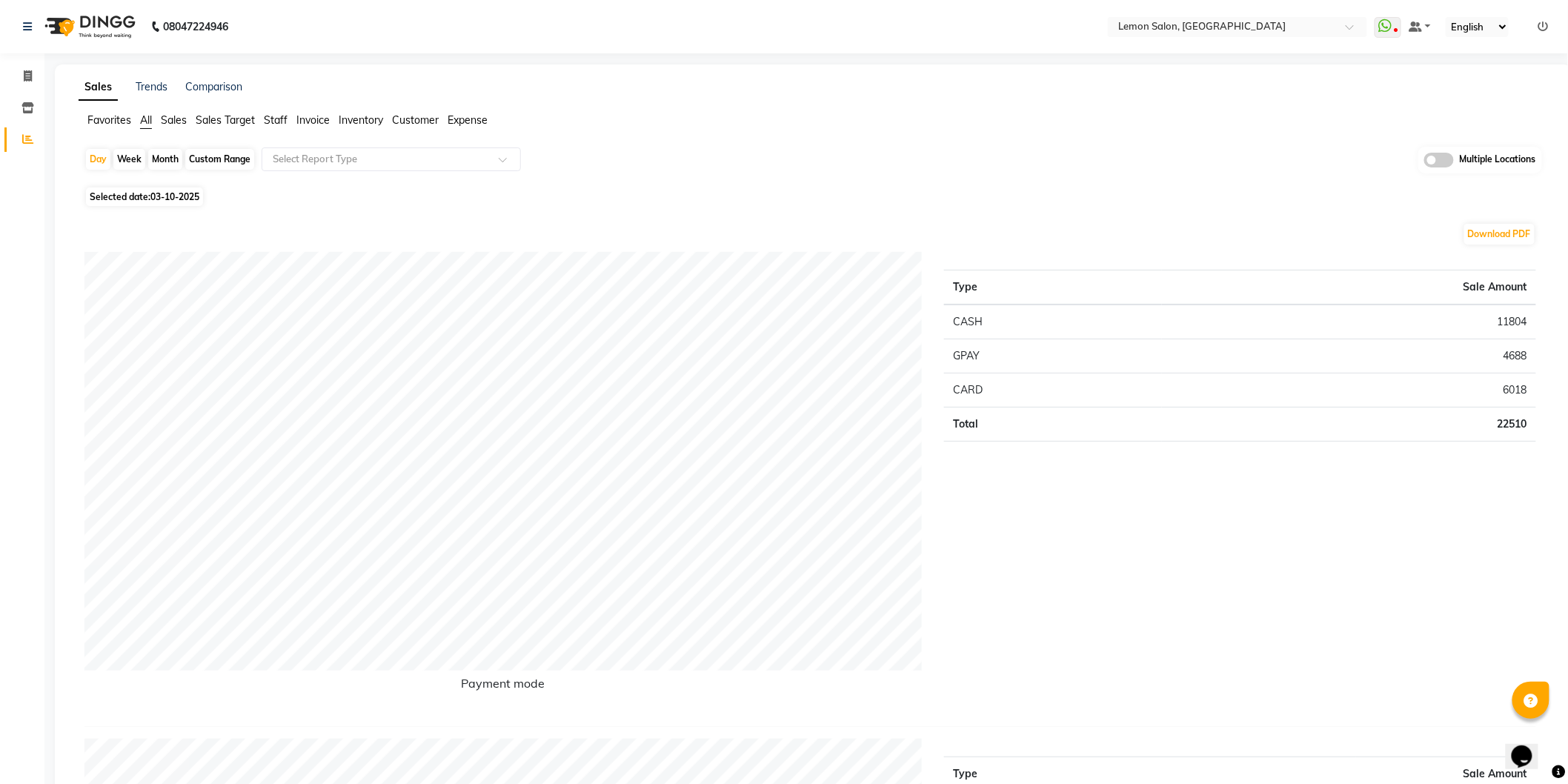
click at [209, 167] on div "Custom Range" at bounding box center [220, 159] width 69 height 20
select select "10"
select select "2025"
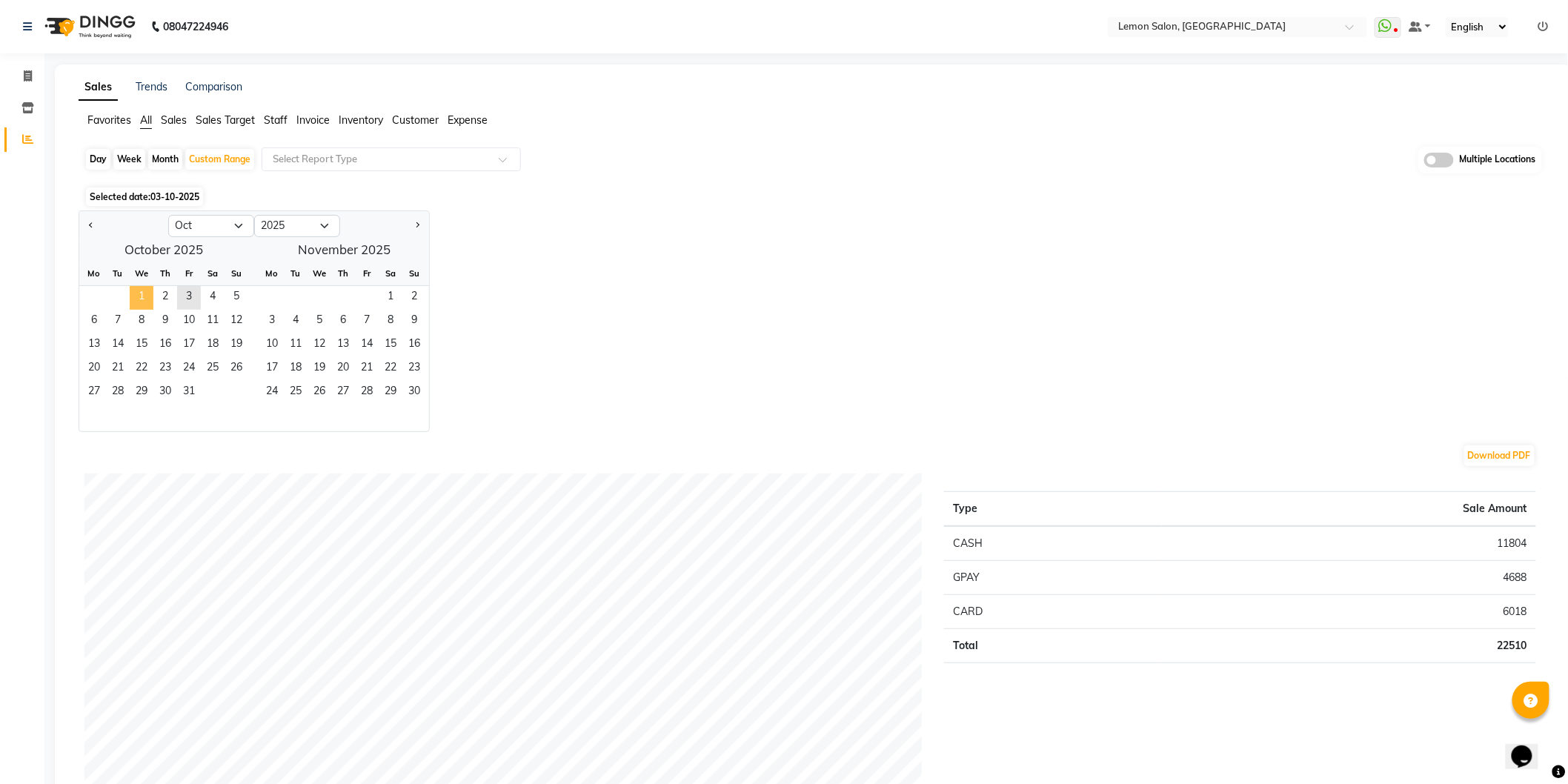
click at [138, 305] on span "1" at bounding box center [141, 298] width 23 height 23
click at [187, 295] on span "3" at bounding box center [189, 298] width 23 height 23
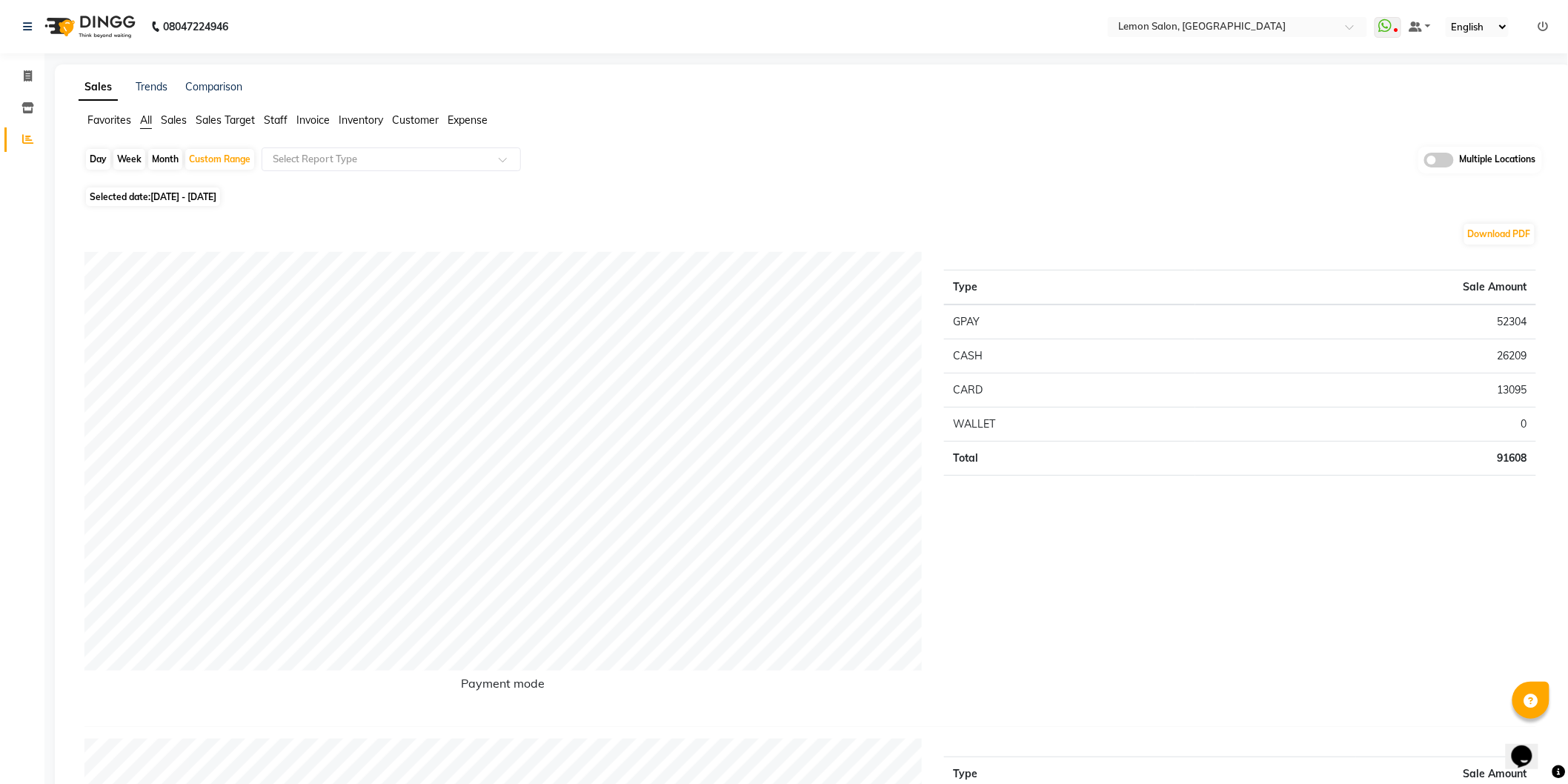
click at [104, 159] on div "Day" at bounding box center [98, 159] width 24 height 20
select select "10"
select select "2025"
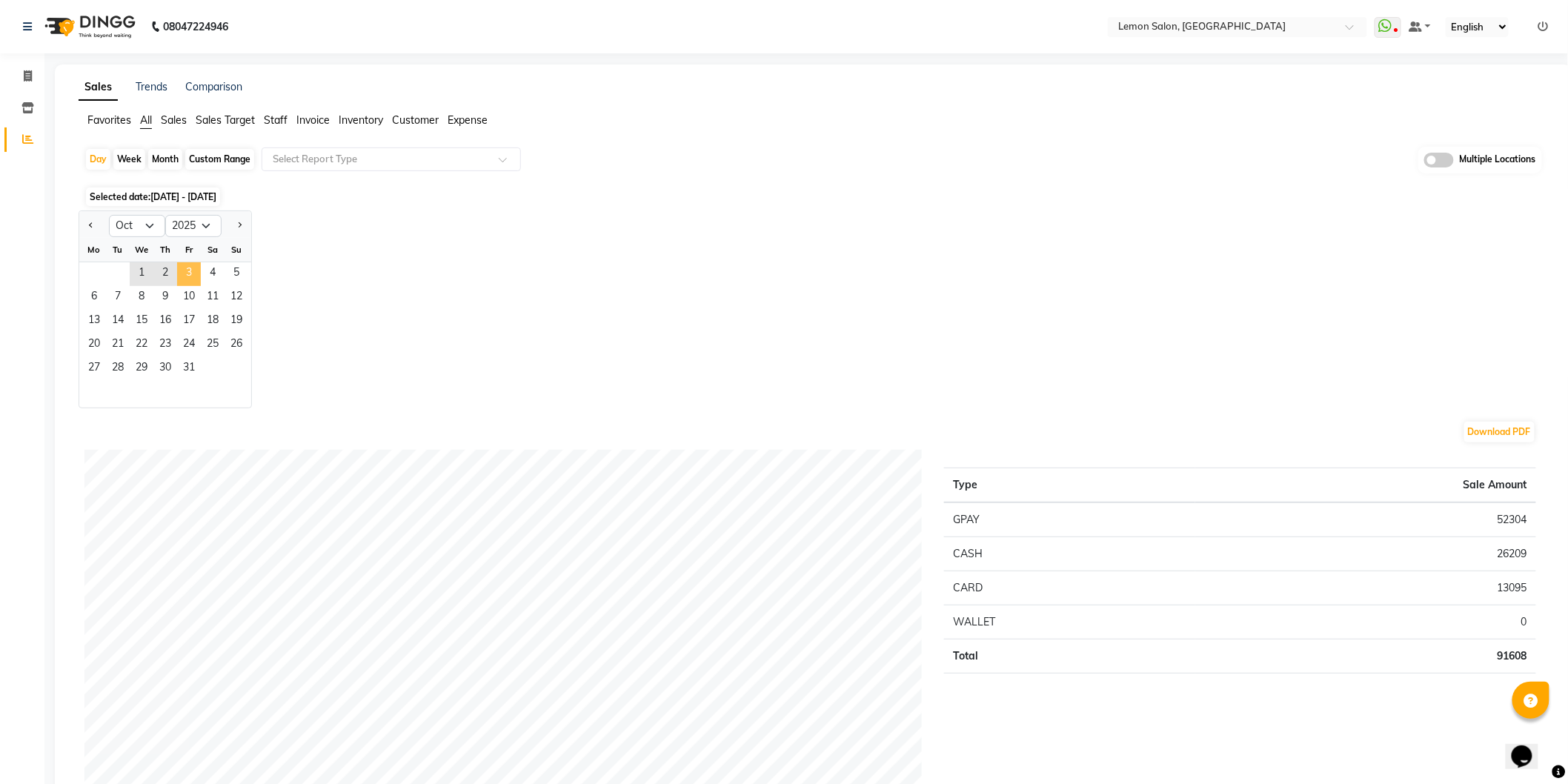
click at [188, 274] on span "3" at bounding box center [189, 273] width 23 height 23
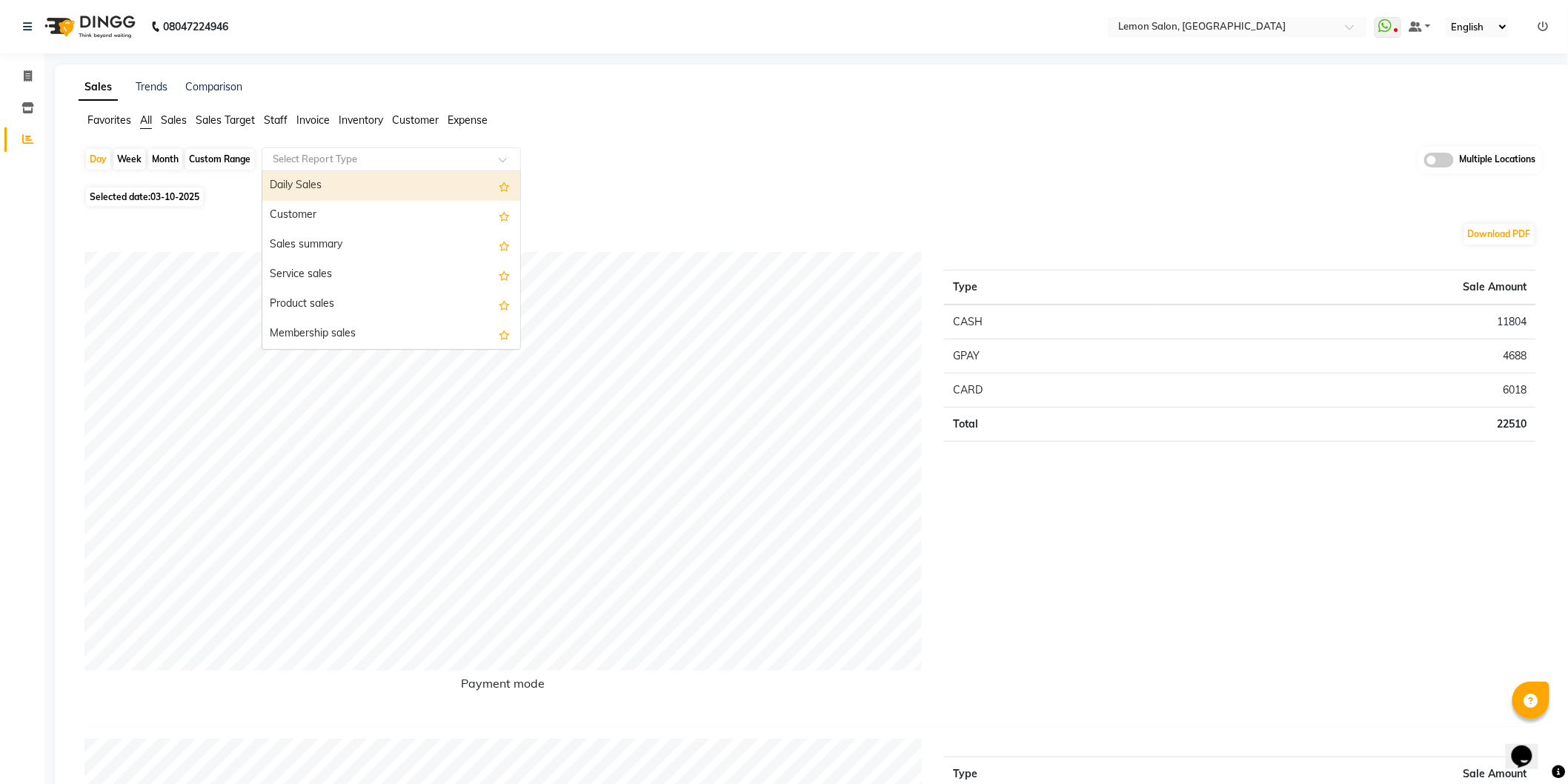
click at [398, 161] on input "text" at bounding box center [376, 160] width 214 height 15
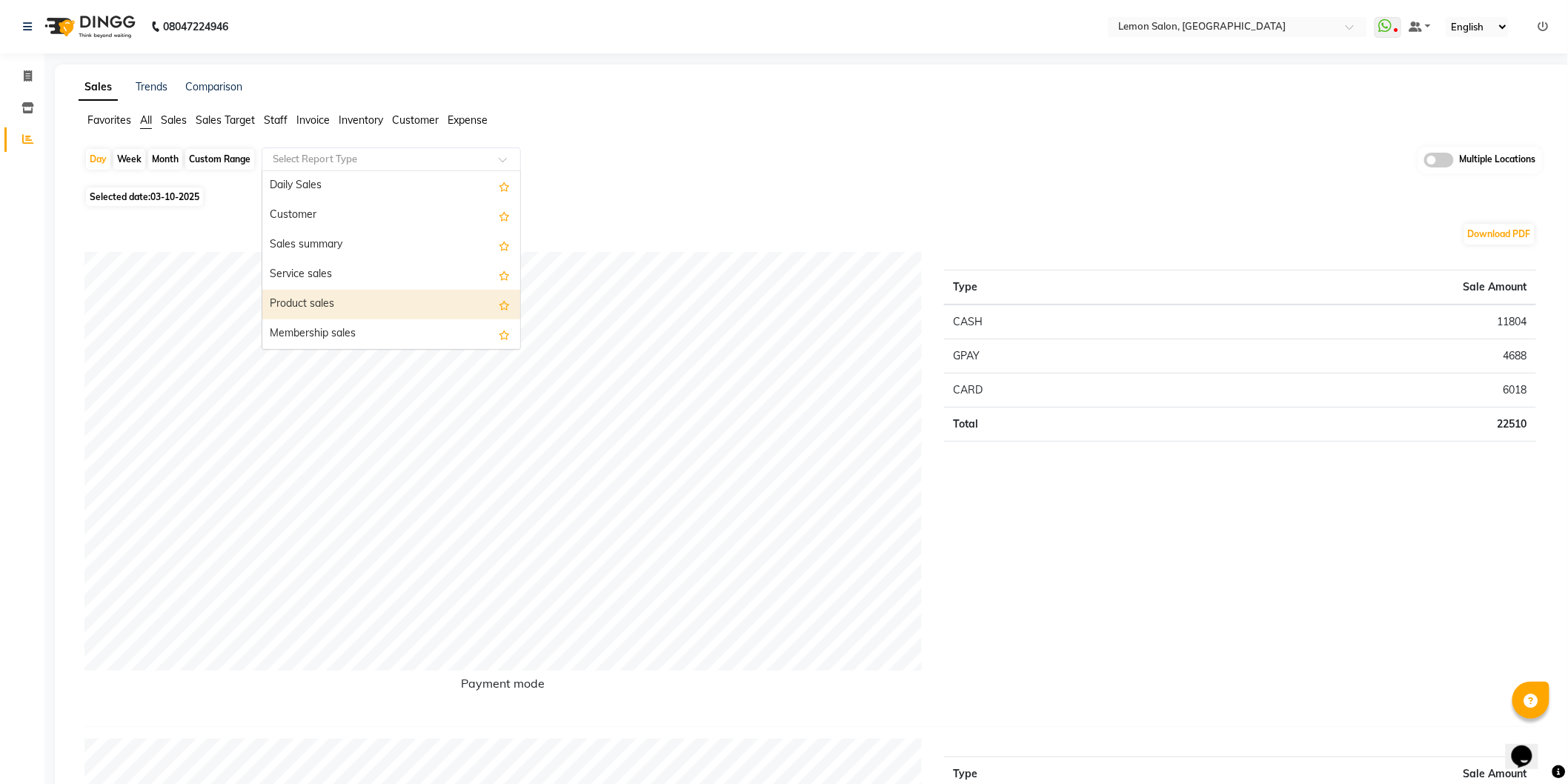
click at [355, 306] on div "Product sales" at bounding box center [391, 304] width 258 height 30
select select "filtered_report"
select select "csv"
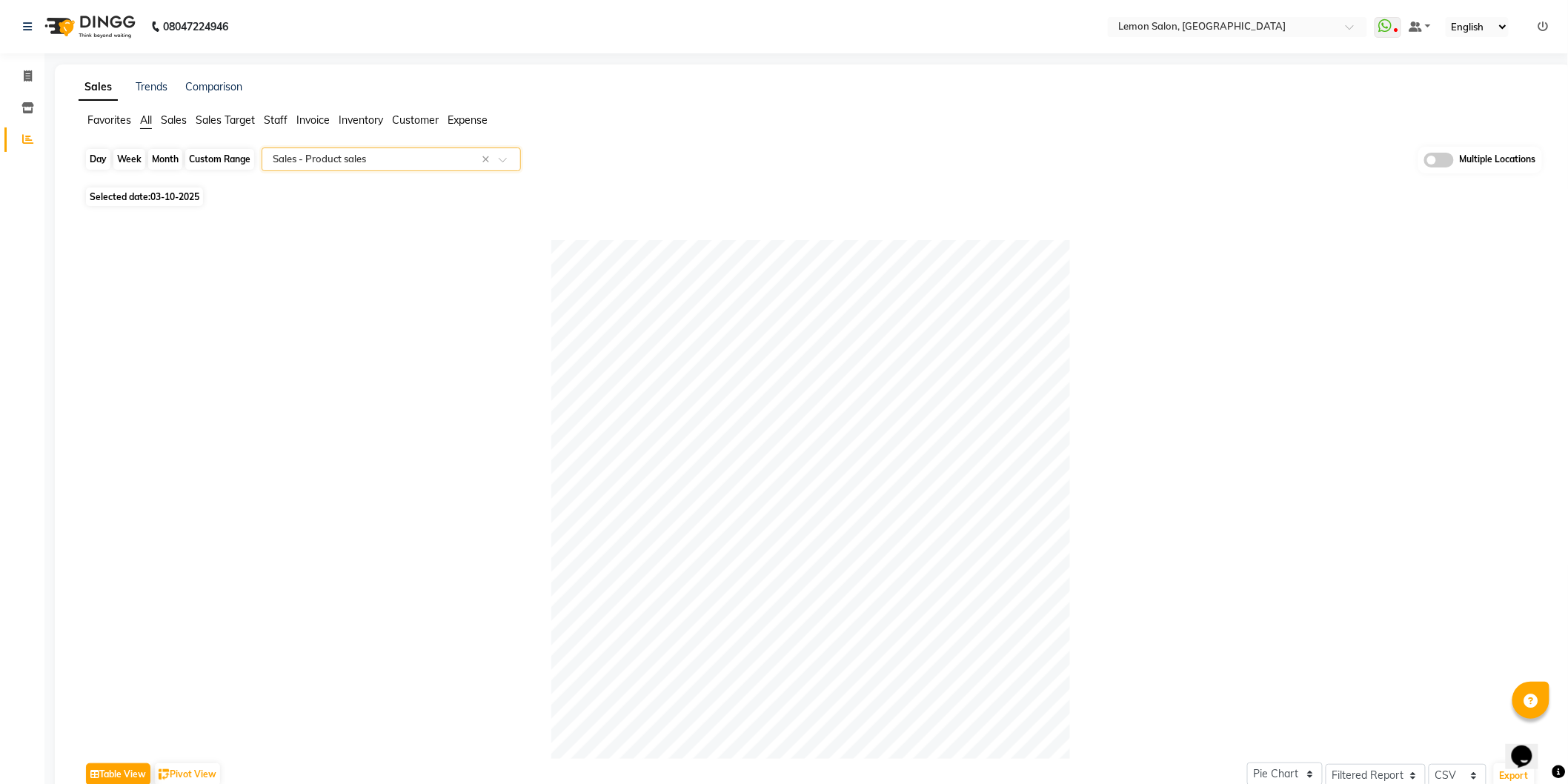
click at [102, 156] on div "Day" at bounding box center [98, 159] width 24 height 20
select select "10"
select select "2025"
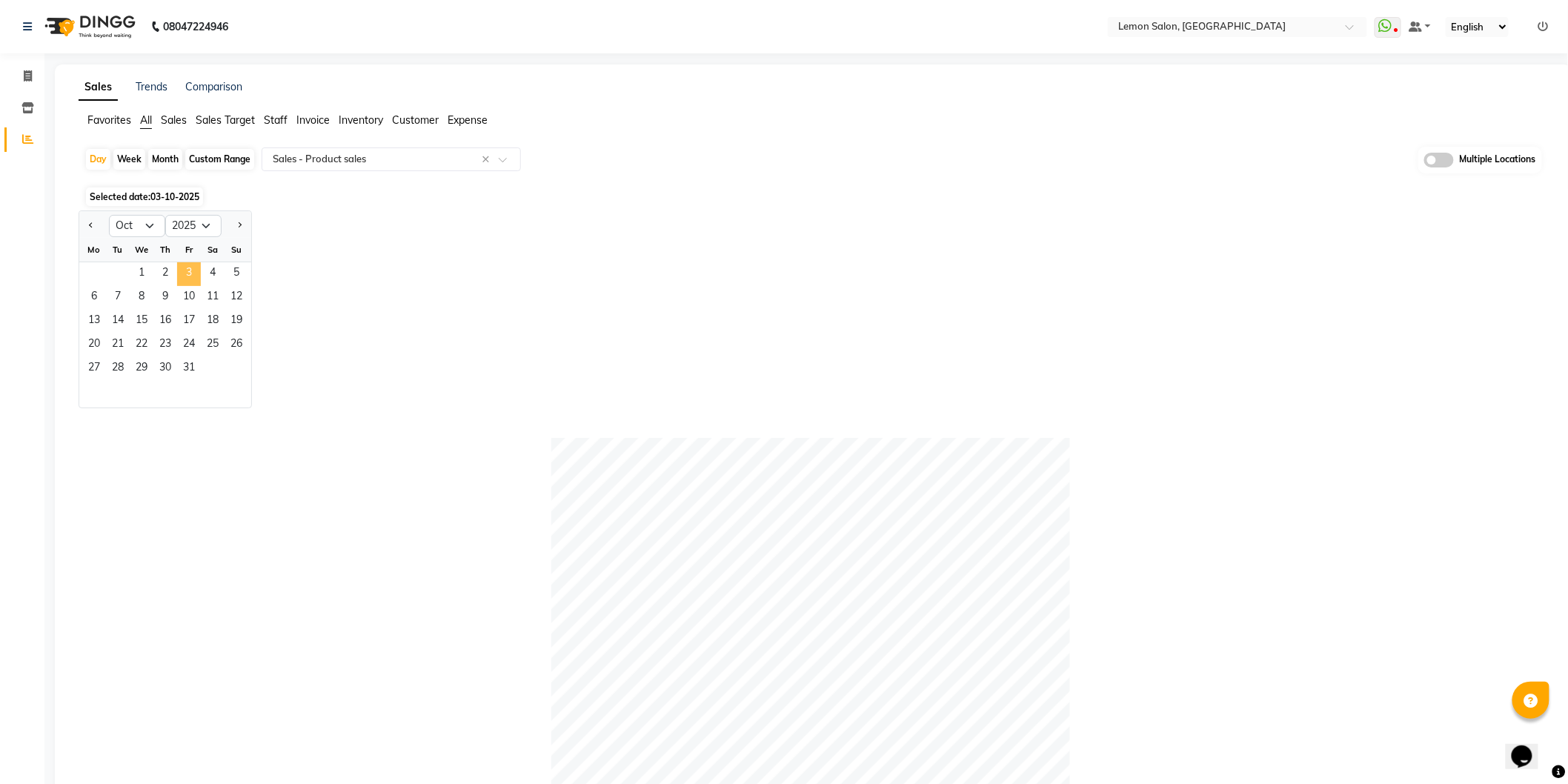
click at [182, 268] on span "3" at bounding box center [189, 273] width 23 height 23
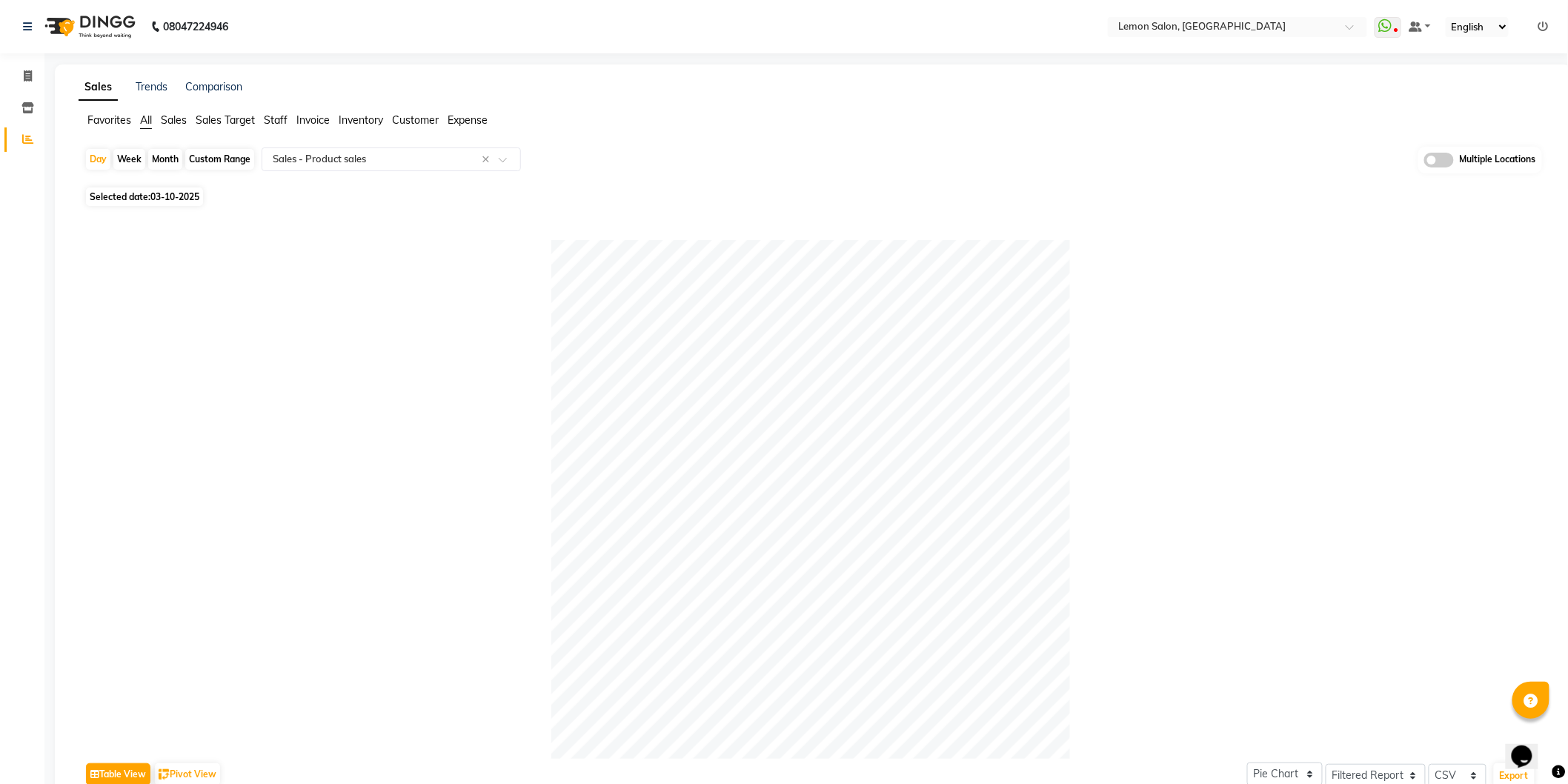
click at [149, 119] on span "All" at bounding box center [146, 120] width 12 height 14
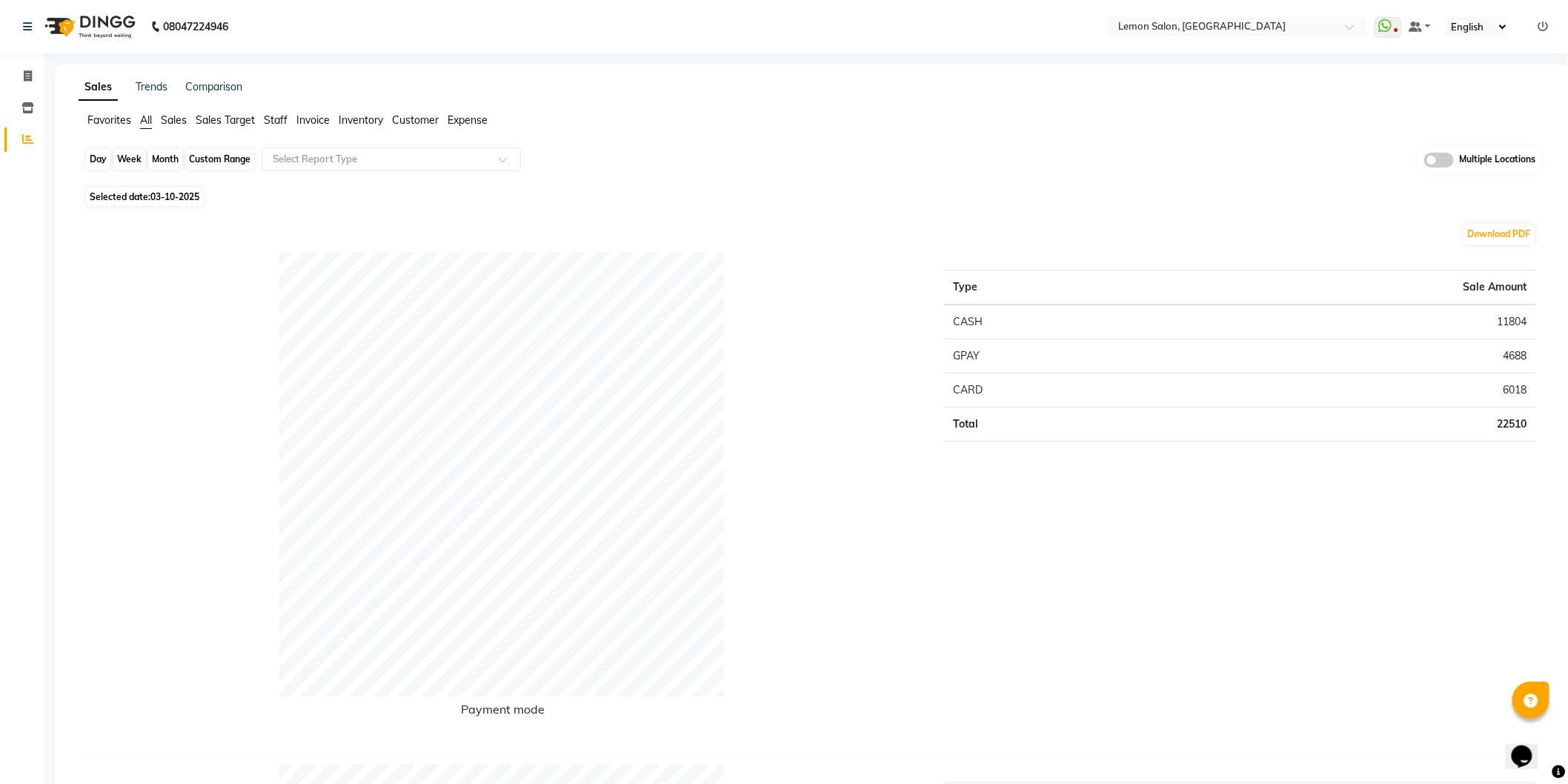
click at [92, 158] on div "Day" at bounding box center [98, 159] width 24 height 20
select select "10"
select select "2025"
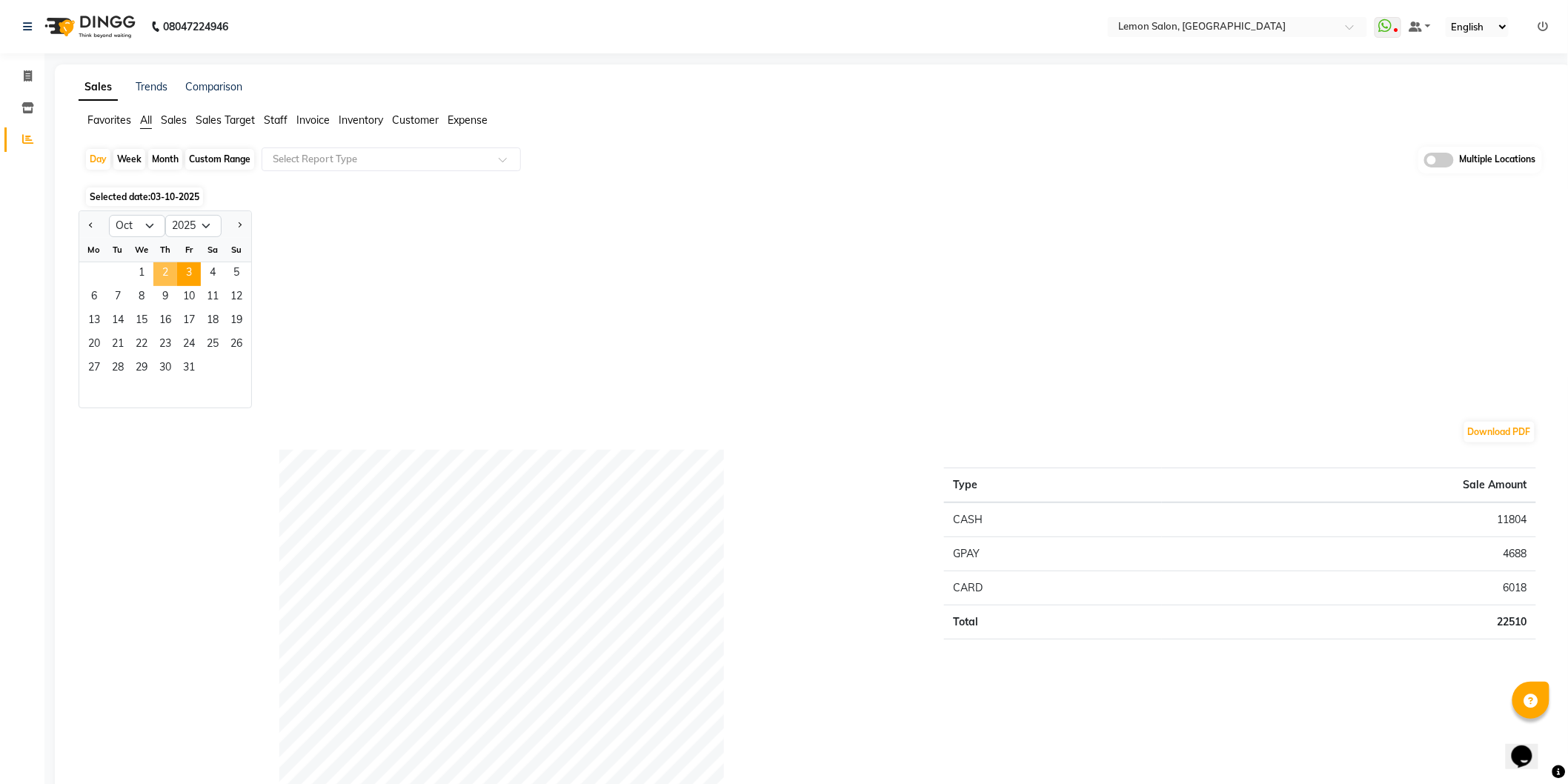
click at [168, 274] on span "2" at bounding box center [164, 273] width 23 height 23
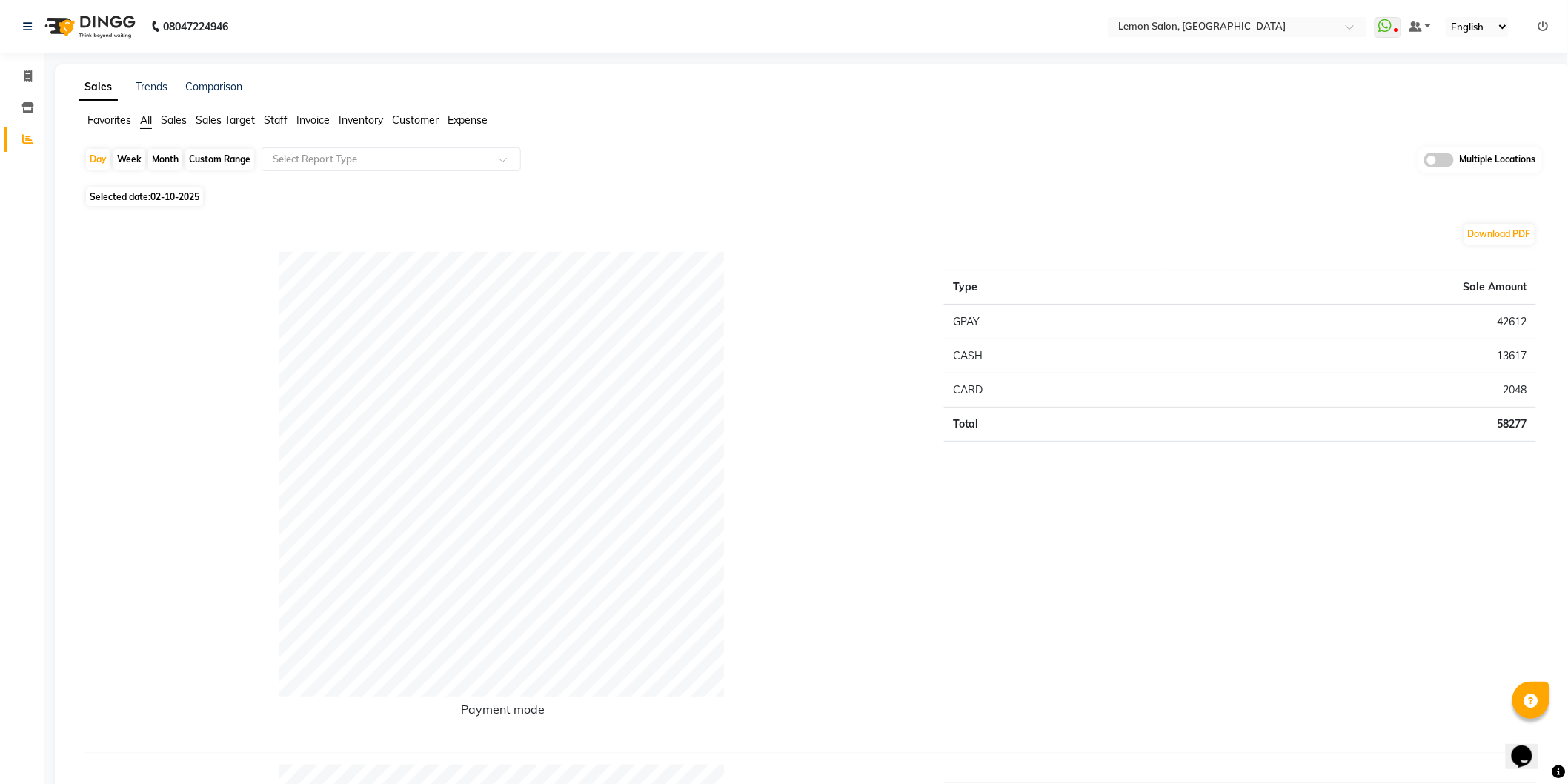
click at [970, 313] on td "GPAY" at bounding box center [1053, 322] width 218 height 35
click at [966, 350] on td "CASH" at bounding box center [1053, 355] width 218 height 34
click at [962, 382] on td "CARD" at bounding box center [1053, 389] width 218 height 34
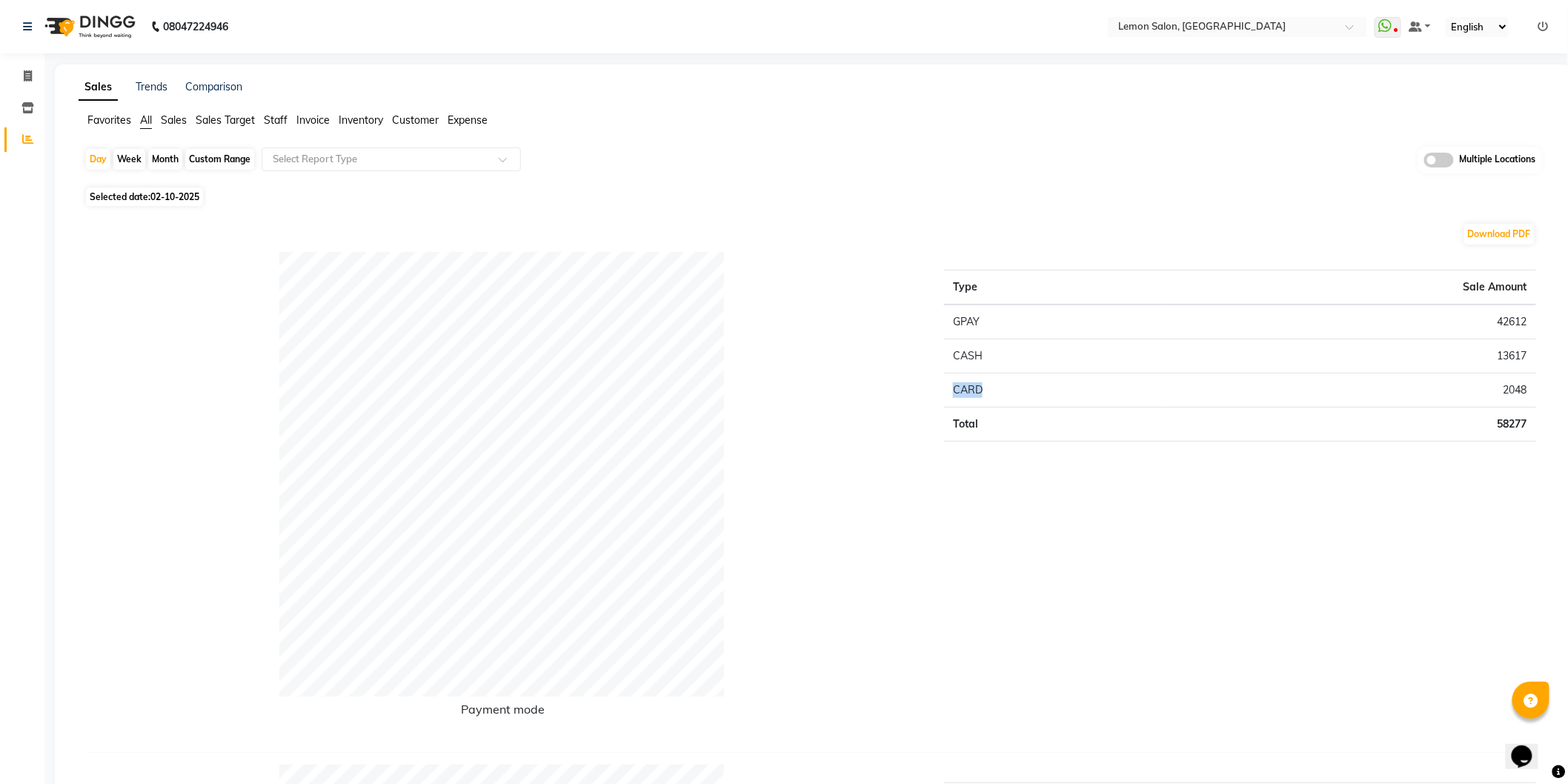
click at [962, 382] on td "CARD" at bounding box center [1053, 389] width 218 height 34
click at [964, 415] on td "Total" at bounding box center [1053, 423] width 218 height 34
click at [1506, 323] on td "42612" at bounding box center [1349, 322] width 374 height 35
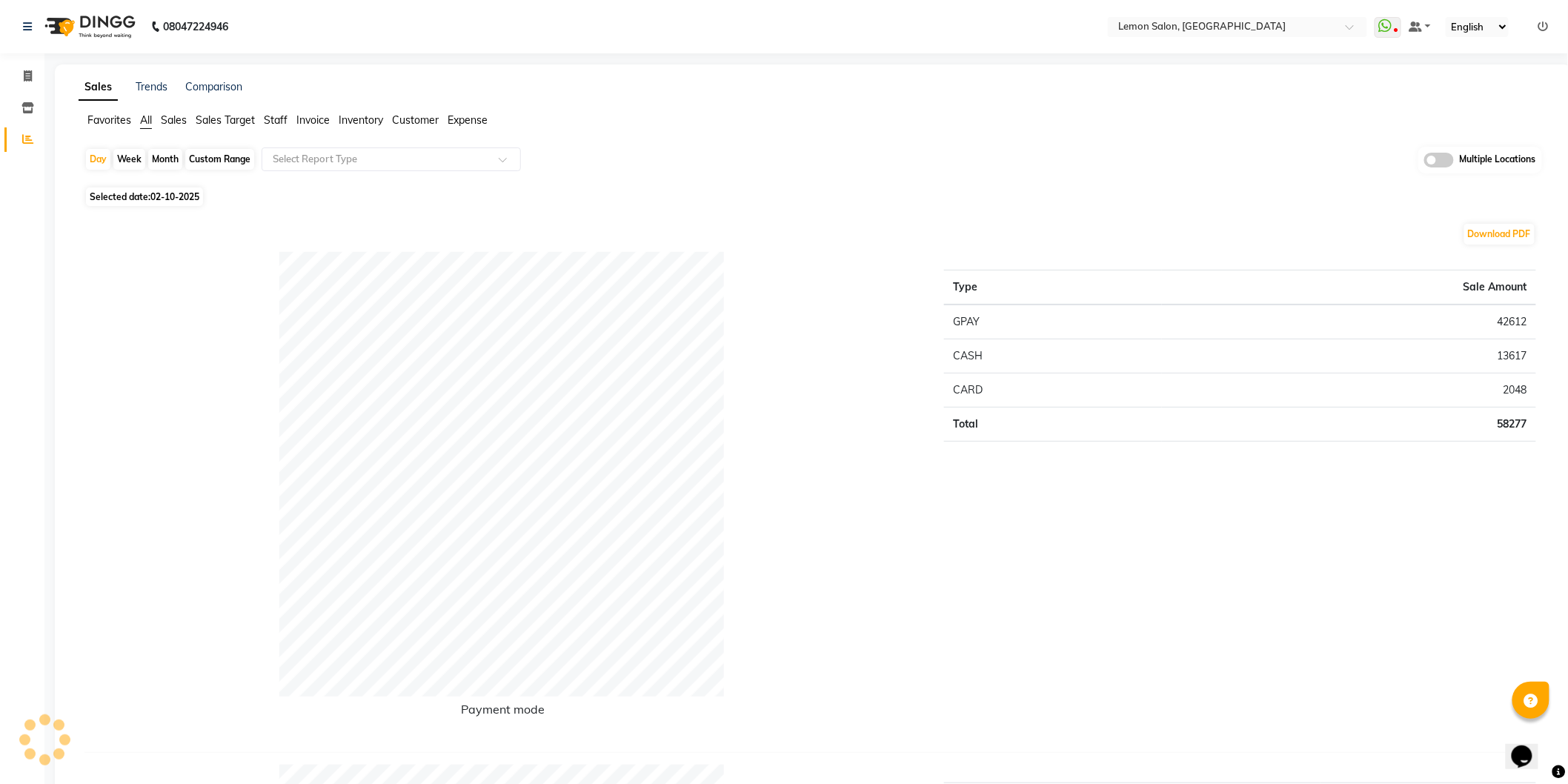
click at [1508, 357] on td "13617" at bounding box center [1349, 355] width 374 height 34
click at [1521, 391] on td "2048" at bounding box center [1349, 389] width 374 height 34
click at [1516, 415] on td "58277" at bounding box center [1349, 423] width 374 height 34
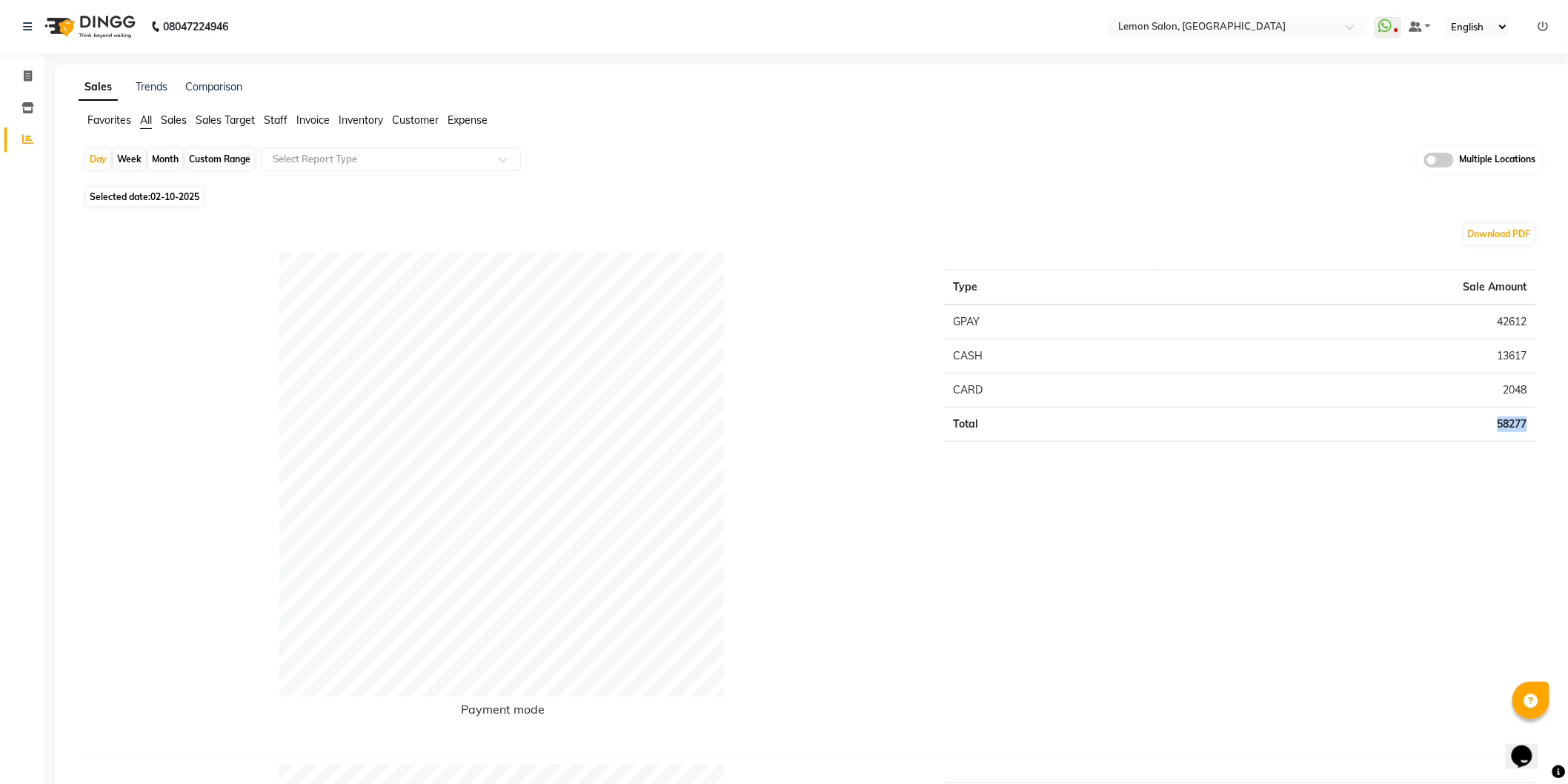
click at [1516, 415] on td "58277" at bounding box center [1349, 423] width 374 height 34
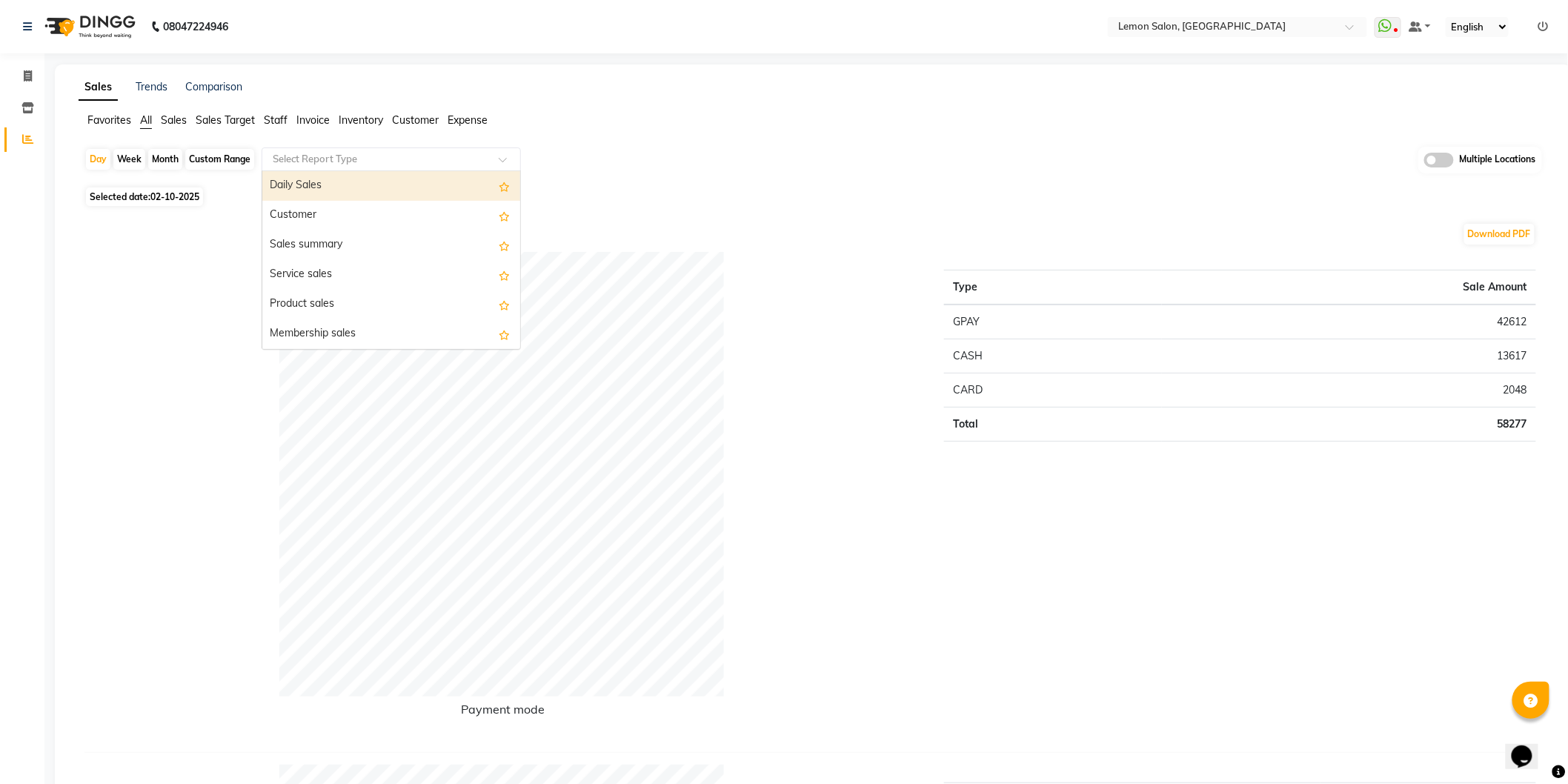
click at [337, 152] on input "text" at bounding box center [376, 160] width 214 height 15
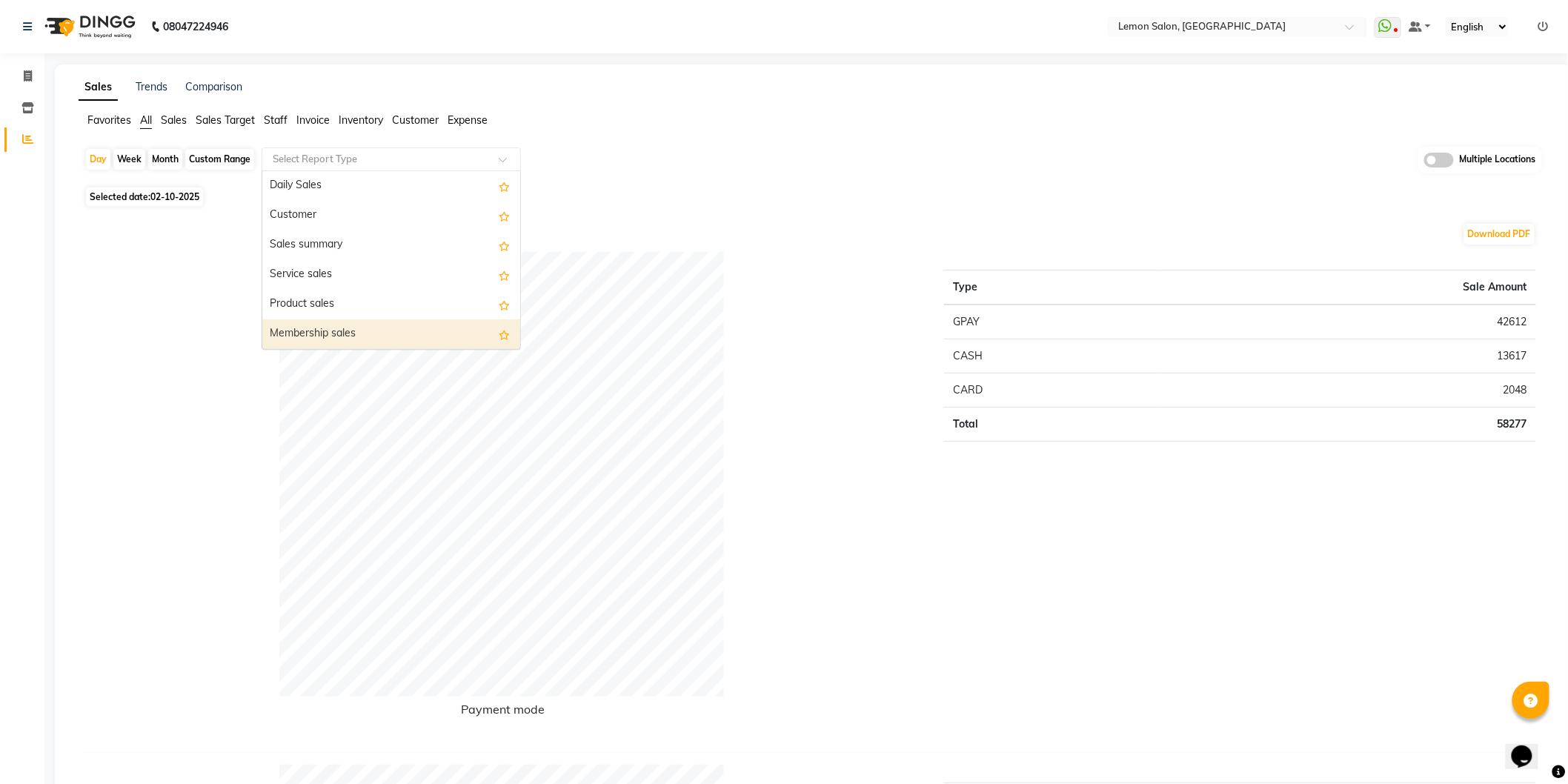
click at [213, 324] on div "Payment mode" at bounding box center [503, 496] width 860 height 489
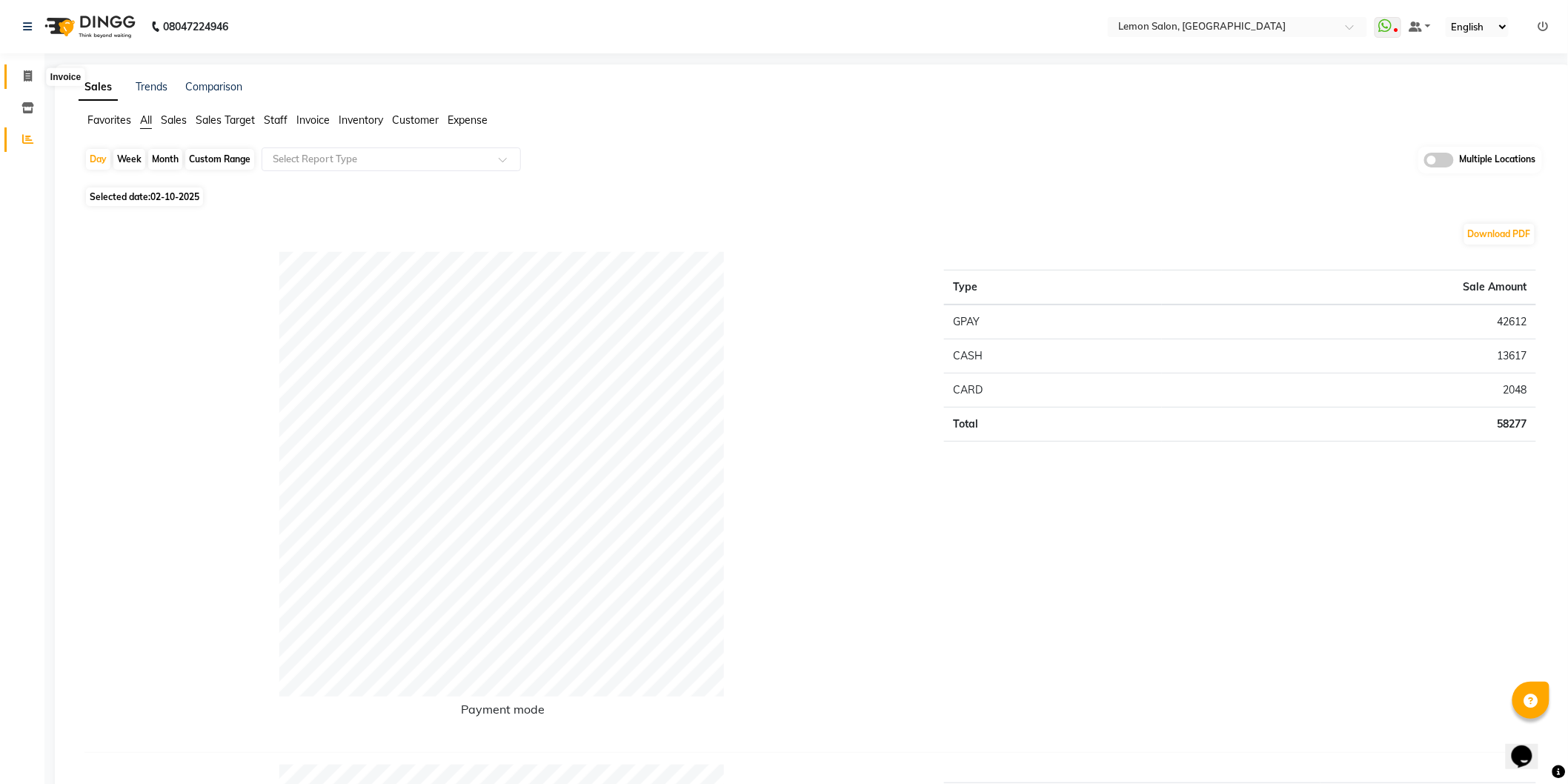
click at [23, 72] on icon at bounding box center [27, 76] width 8 height 11
select select "568"
select select "service"
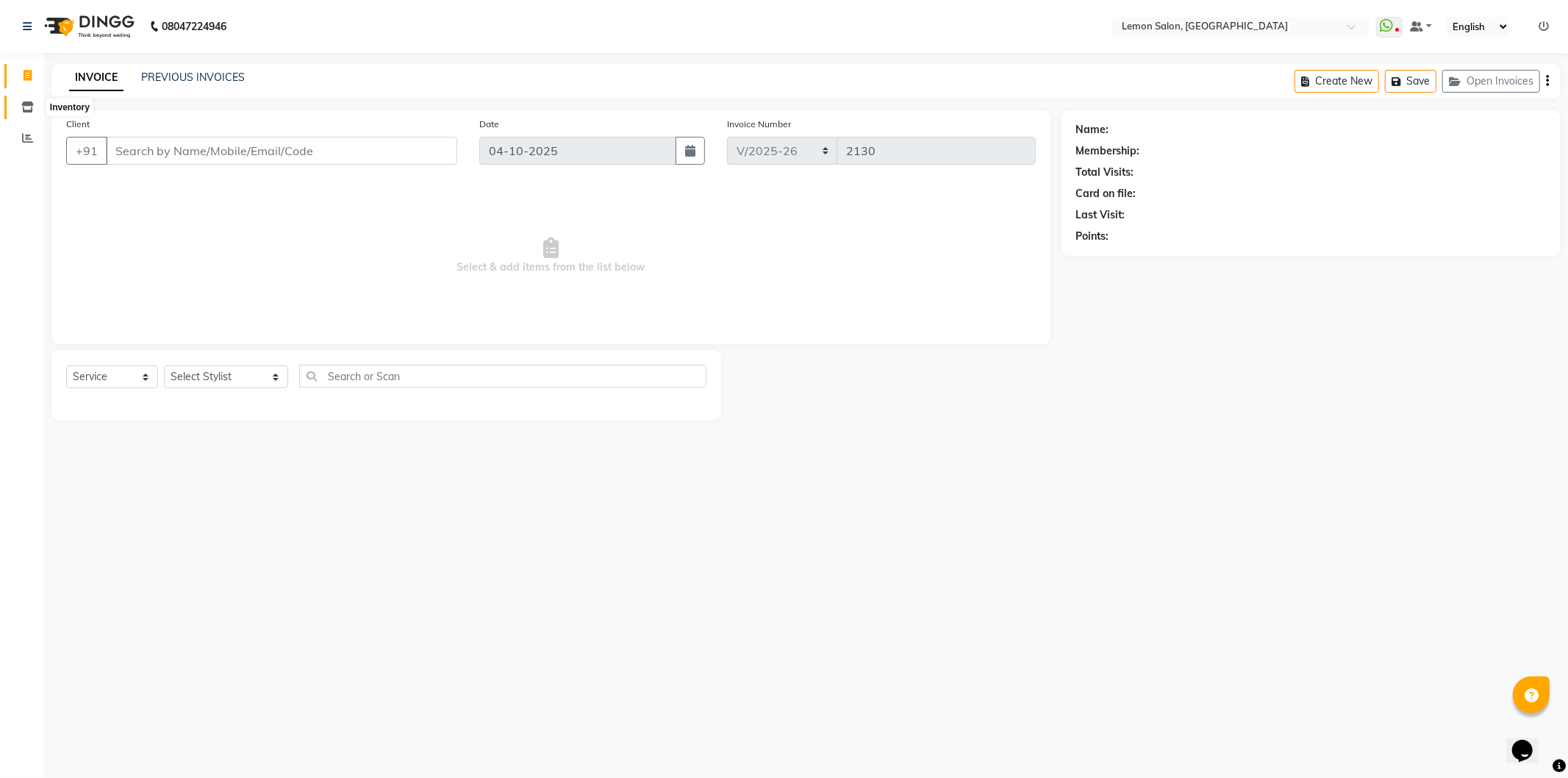
click at [28, 104] on icon at bounding box center [27, 107] width 13 height 11
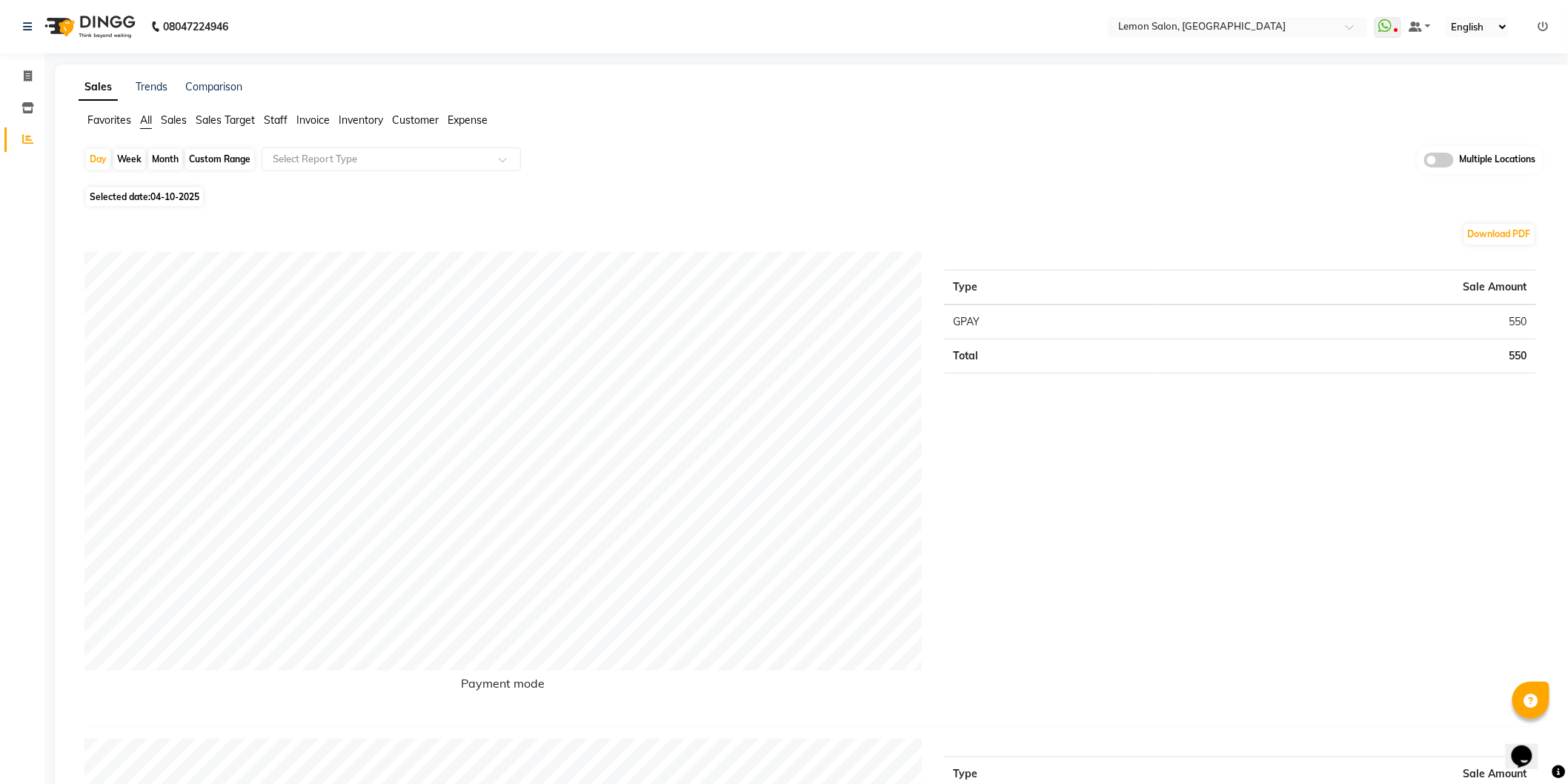
click at [1545, 20] on link at bounding box center [1544, 27] width 11 height 14
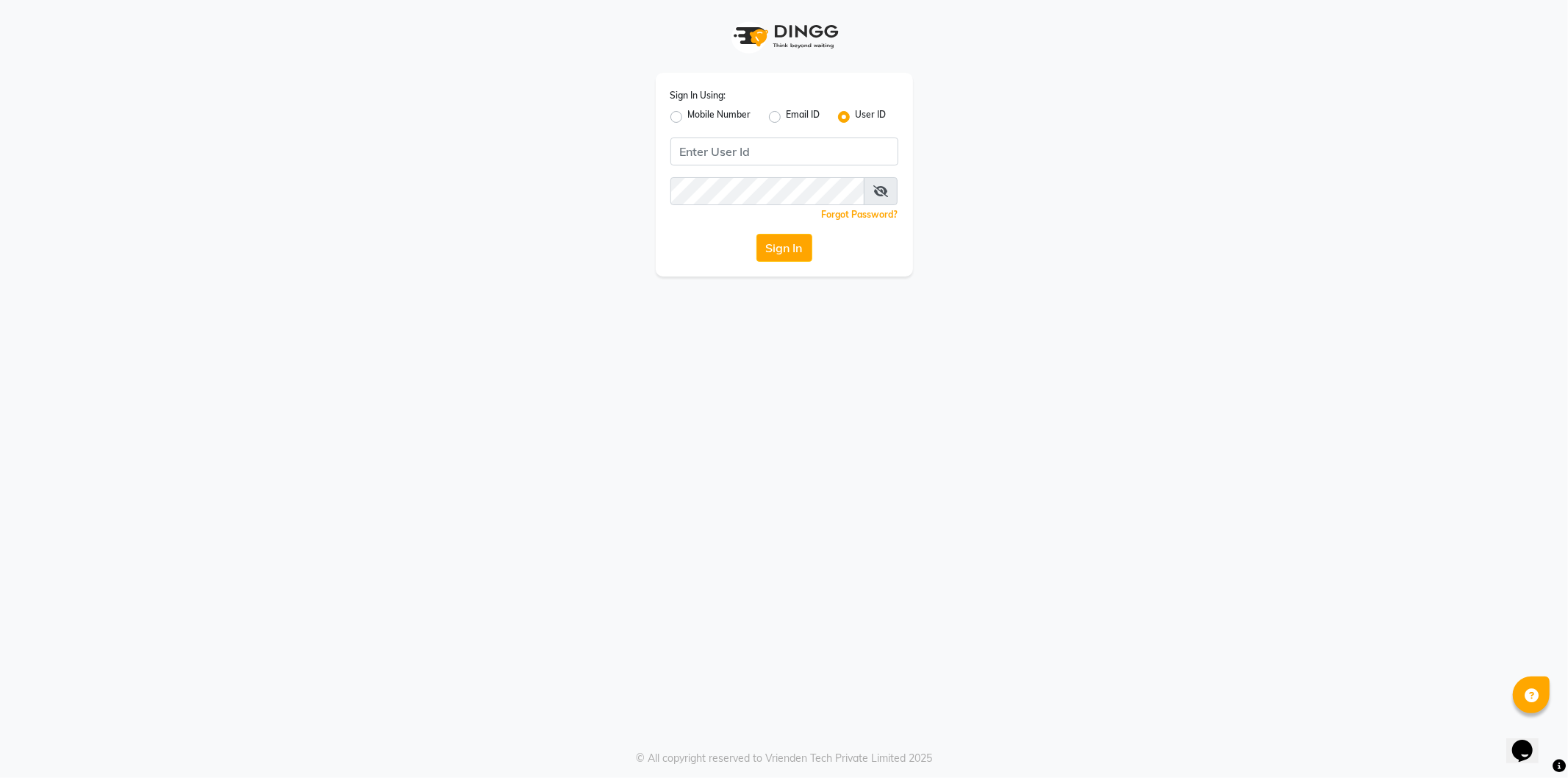
click at [689, 117] on label "Mobile Number" at bounding box center [720, 117] width 63 height 17
click at [689, 117] on input "Mobile Number" at bounding box center [693, 113] width 10 height 10
radio input "true"
radio input "false"
click at [807, 149] on input "Username" at bounding box center [810, 151] width 179 height 28
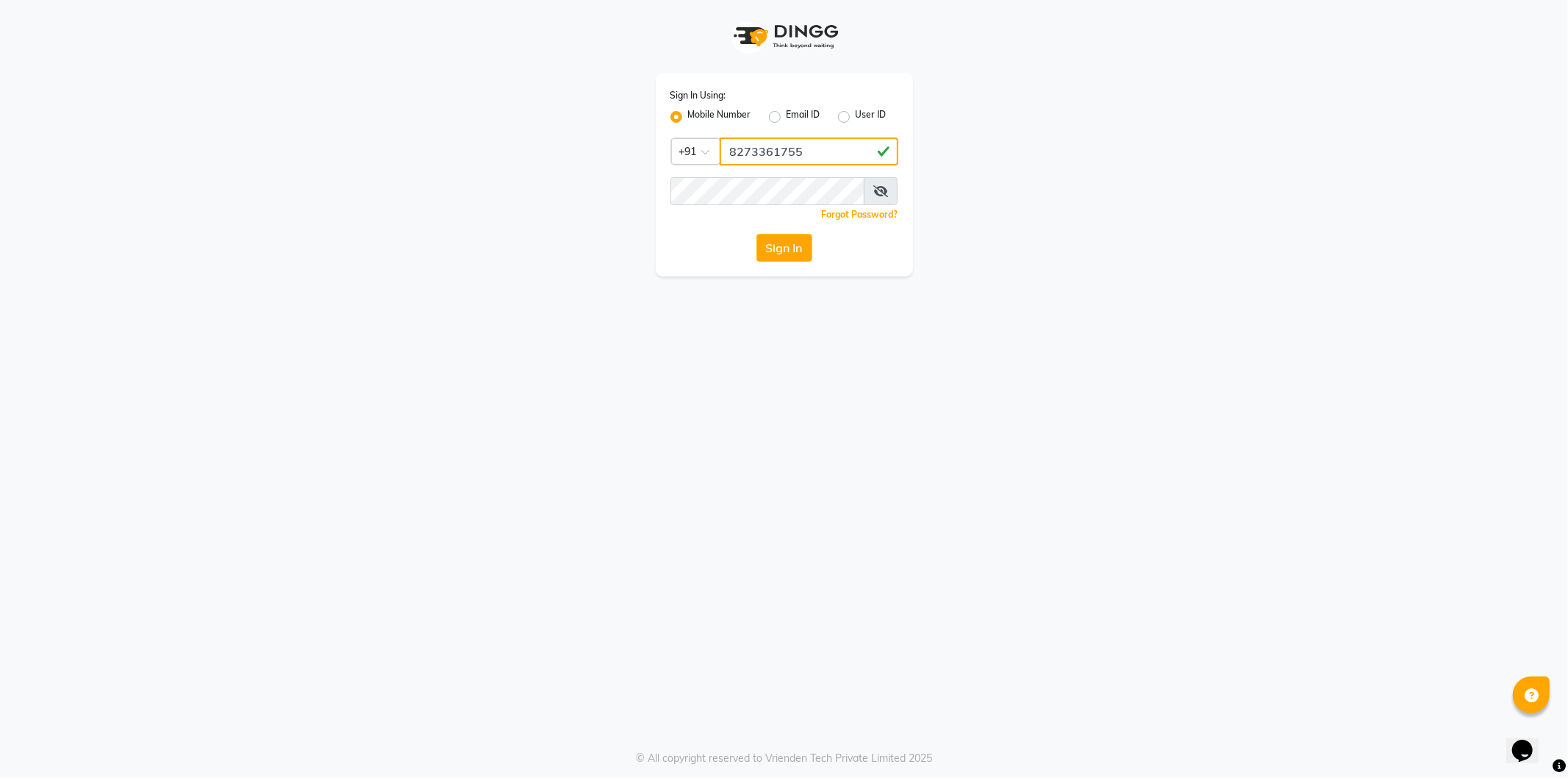
type input "8273361755"
click at [765, 252] on button "Sign In" at bounding box center [785, 247] width 56 height 28
click at [757, 234] on button "Sign In" at bounding box center [785, 247] width 56 height 28
